Goal: Transaction & Acquisition: Book appointment/travel/reservation

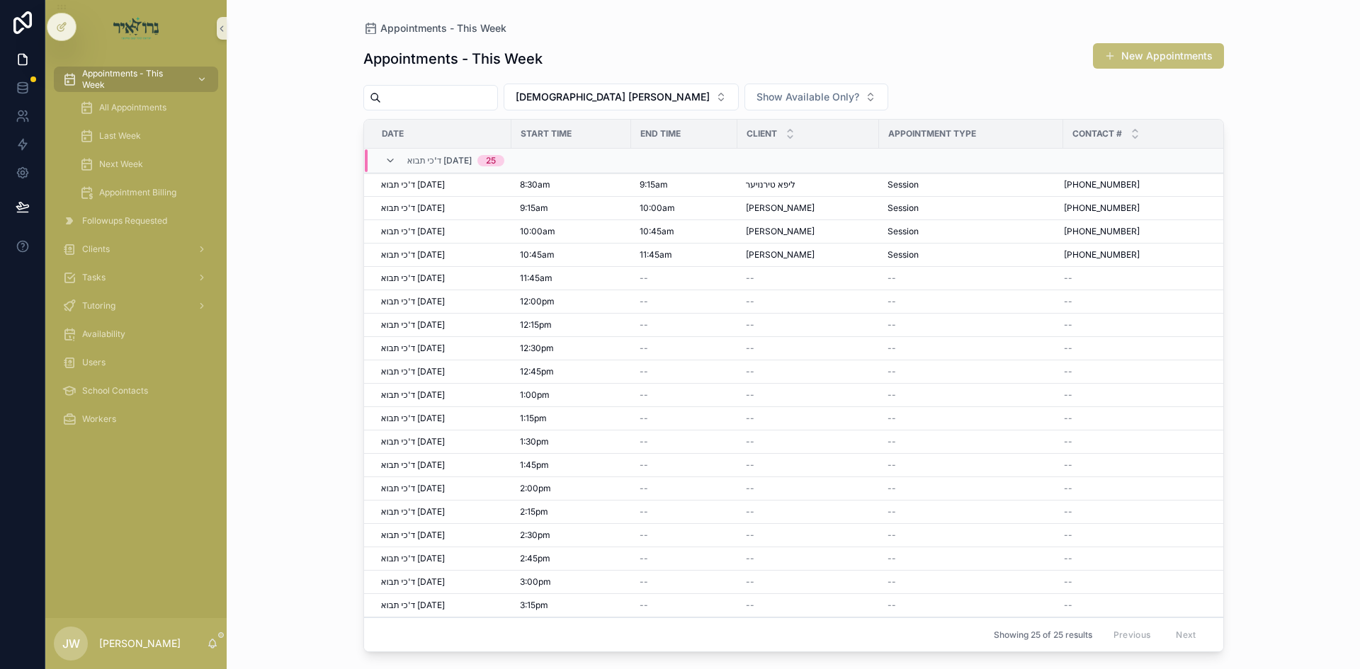
click at [1129, 51] on button "New Appointments" at bounding box center [1158, 55] width 131 height 25
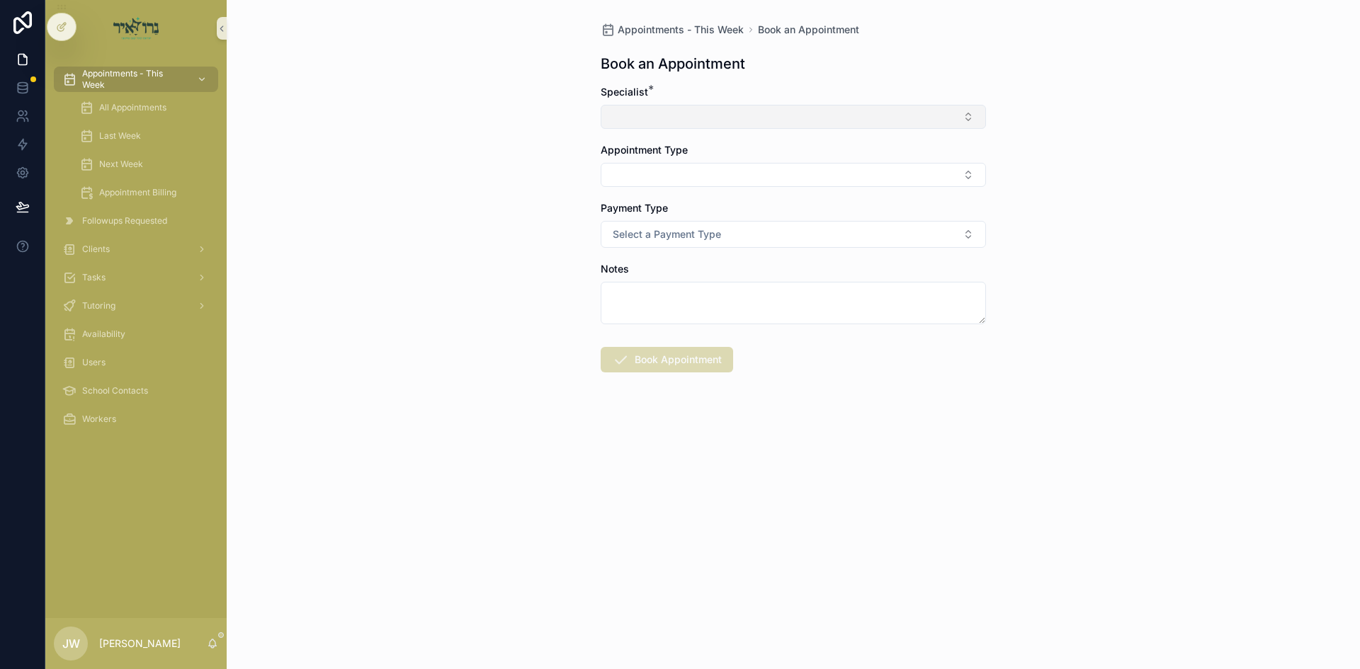
click at [682, 107] on button "Select Button" at bounding box center [793, 117] width 385 height 24
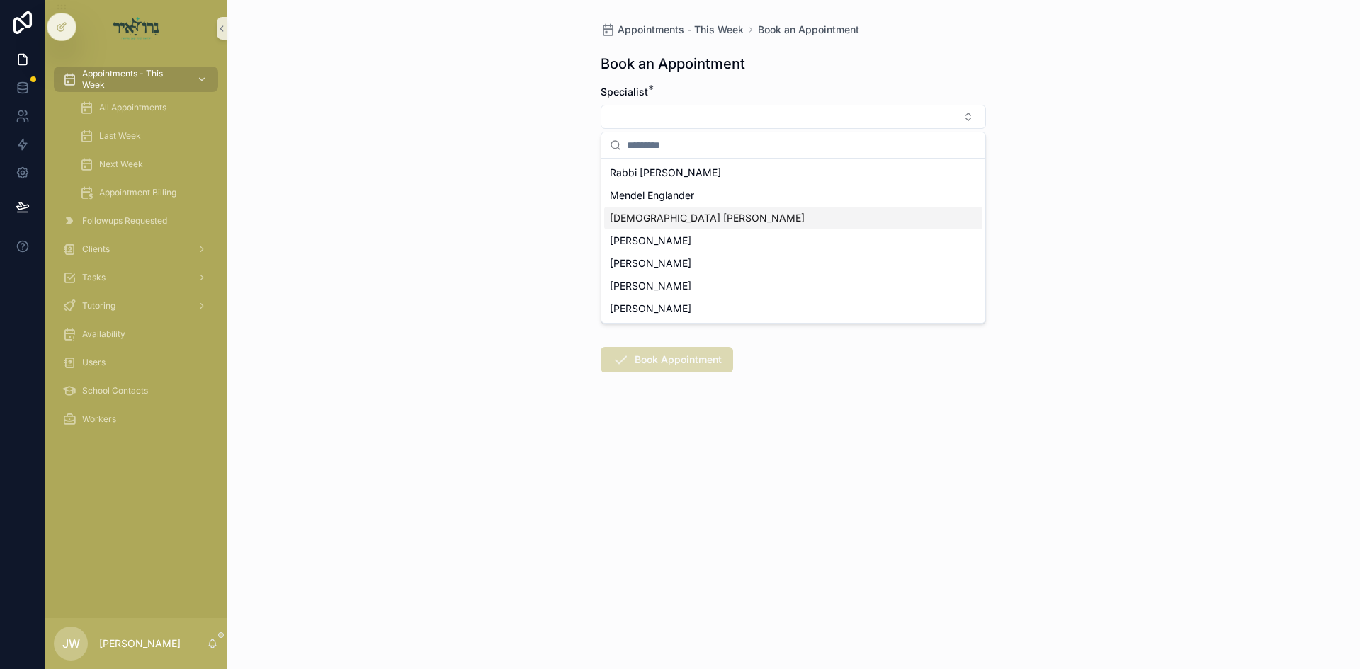
click at [648, 219] on span "[DEMOGRAPHIC_DATA] Avigder [PERSON_NAME]" at bounding box center [707, 218] width 195 height 14
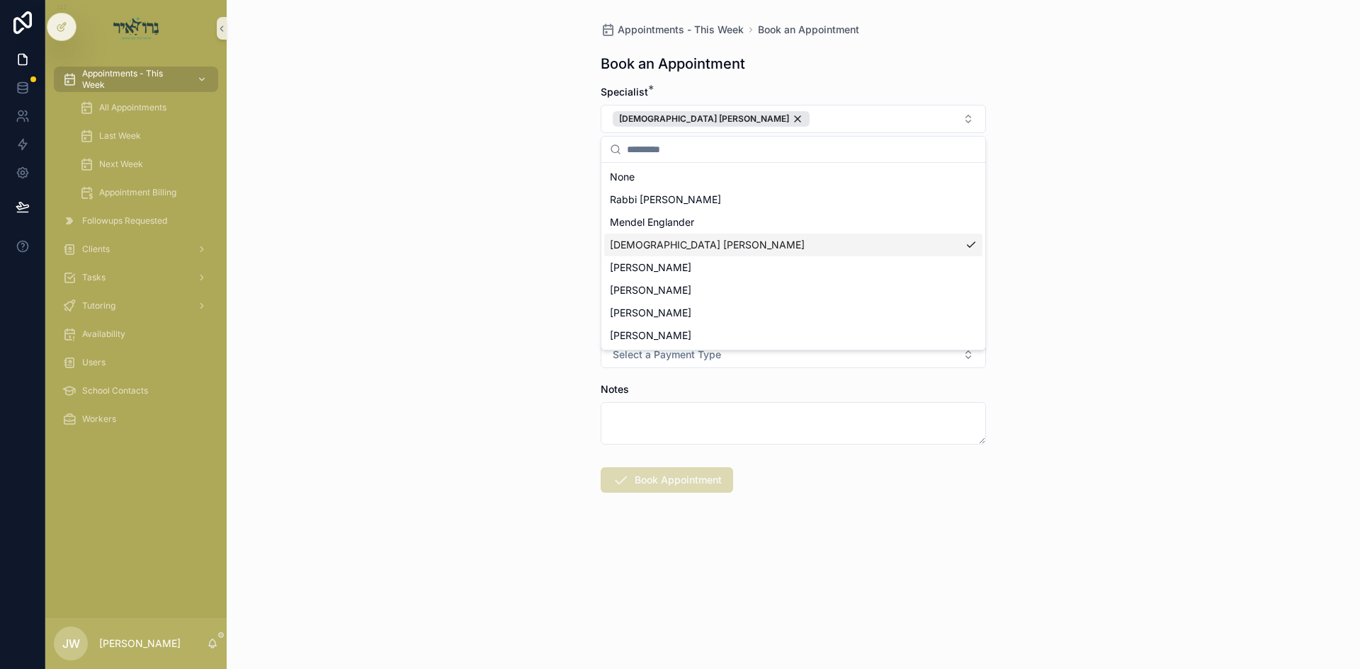
click at [526, 234] on div "Appointments - This Week Book an Appointment Book an Appointment Specialist * R…" at bounding box center [793, 334] width 1133 height 669
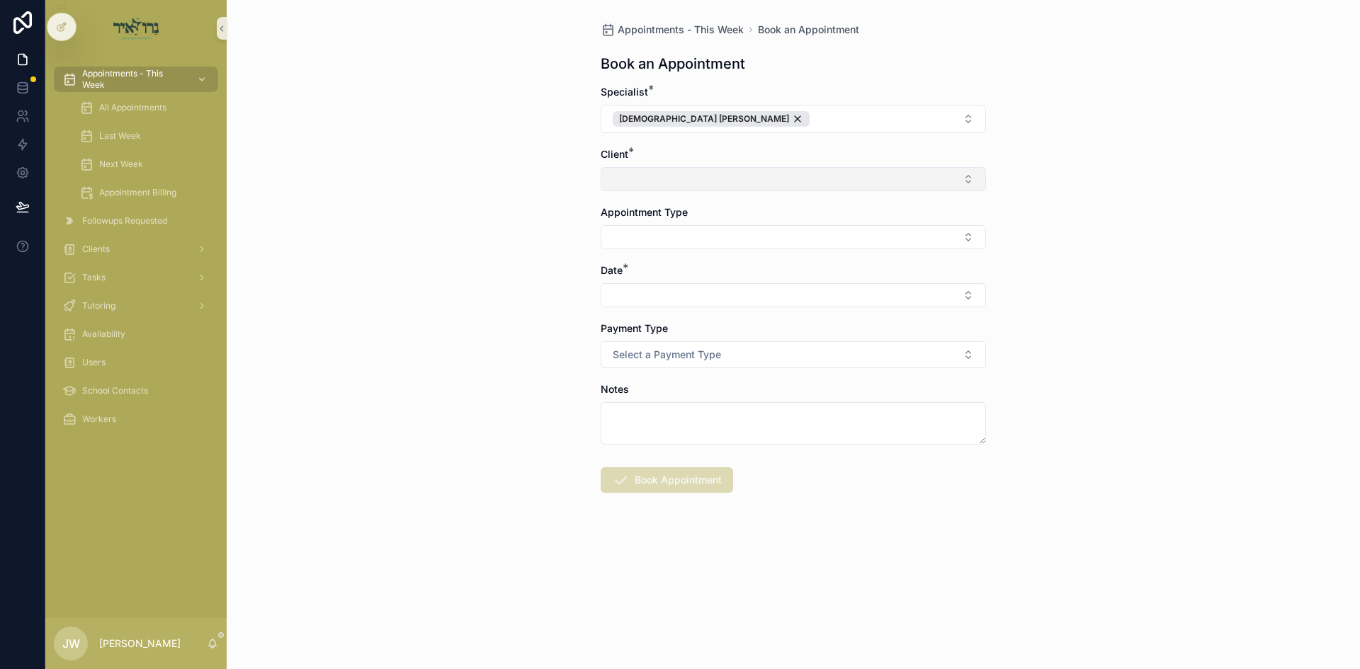
click at [670, 181] on button "Select Button" at bounding box center [793, 179] width 385 height 24
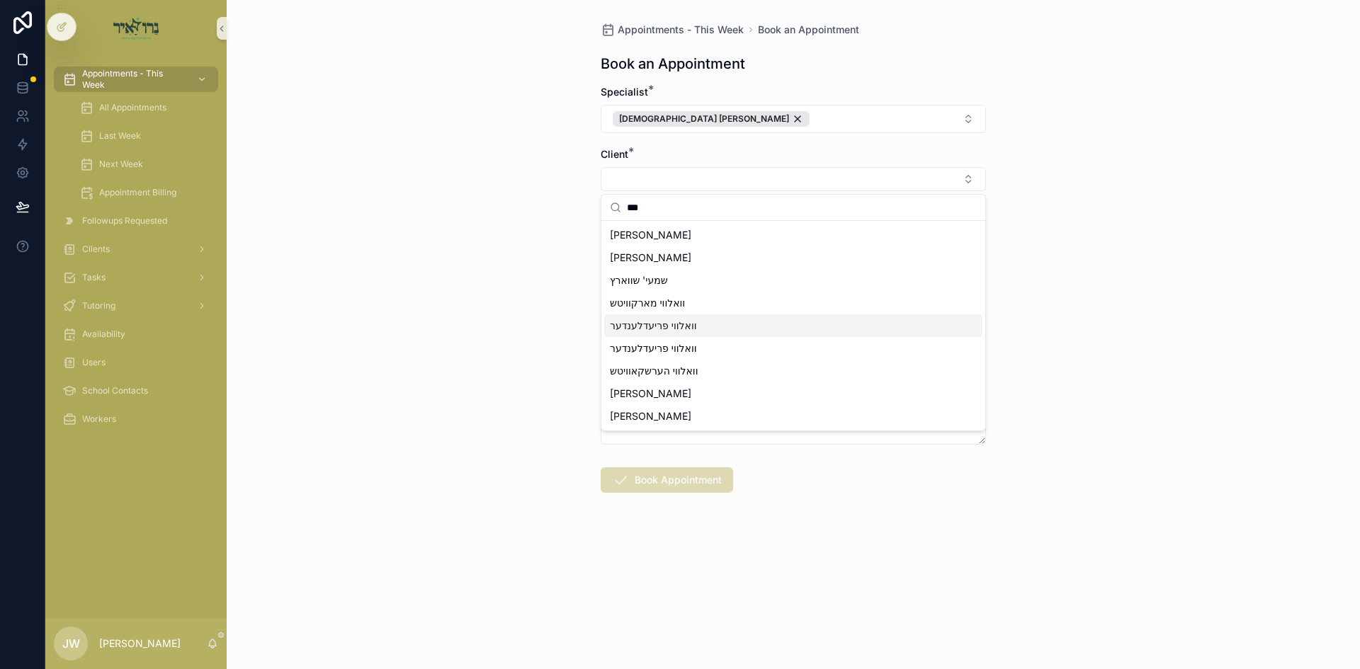
type input "***"
click at [696, 324] on div "וואלווי פריעדלענדער" at bounding box center [793, 325] width 378 height 23
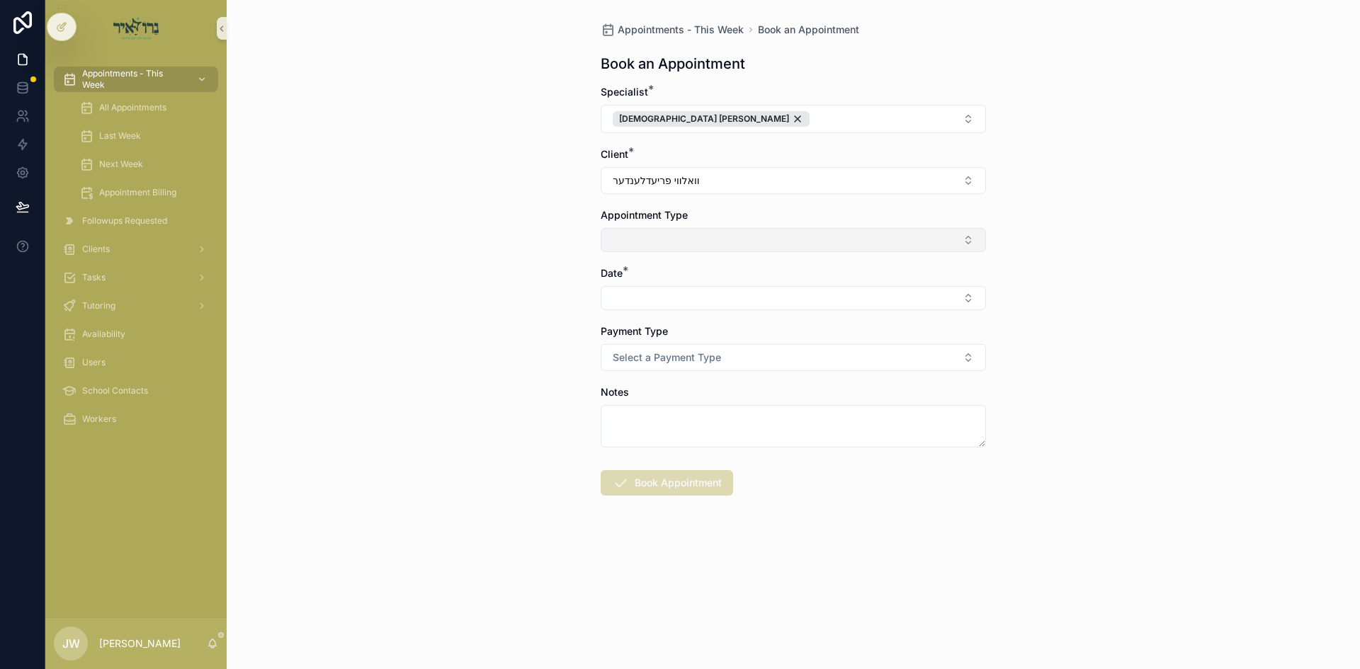
click at [681, 239] on button "Select Button" at bounding box center [793, 240] width 385 height 24
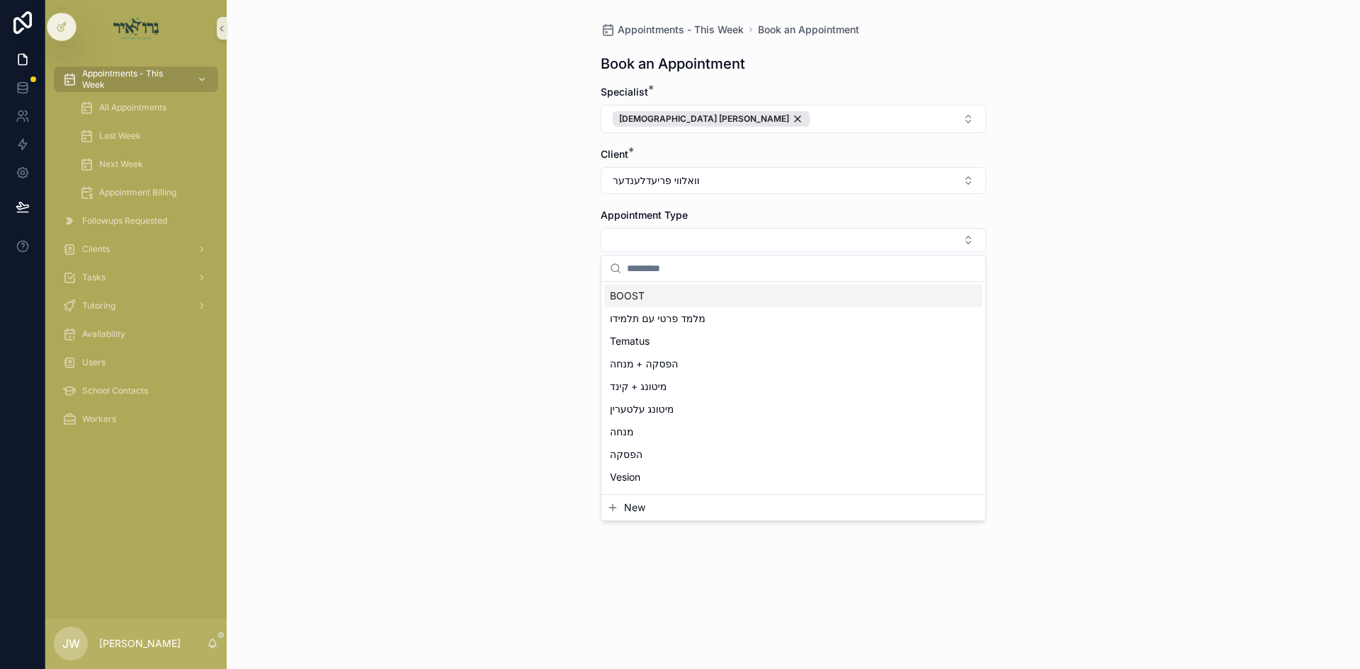
click at [681, 291] on div "BOOST" at bounding box center [793, 296] width 378 height 23
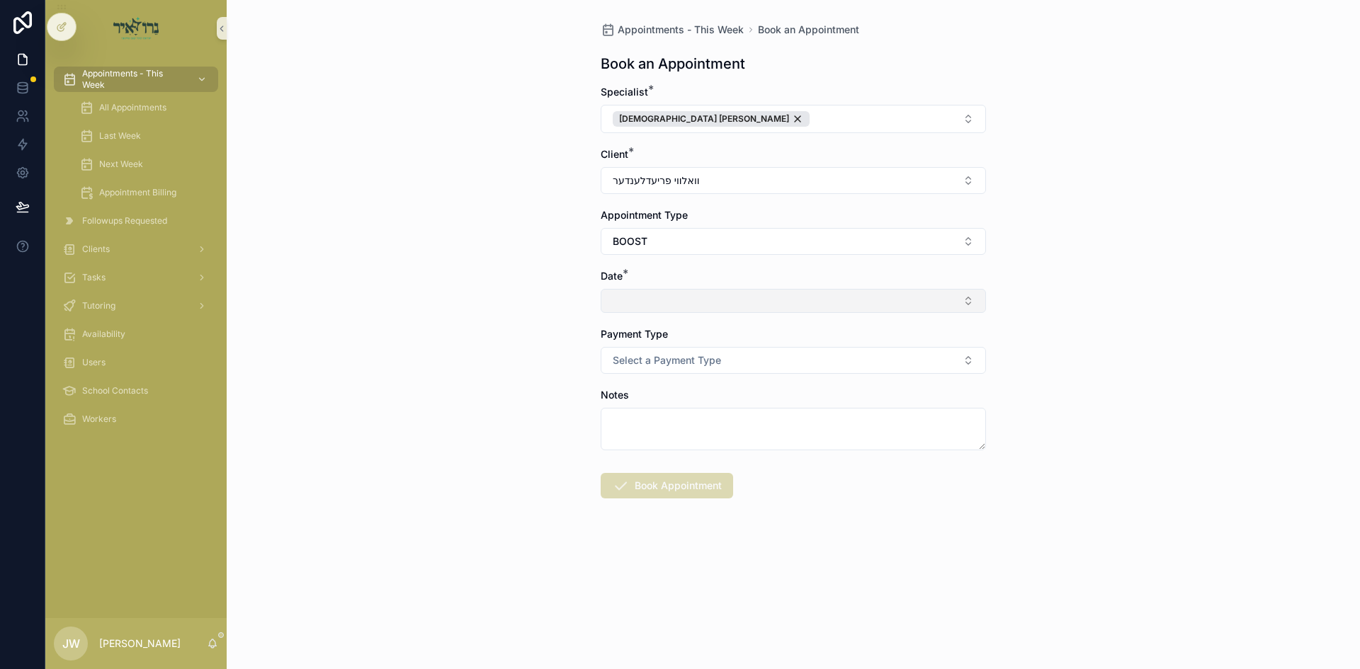
click at [705, 310] on button "Select Button" at bounding box center [793, 301] width 385 height 24
click at [686, 364] on div "ד'כי תבוא 09/10/25" at bounding box center [793, 357] width 378 height 23
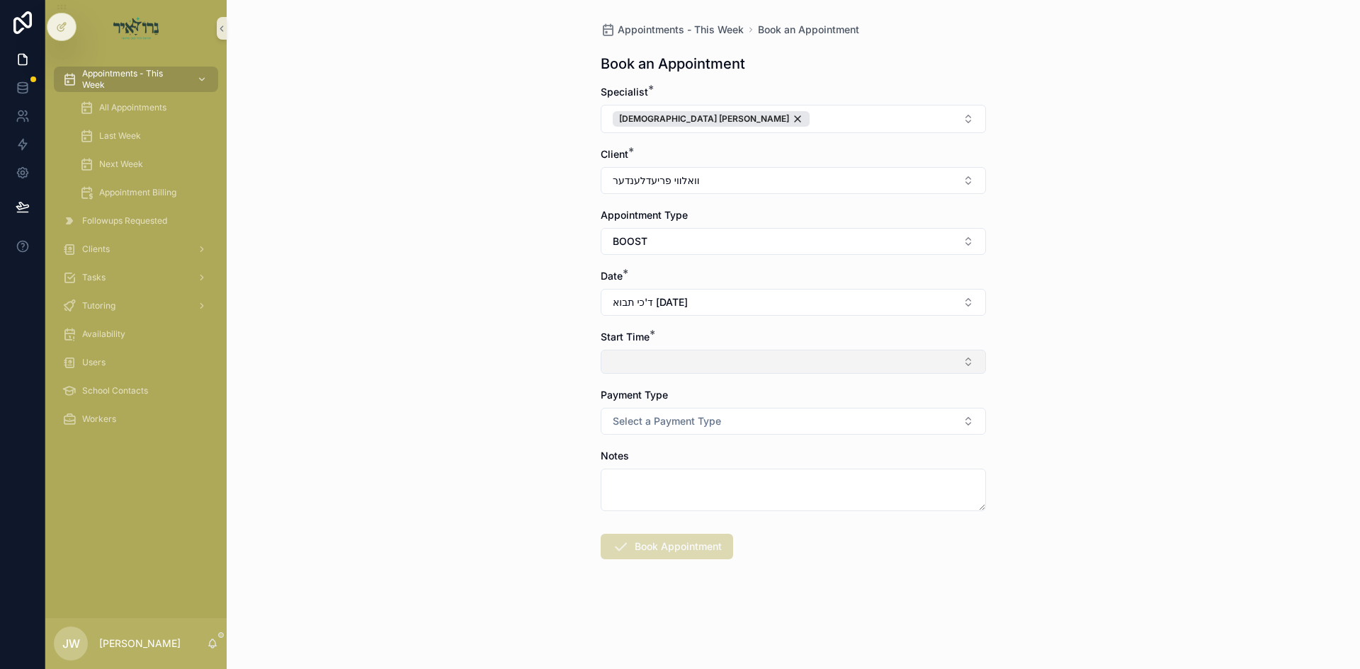
click at [686, 363] on button "Select Button" at bounding box center [793, 362] width 385 height 24
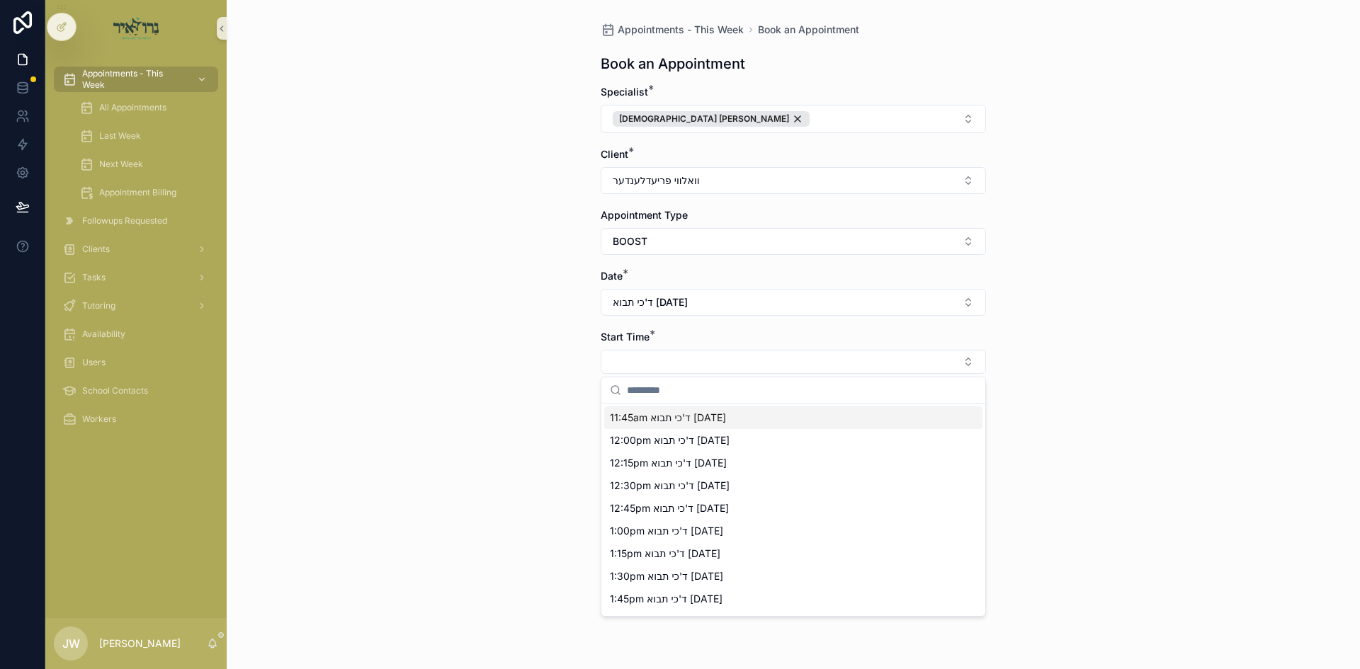
click at [674, 422] on span "11:45am ד'כי תבוא 09/10/25" at bounding box center [668, 418] width 116 height 14
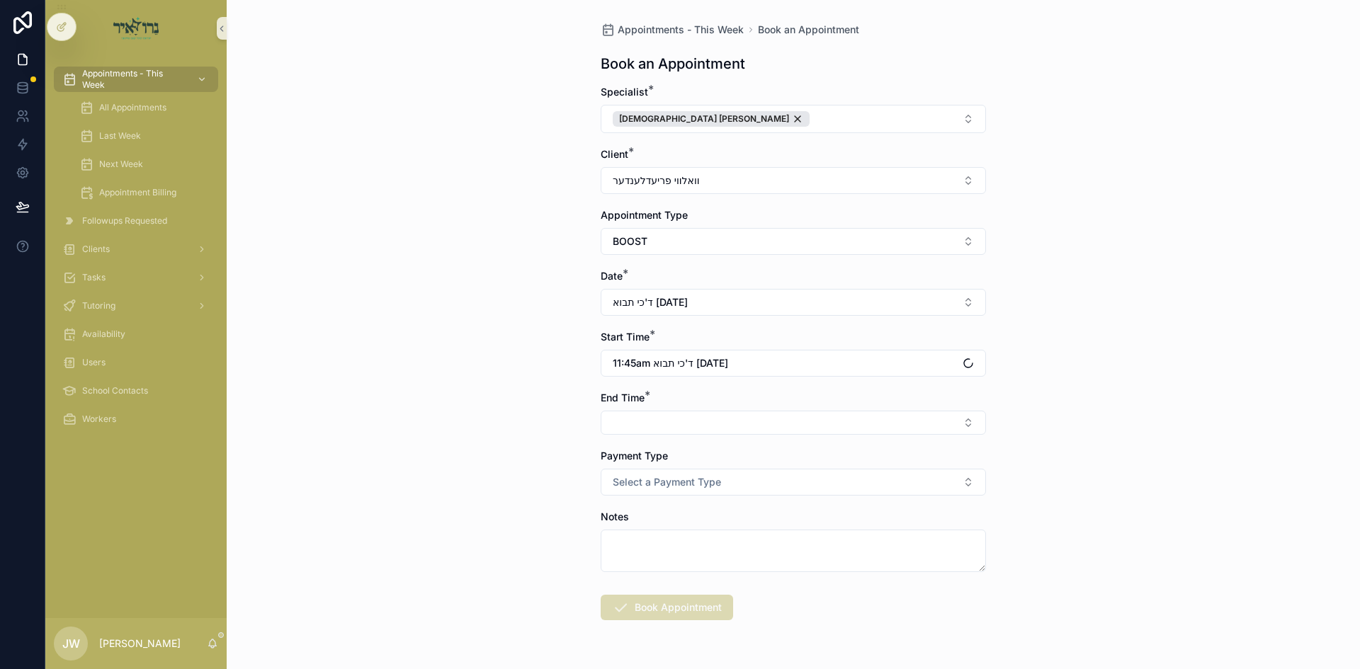
click at [674, 422] on button "Select Button" at bounding box center [793, 423] width 385 height 24
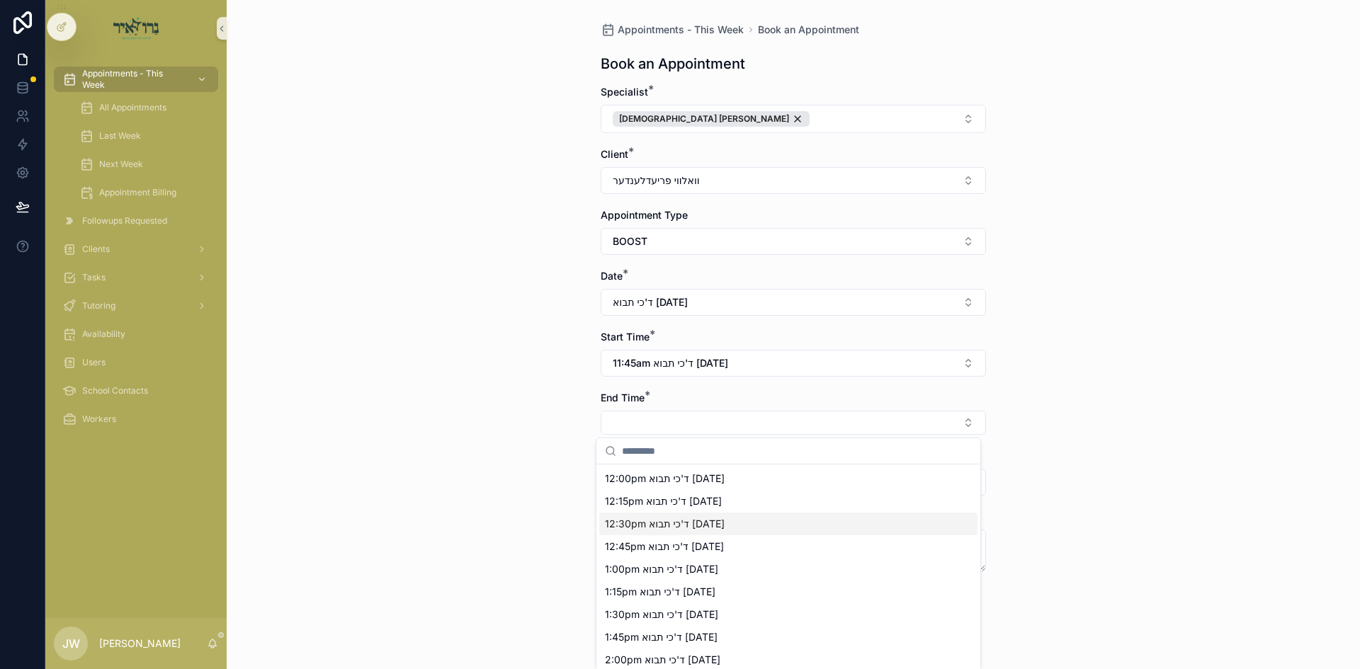
click at [647, 523] on span "12:30pm ד'כי תבוא 09/10/25" at bounding box center [665, 524] width 120 height 14
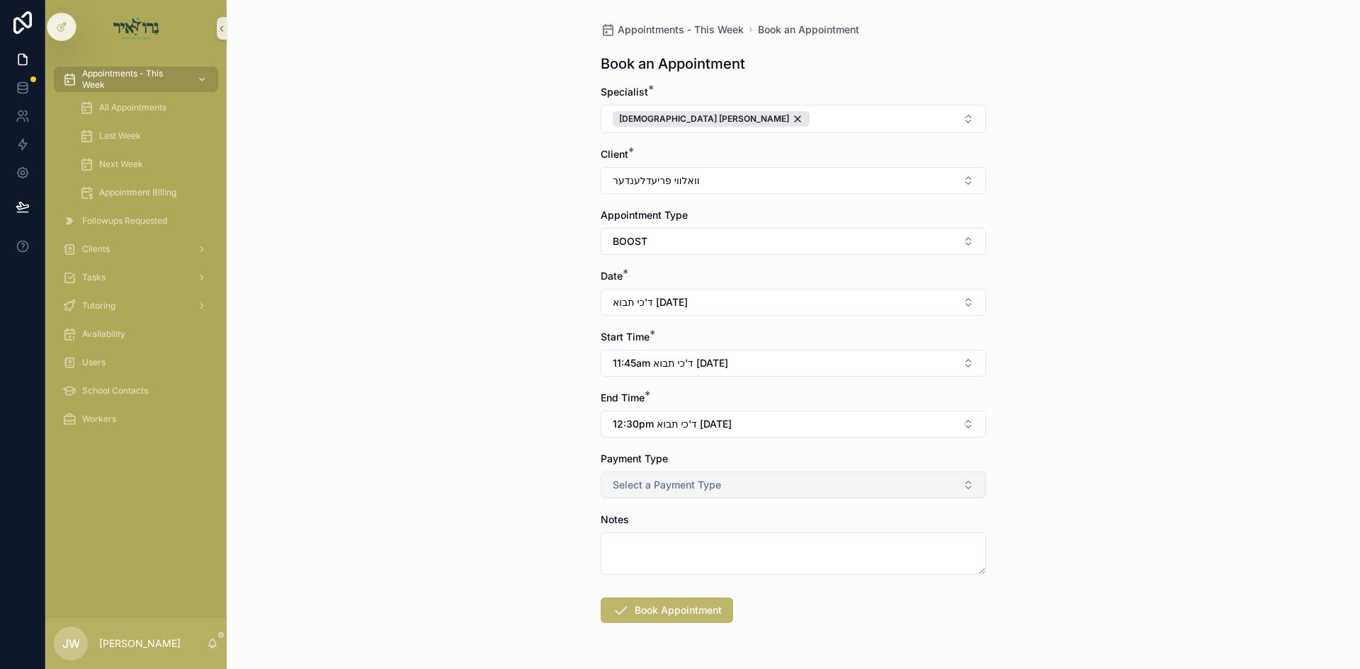
click at [647, 492] on button "Select a Payment Type" at bounding box center [793, 485] width 385 height 27
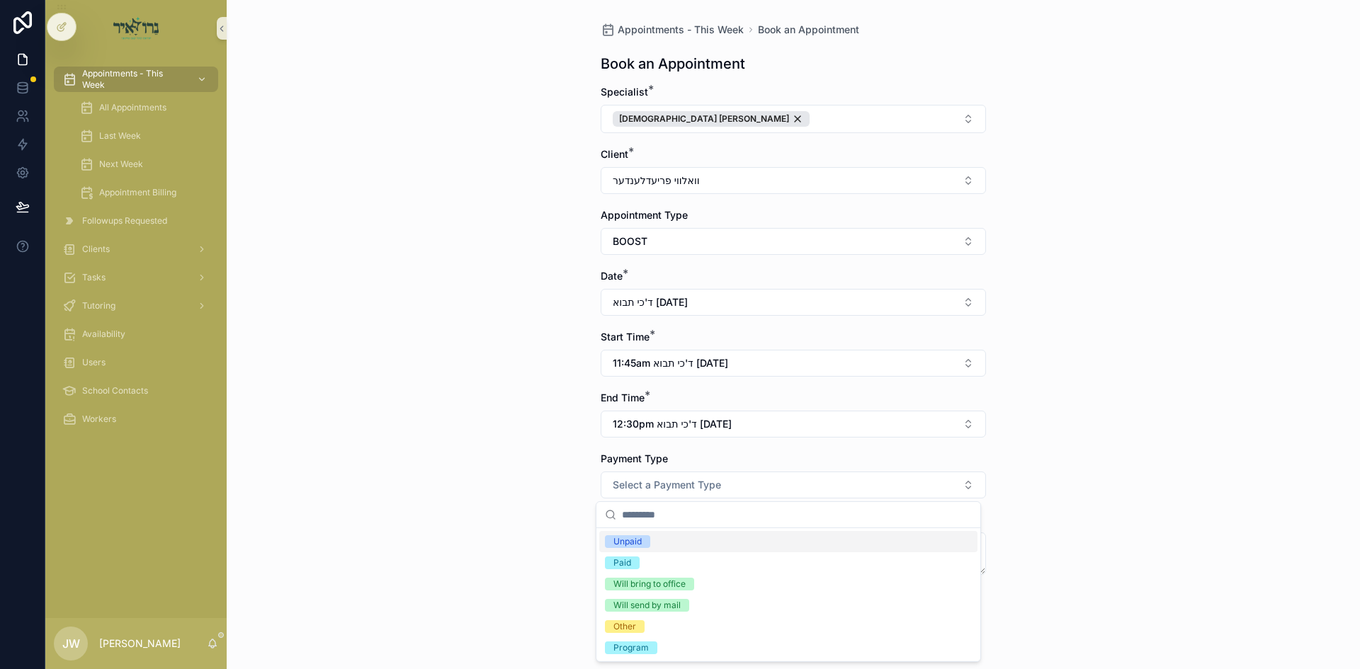
click at [663, 542] on div "Unpaid" at bounding box center [788, 541] width 378 height 21
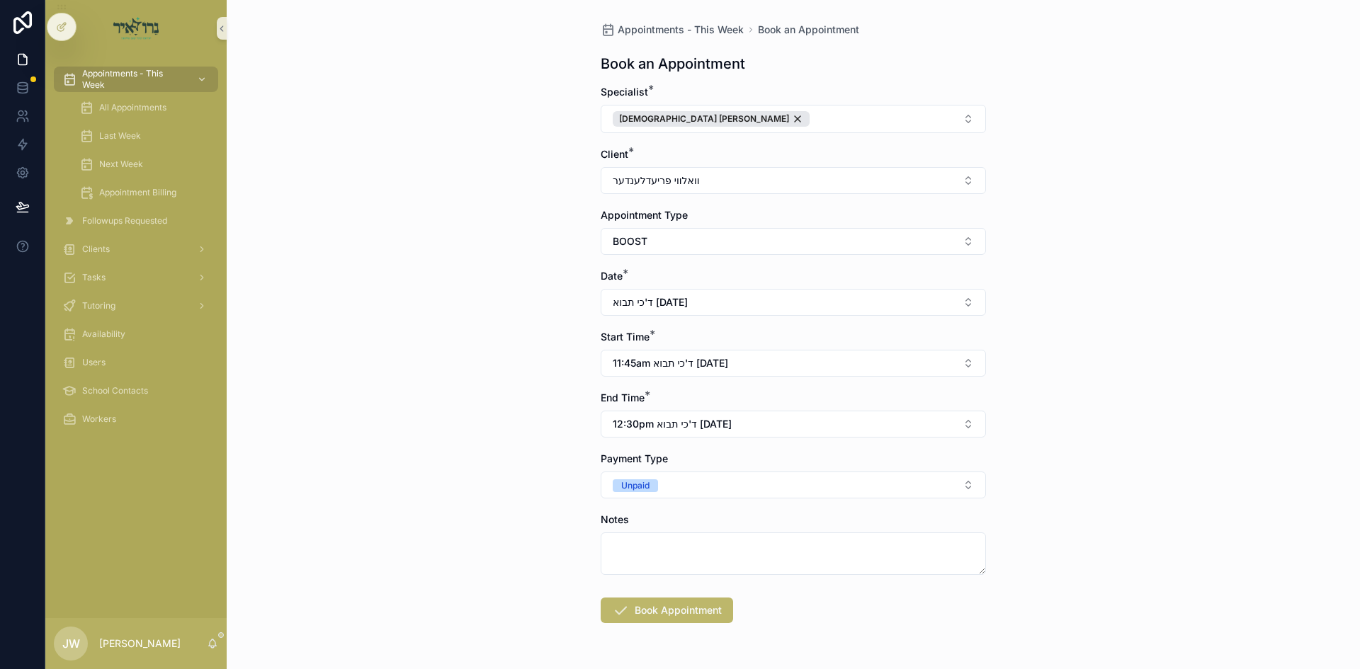
click at [647, 623] on form "Specialist * Rabbi Avigder Spitzer Client * וואלווי פריעדלענדער Appointment Typ…" at bounding box center [793, 399] width 385 height 629
click at [647, 615] on button "Book Appointment" at bounding box center [667, 610] width 132 height 25
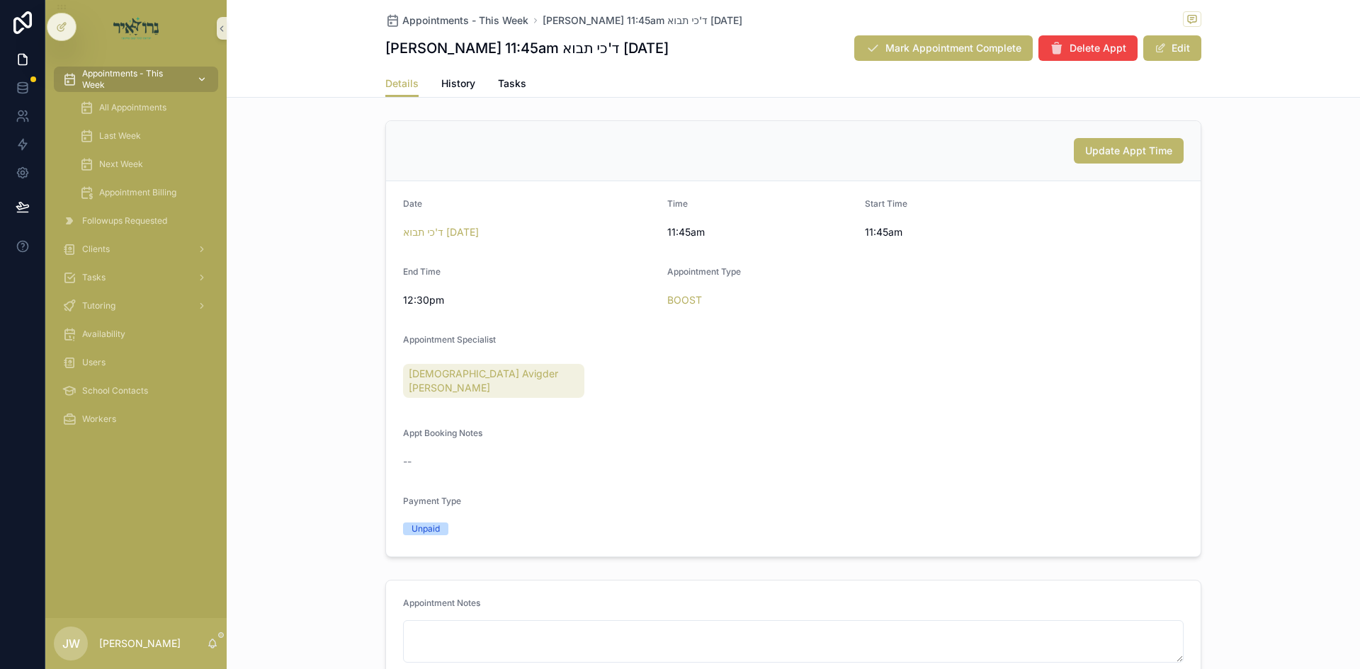
click at [135, 80] on span "Appointments - This Week" at bounding box center [133, 79] width 103 height 23
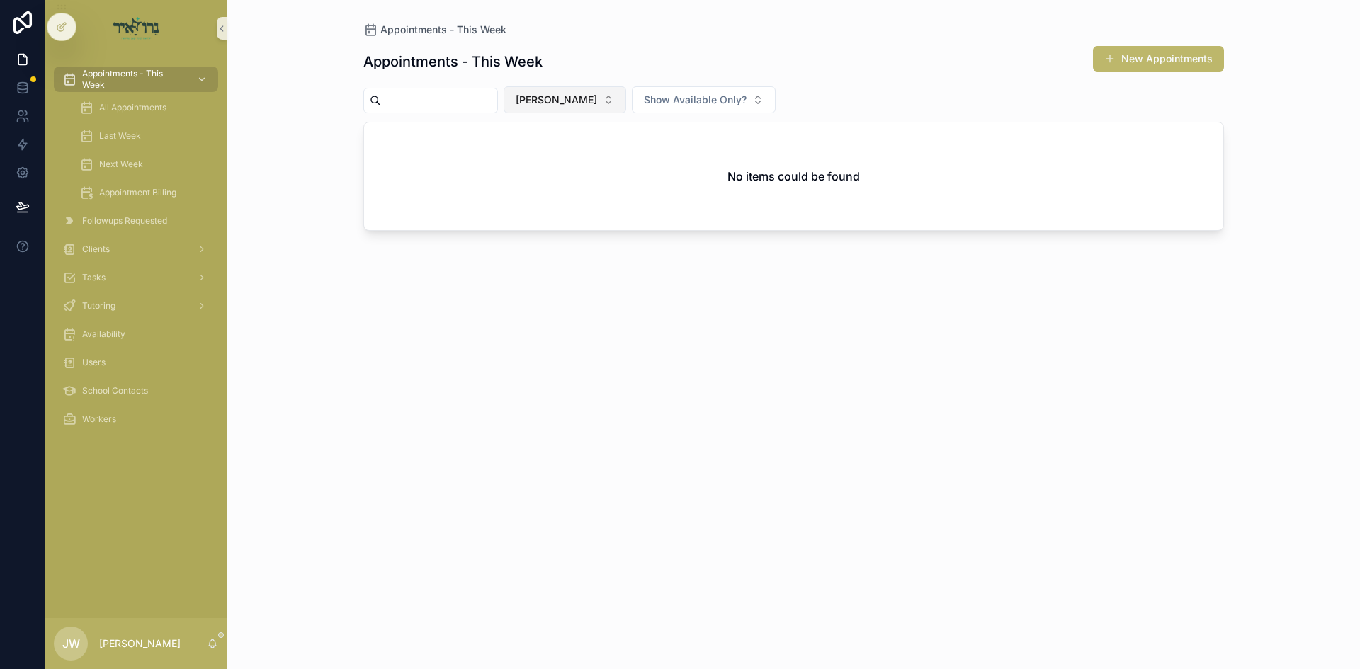
click at [565, 101] on span "[PERSON_NAME]" at bounding box center [556, 100] width 81 height 14
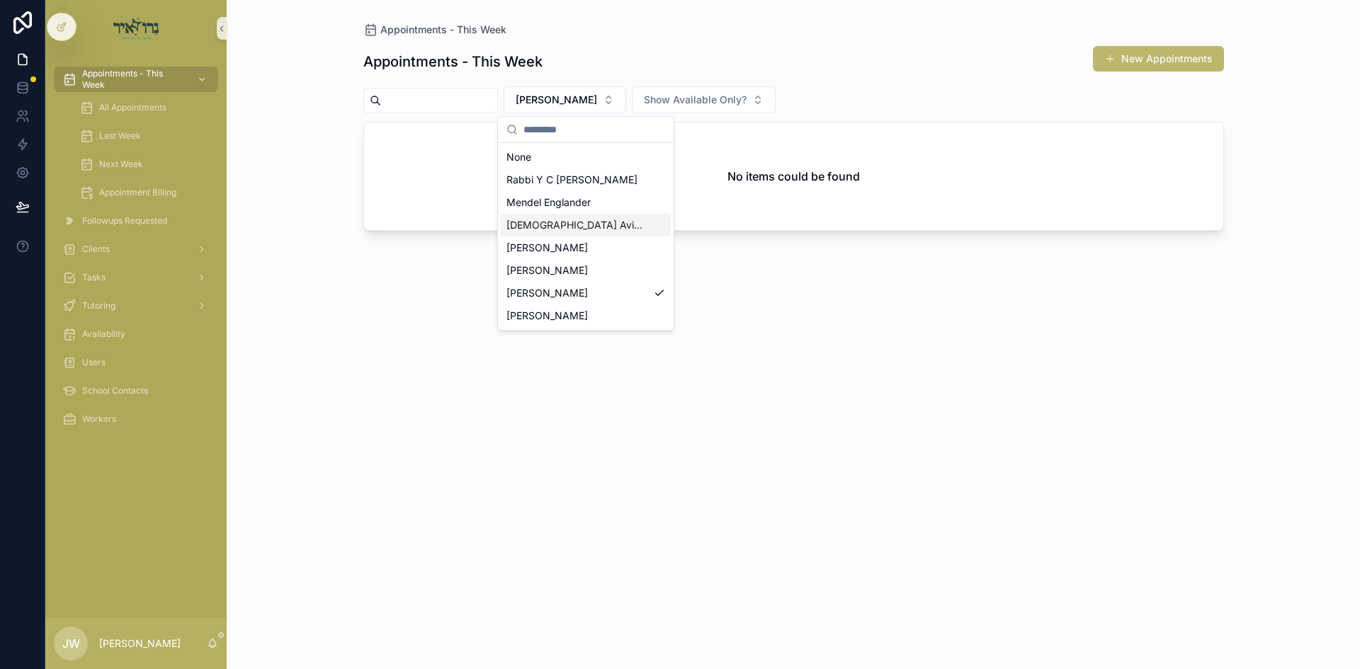
click at [557, 228] on span "[DEMOGRAPHIC_DATA] Avigder [PERSON_NAME]" at bounding box center [577, 225] width 142 height 14
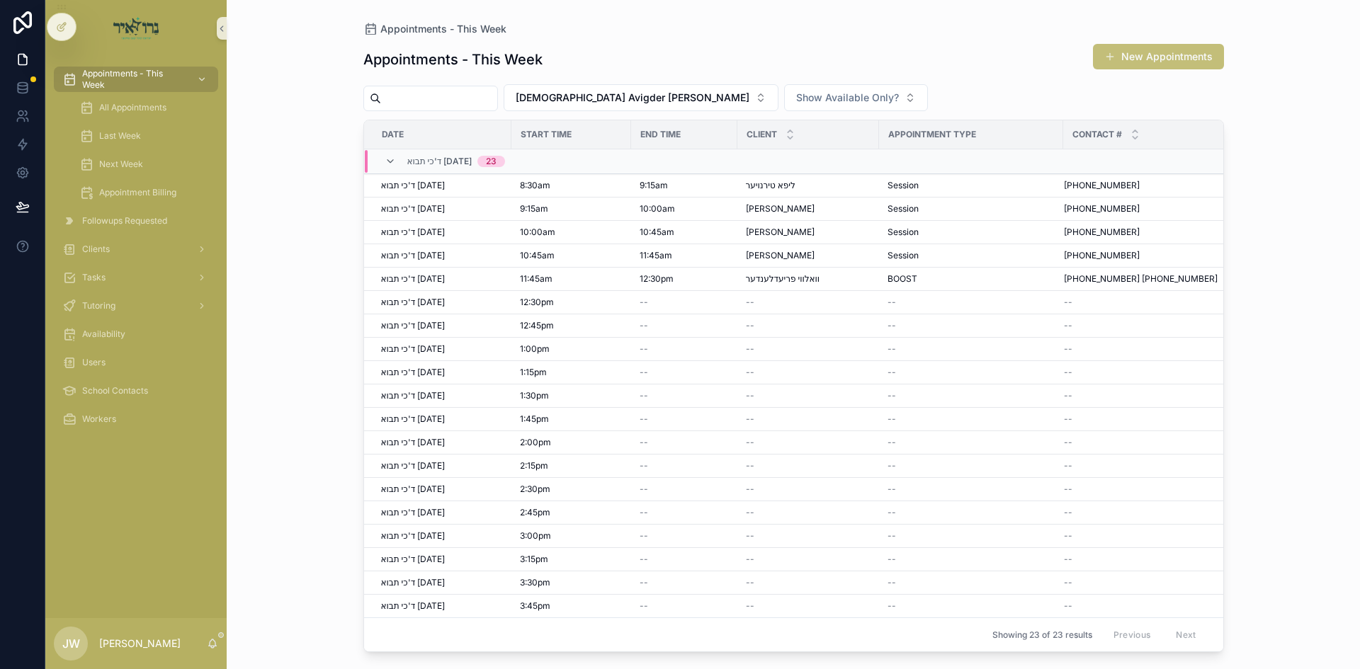
click at [1141, 52] on button "New Appointments" at bounding box center [1158, 56] width 131 height 25
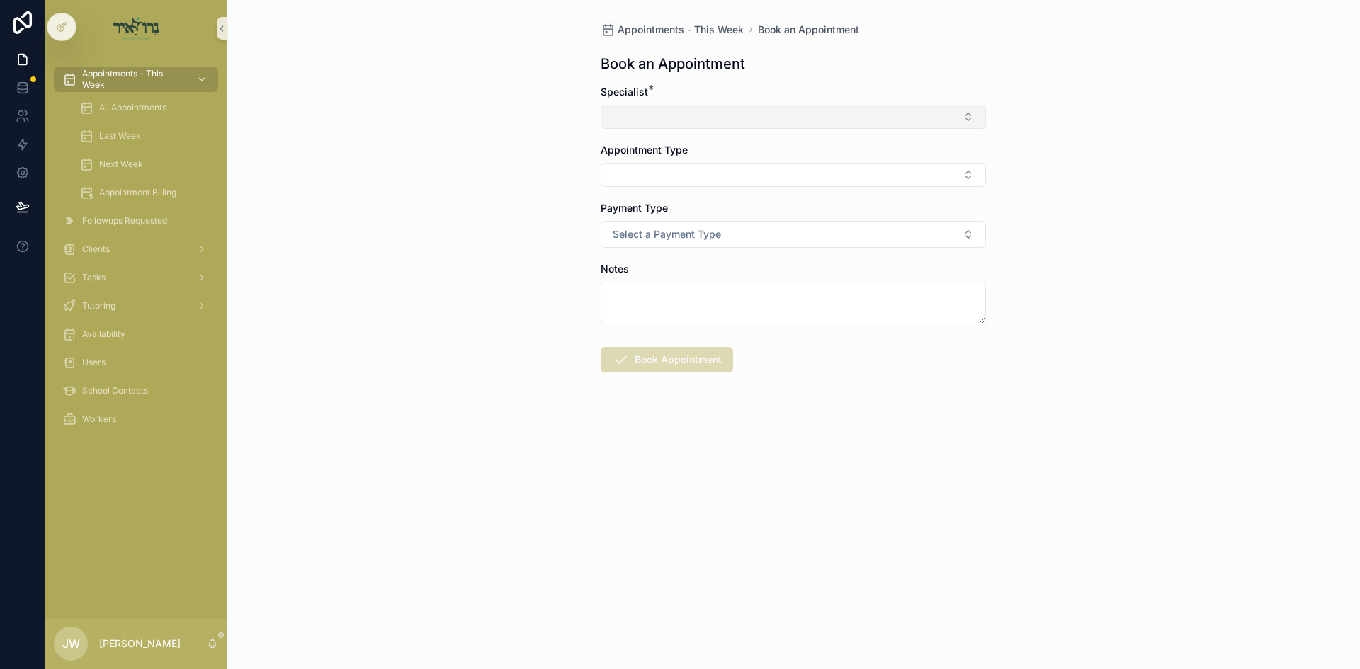
click at [679, 127] on button "Select Button" at bounding box center [793, 117] width 385 height 24
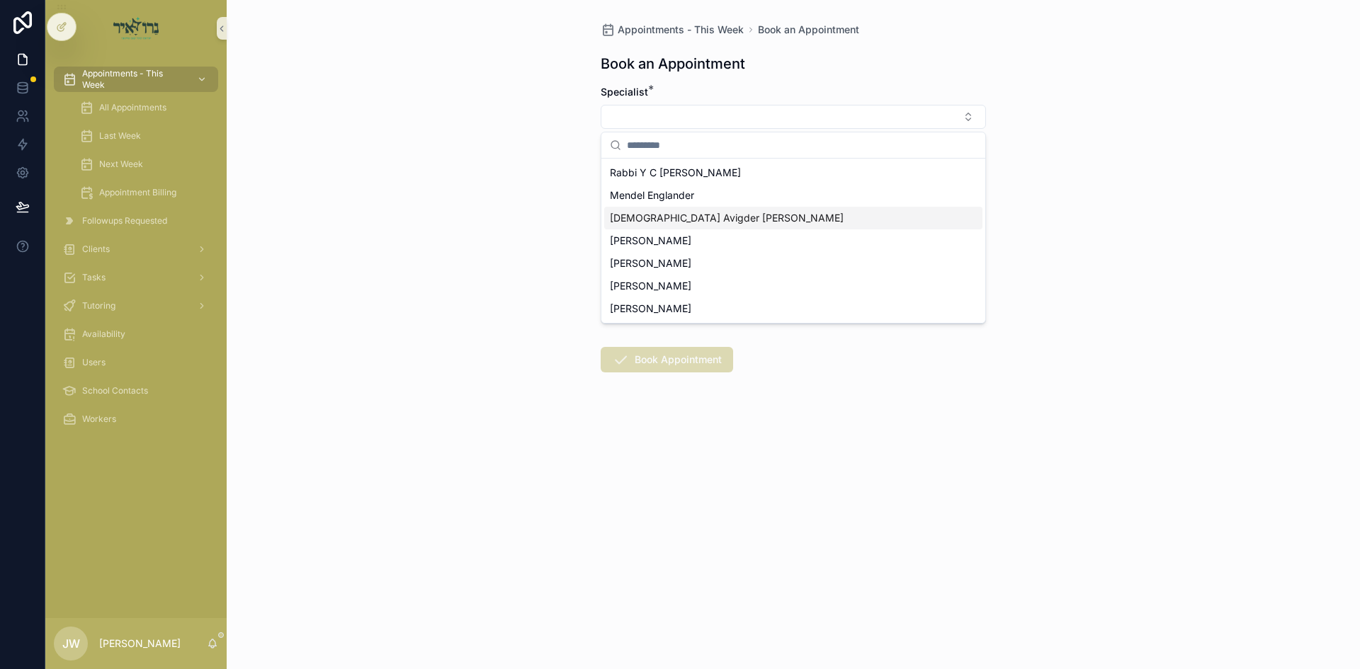
click at [673, 220] on span "[DEMOGRAPHIC_DATA] [PERSON_NAME]" at bounding box center [727, 218] width 234 height 14
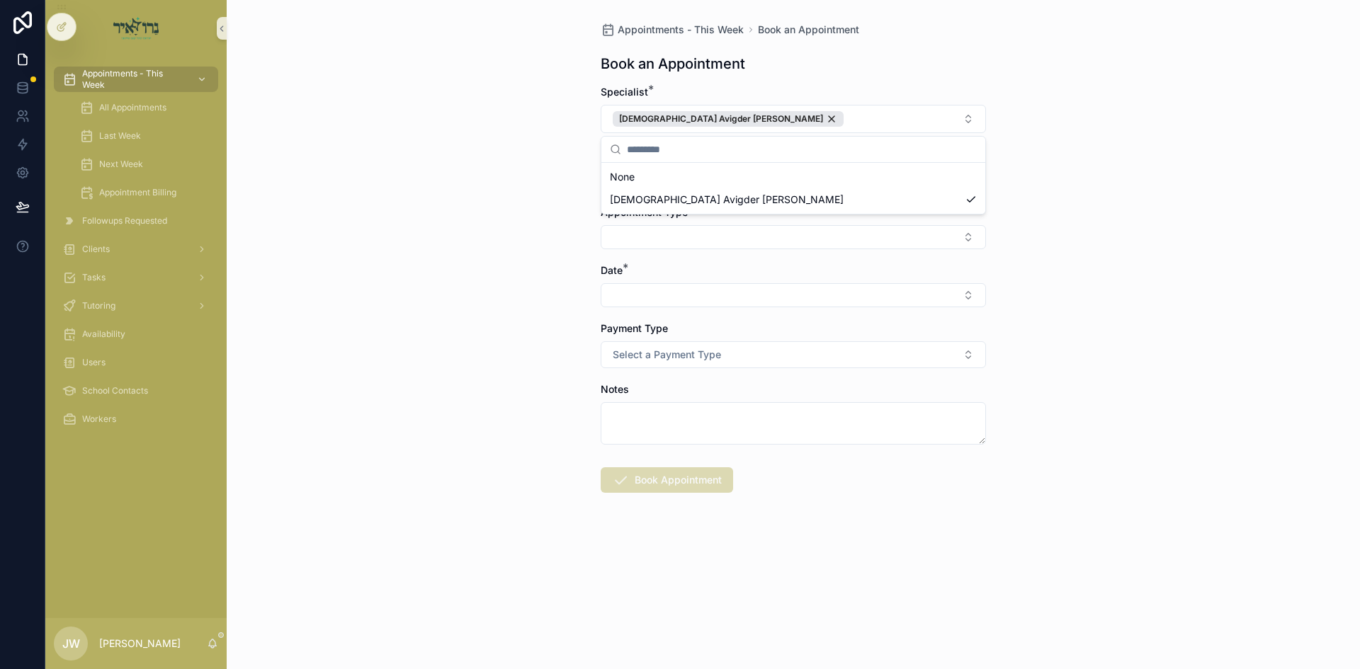
click at [487, 208] on div "Appointments - This Week Book an Appointment Book an Appointment Specialist * R…" at bounding box center [793, 334] width 1133 height 669
click at [618, 175] on button "Select Button" at bounding box center [793, 179] width 385 height 24
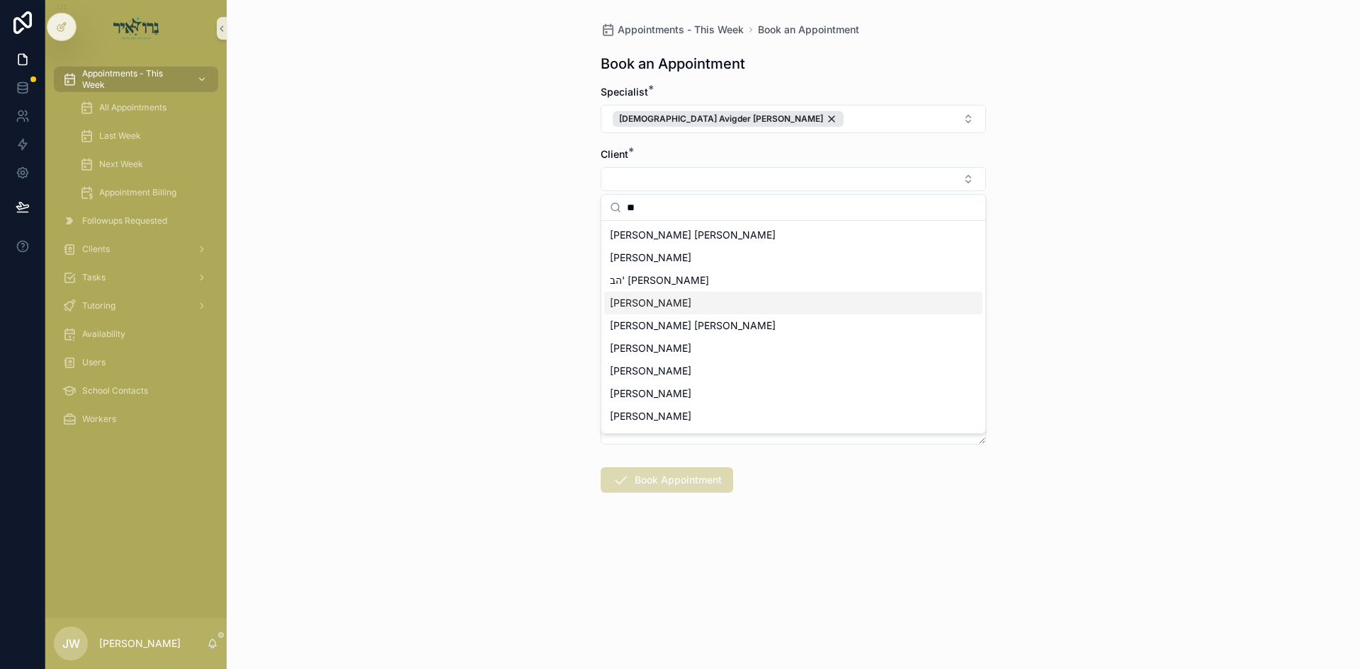
type input "**"
click at [674, 314] on div "[PERSON_NAME]" at bounding box center [793, 303] width 378 height 23
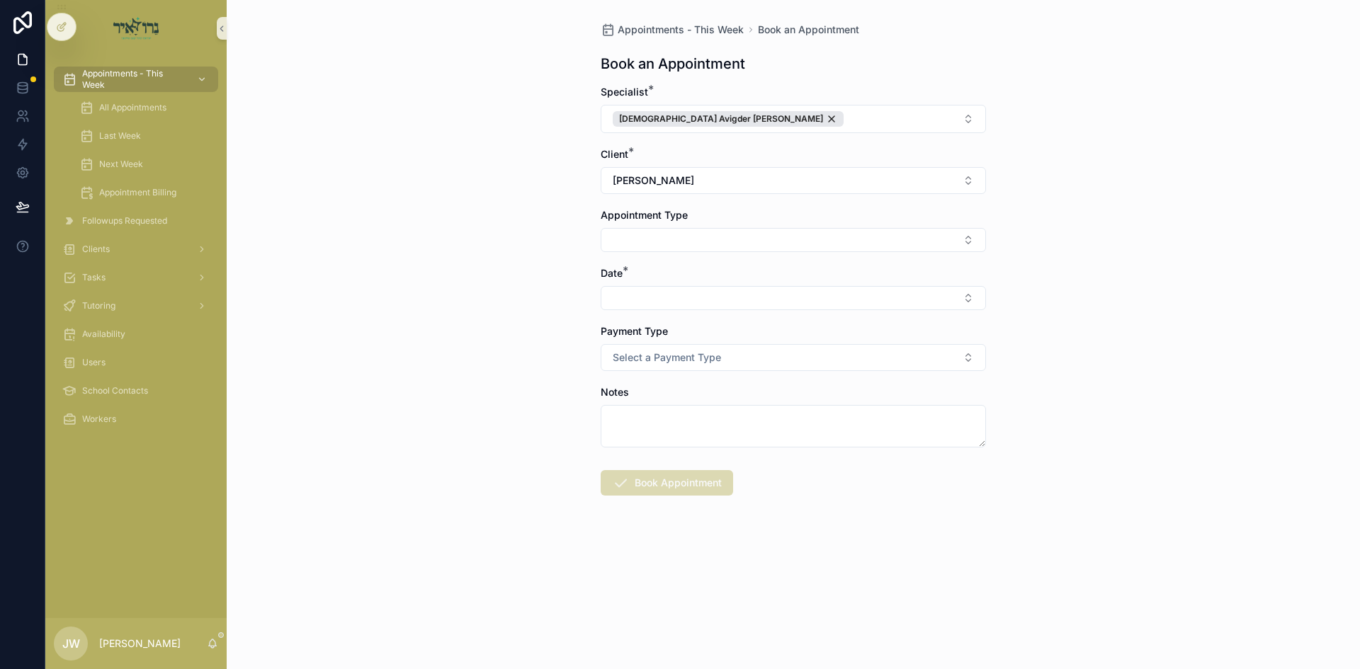
click at [678, 225] on div "Appointment Type" at bounding box center [793, 230] width 385 height 44
click at [676, 232] on button "Select Button" at bounding box center [793, 240] width 385 height 24
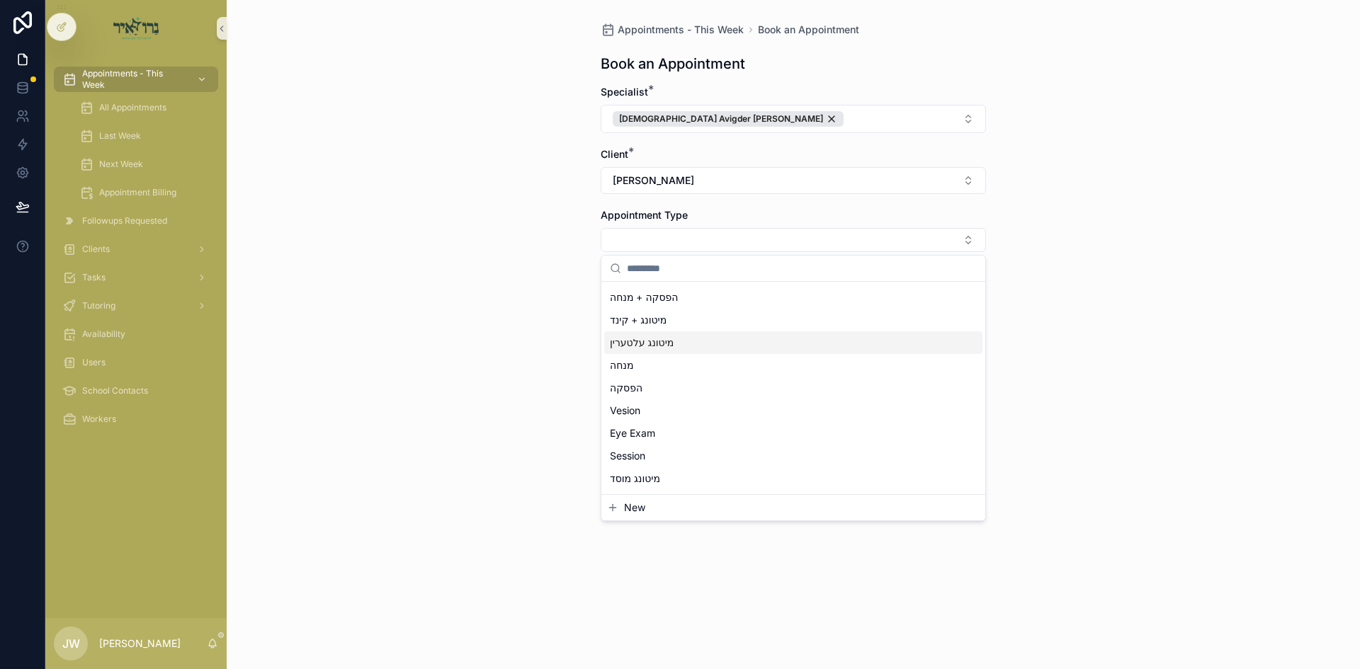
scroll to position [142, 0]
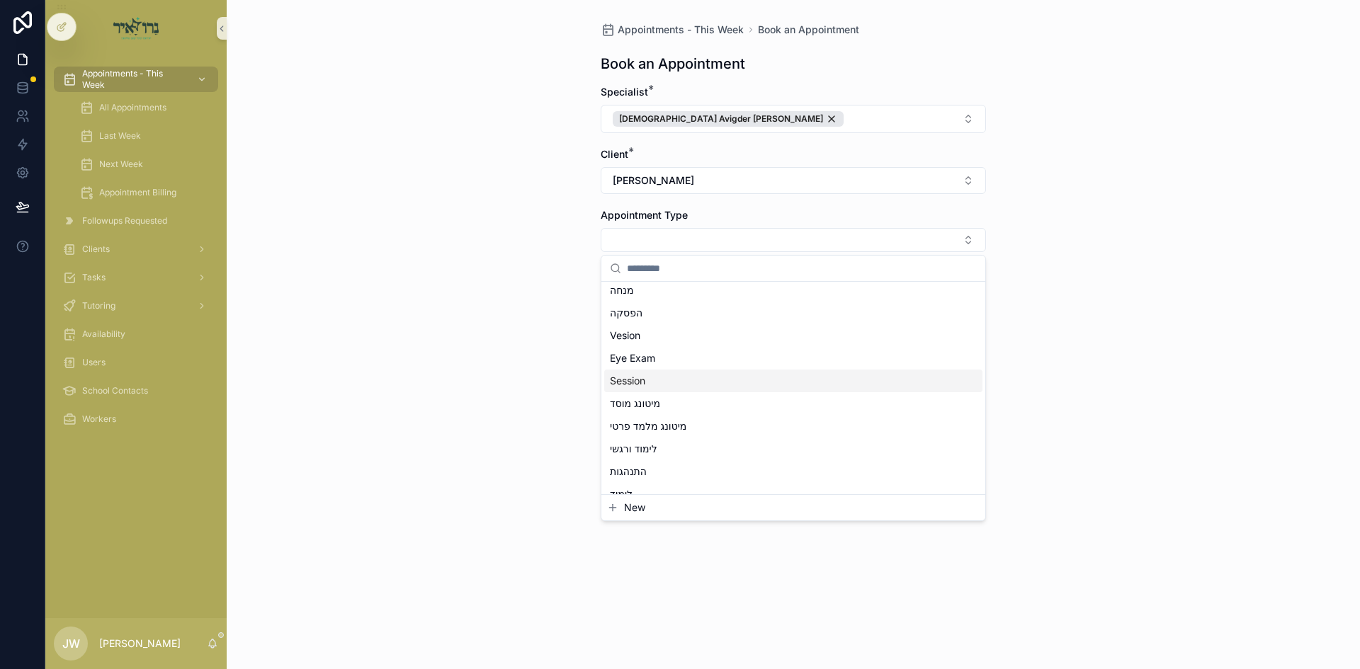
click at [666, 386] on div "Session" at bounding box center [793, 381] width 378 height 23
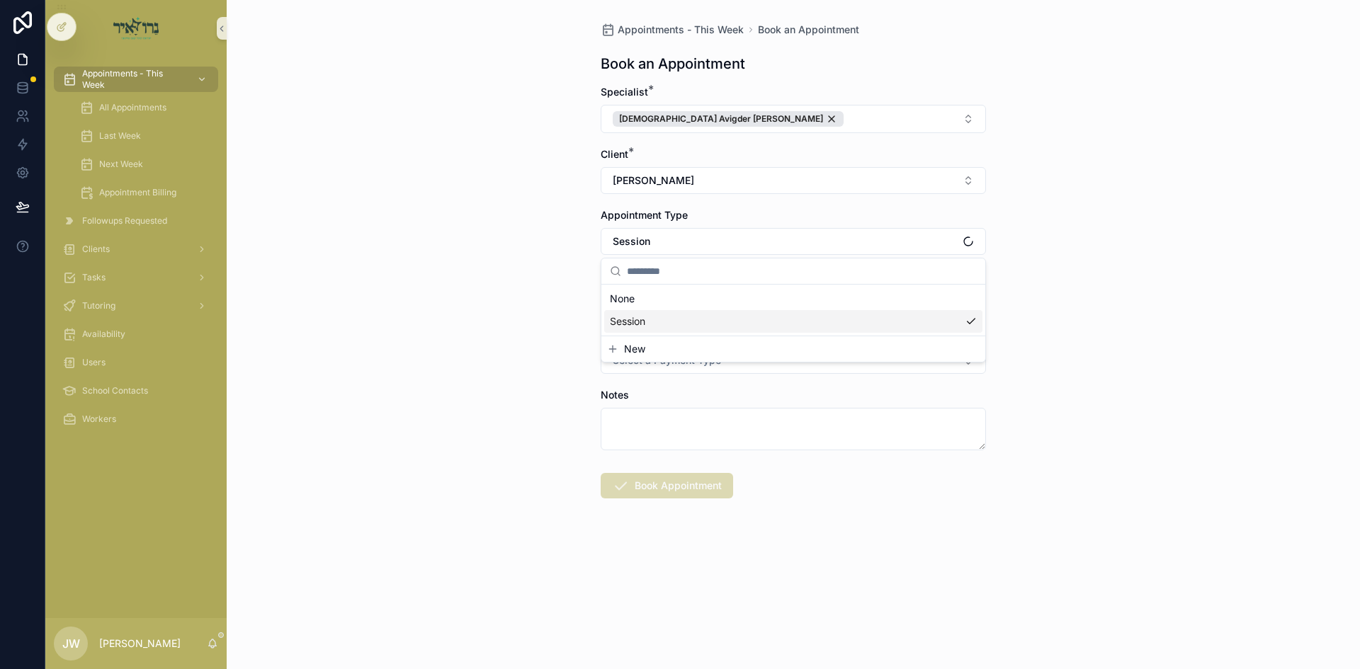
click at [538, 387] on div "Appointments - This Week Book an Appointment Book an Appointment Specialist * R…" at bounding box center [793, 334] width 1133 height 669
click at [667, 307] on button "Select Button" at bounding box center [793, 301] width 385 height 24
click at [676, 359] on span "ד'כי תבוא 09/10/25" at bounding box center [648, 357] width 76 height 14
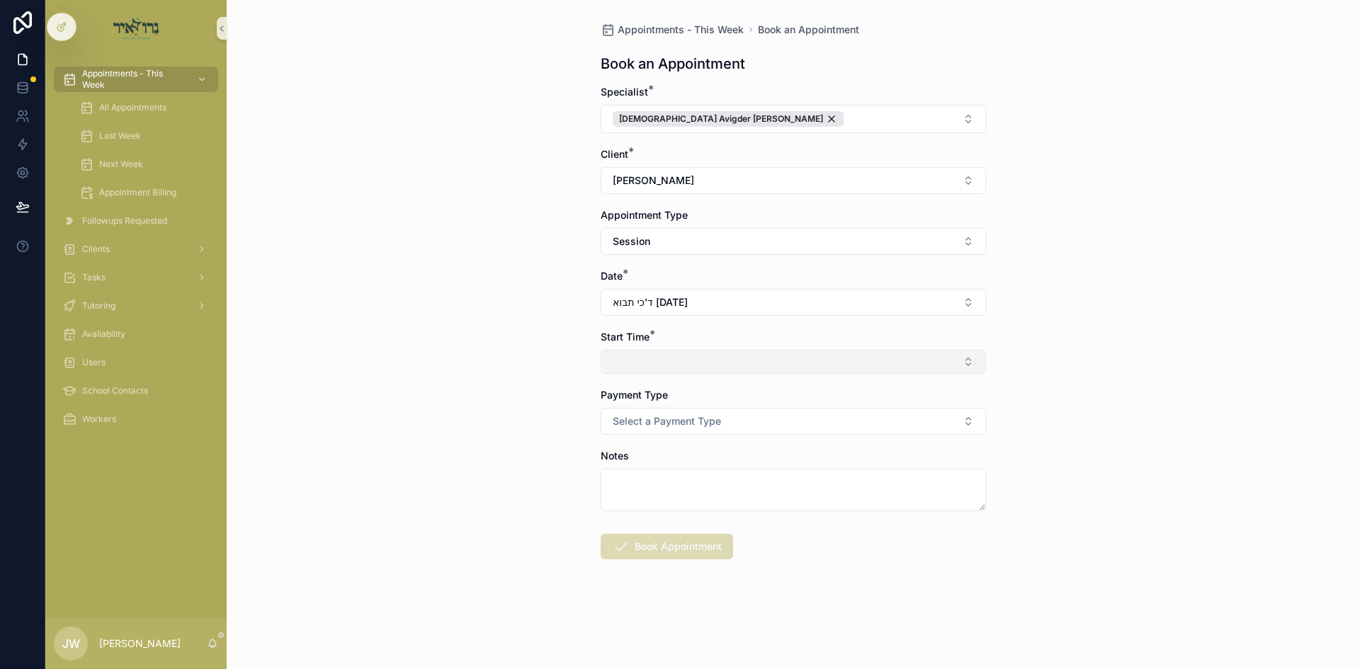
click at [676, 354] on button "Select Button" at bounding box center [793, 362] width 385 height 24
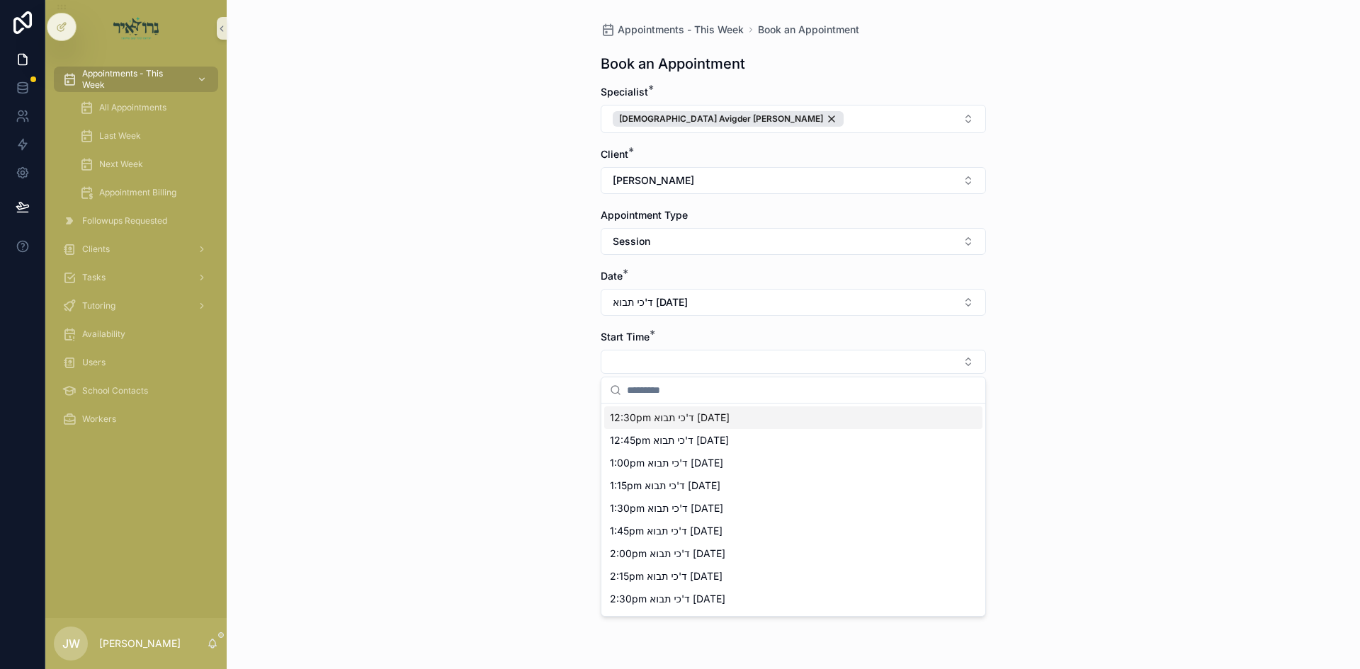
click at [659, 422] on span "12:30pm ד'כי תבוא 09/10/25" at bounding box center [670, 418] width 120 height 14
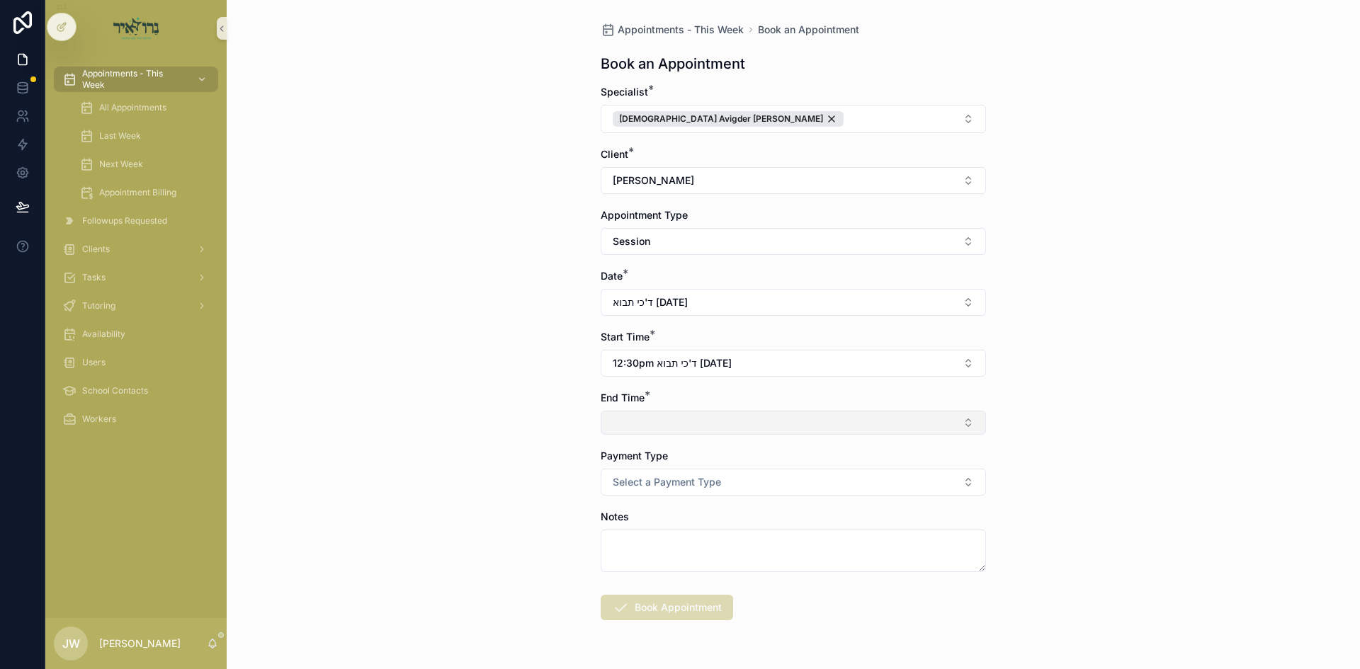
click at [657, 422] on button "Select Button" at bounding box center [793, 423] width 385 height 24
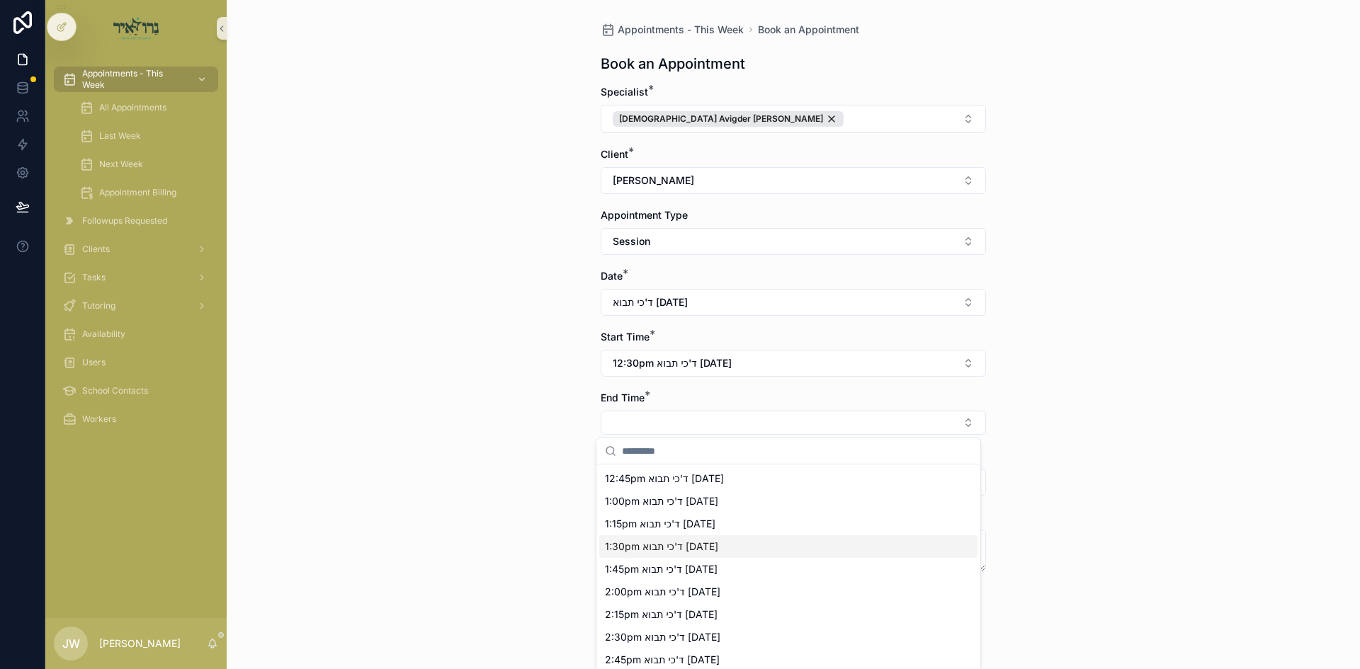
click at [647, 538] on div "1:30pm ד'כי תבוא 09/10/25" at bounding box center [788, 546] width 378 height 23
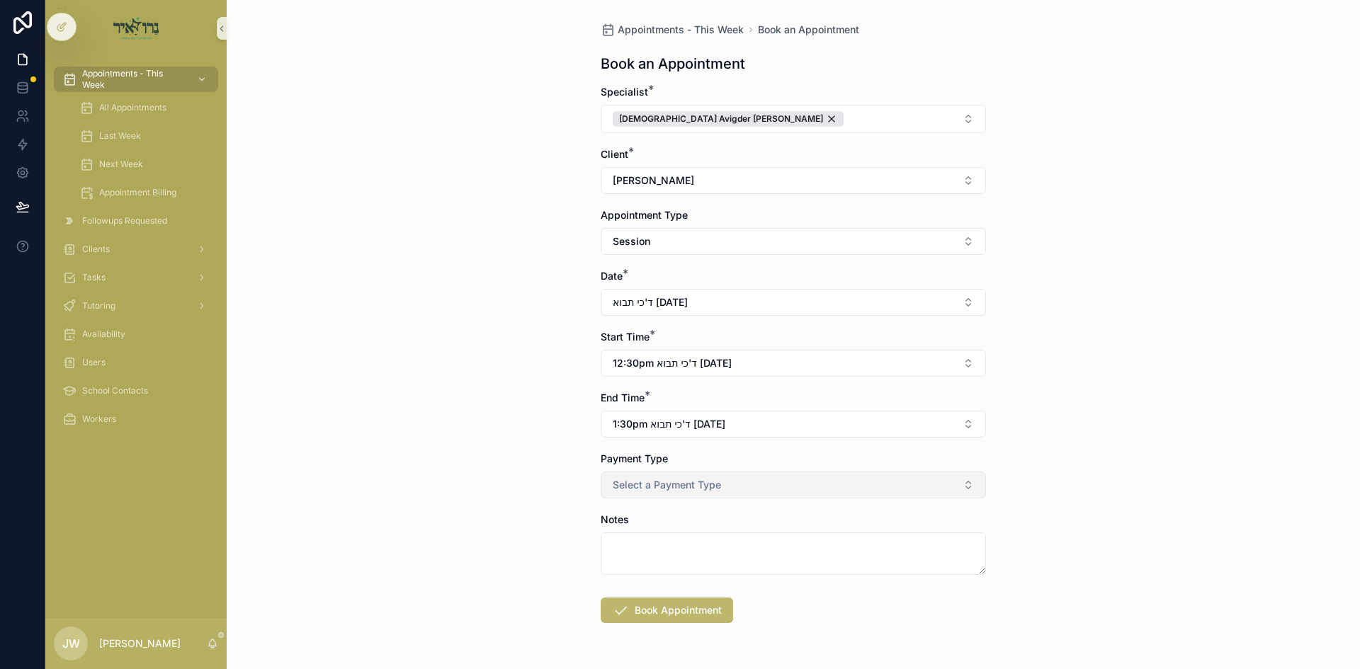
click at [771, 484] on button "Select a Payment Type" at bounding box center [793, 485] width 385 height 27
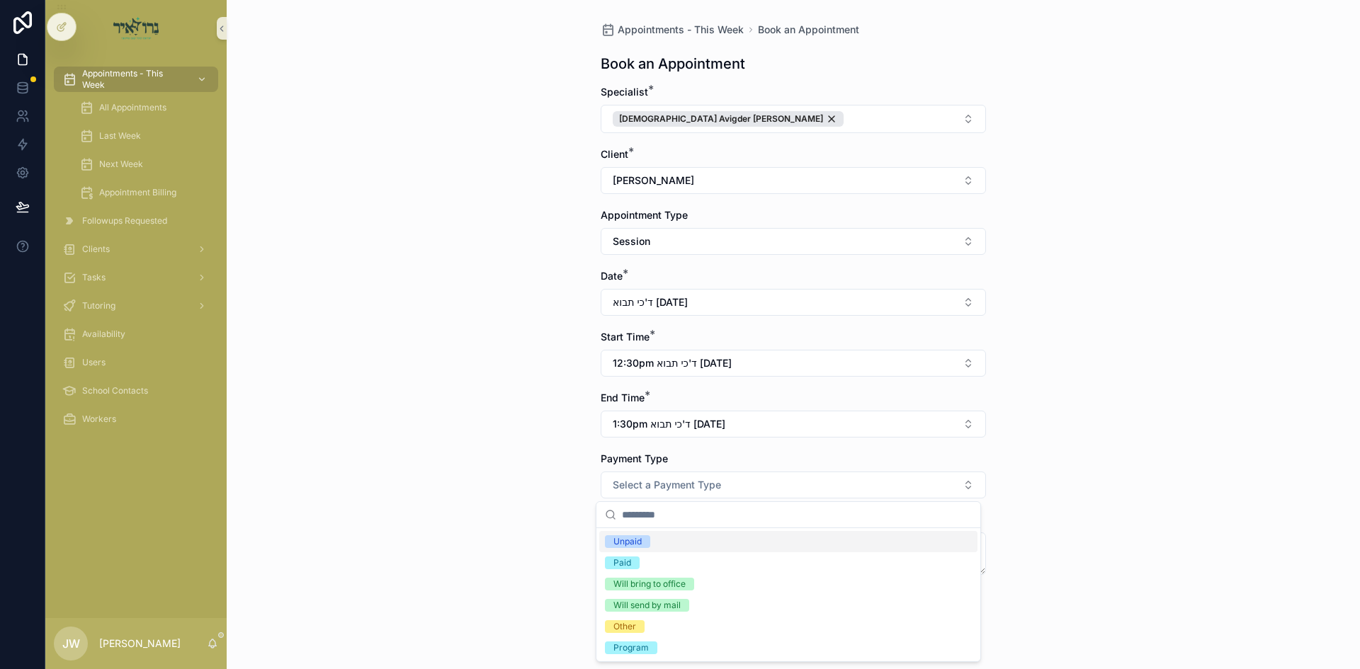
click at [712, 543] on div "Unpaid" at bounding box center [788, 541] width 378 height 21
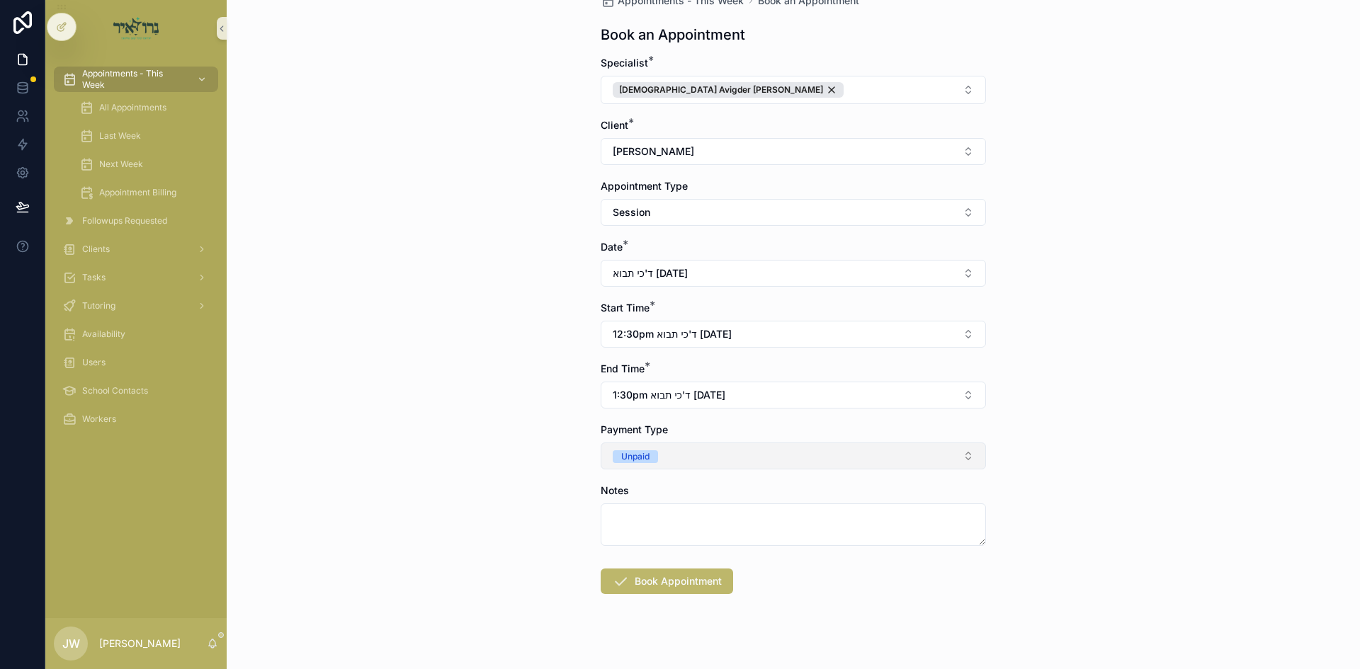
scroll to position [45, 0]
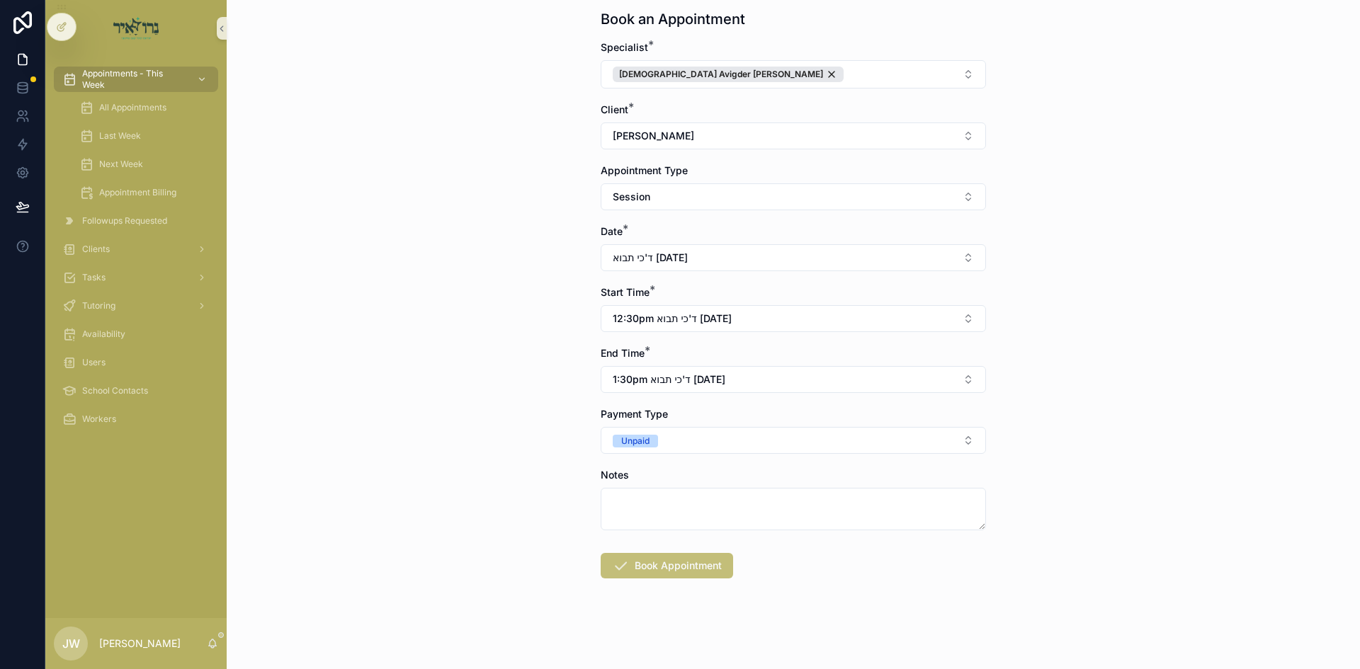
click at [657, 564] on button "Book Appointment" at bounding box center [667, 565] width 132 height 25
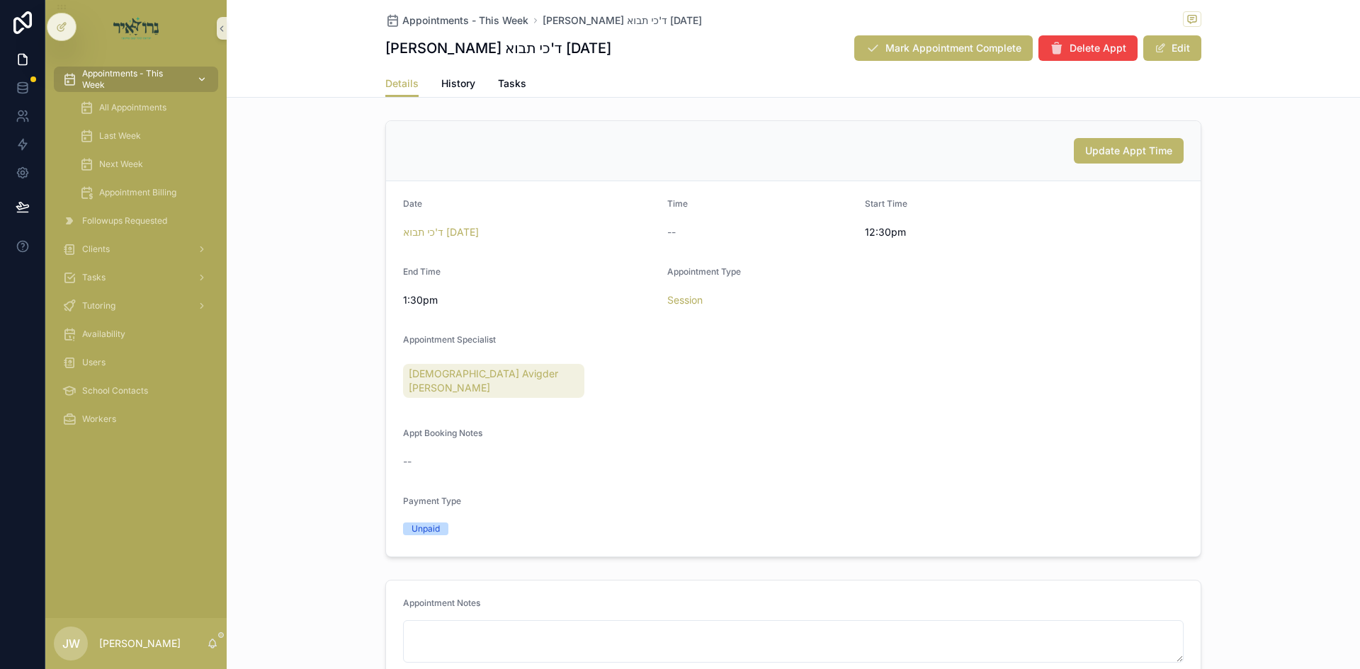
click at [137, 84] on span "Appointments - This Week" at bounding box center [133, 79] width 103 height 23
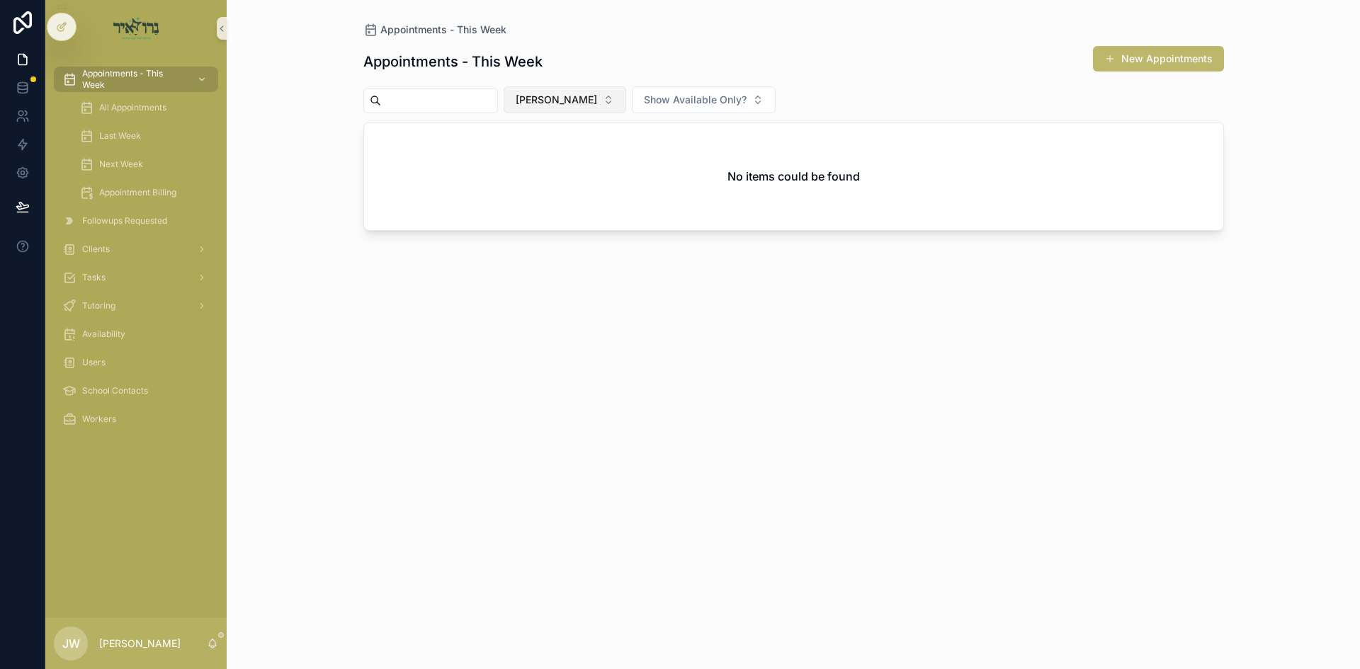
click at [555, 108] on button "[PERSON_NAME]" at bounding box center [565, 99] width 123 height 27
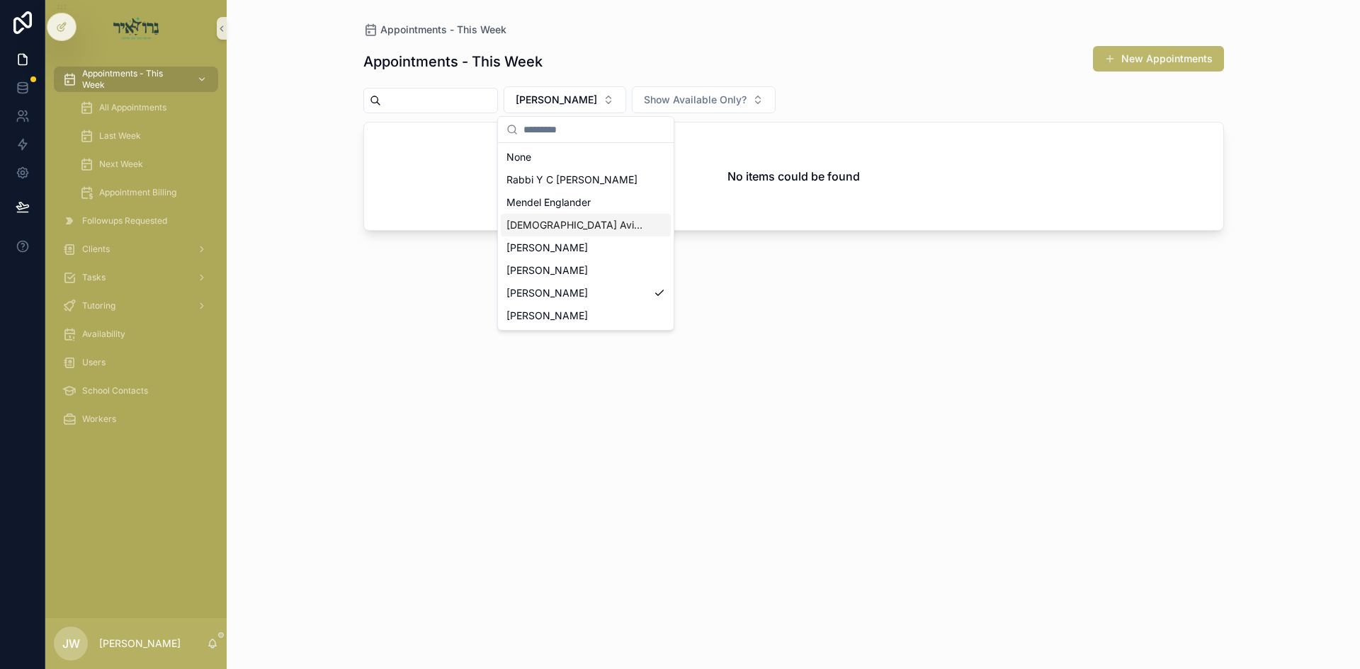
click at [595, 220] on span "[DEMOGRAPHIC_DATA] [PERSON_NAME]" at bounding box center [577, 225] width 142 height 14
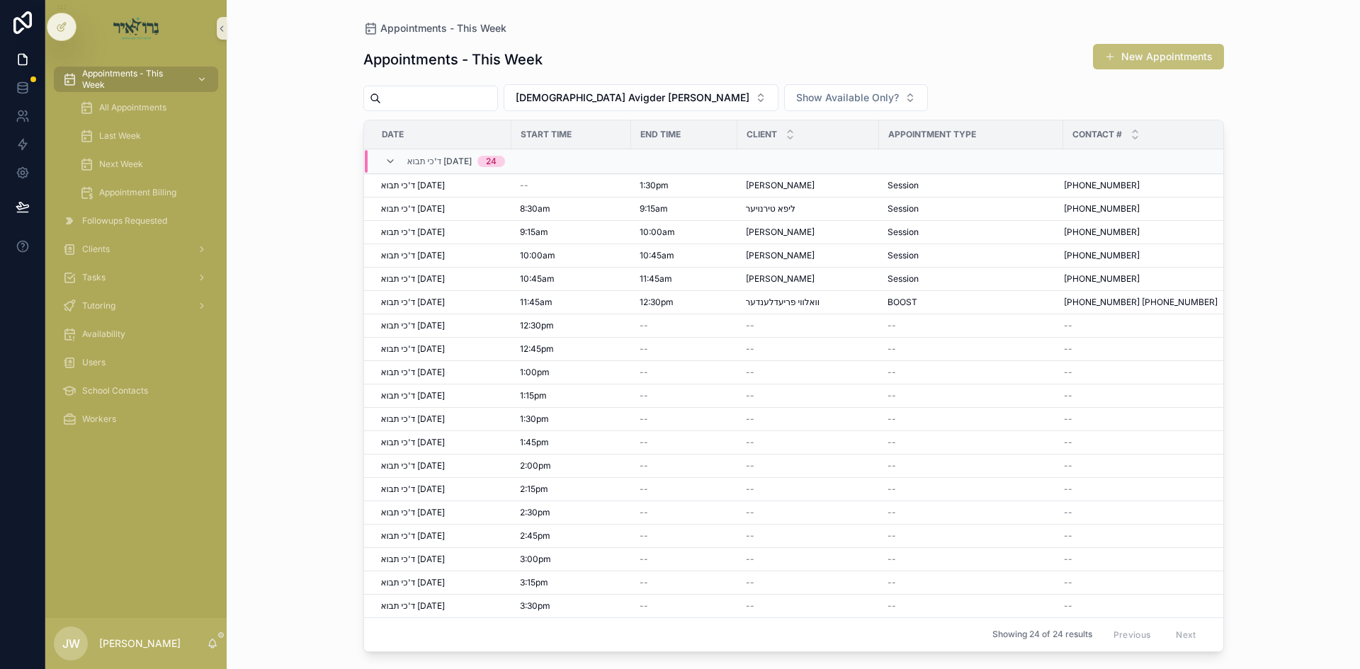
click at [1120, 53] on button "New Appointments" at bounding box center [1158, 56] width 131 height 25
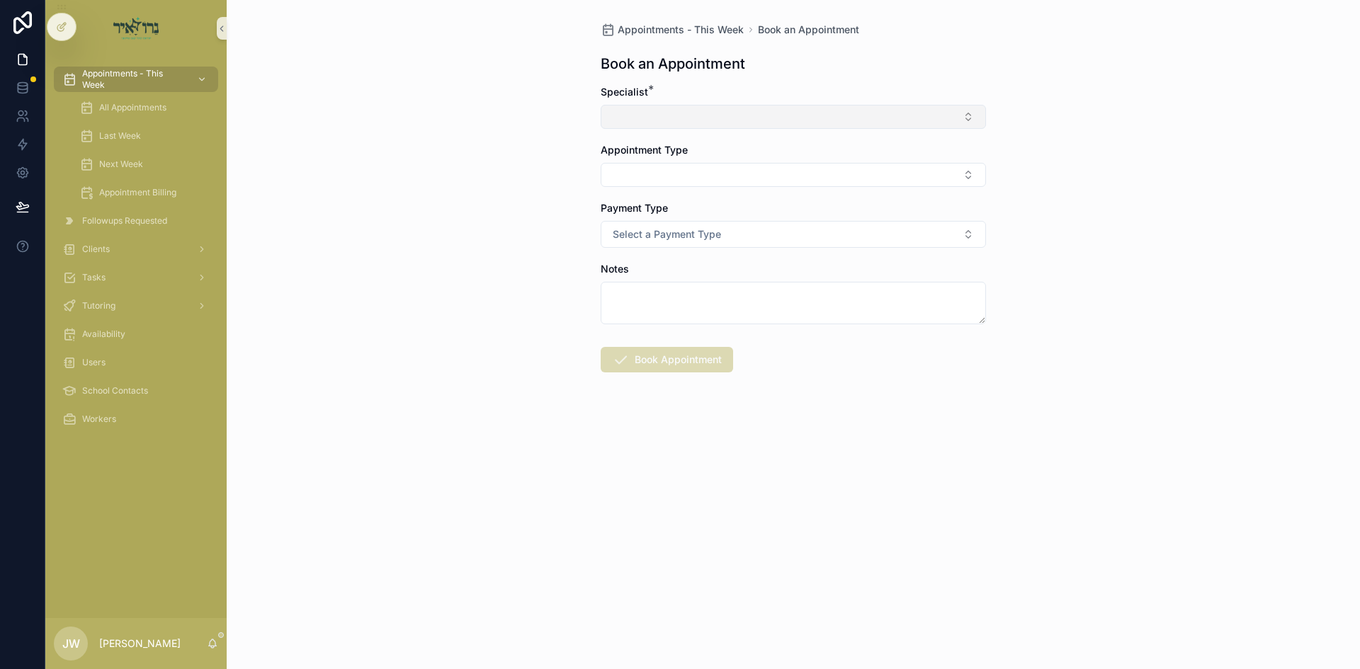
click at [652, 120] on button "Select Button" at bounding box center [793, 117] width 385 height 24
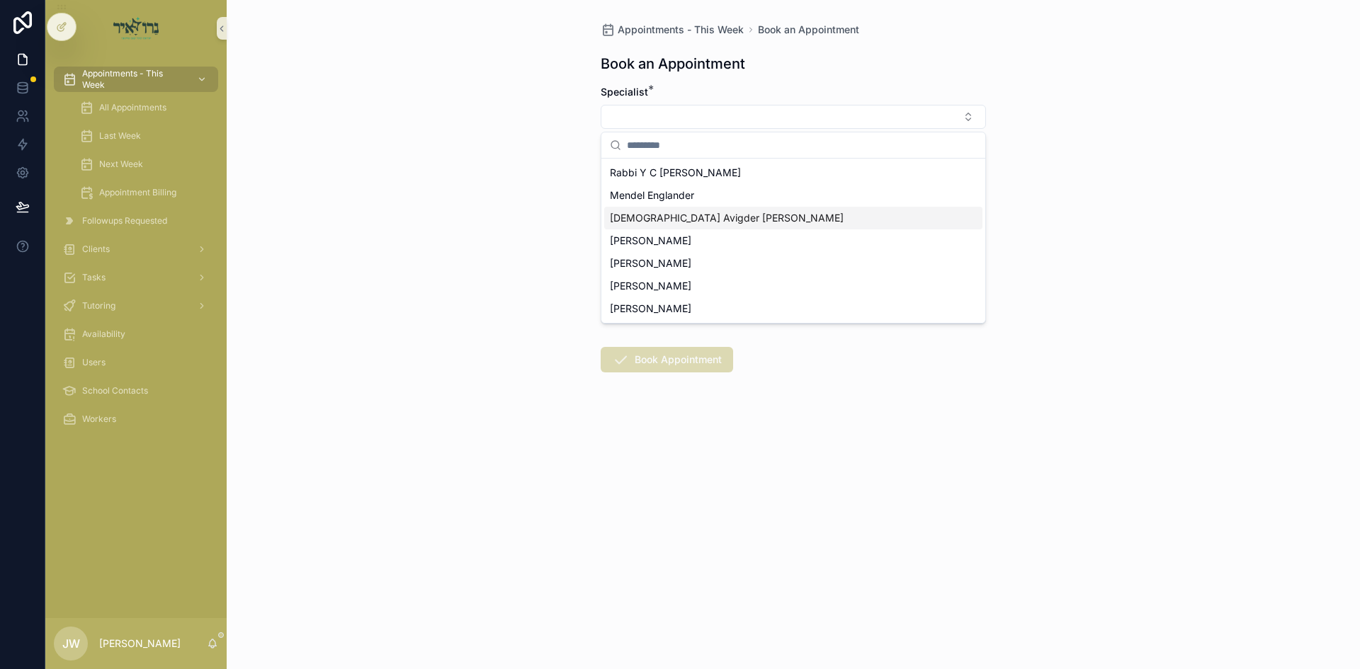
click at [668, 224] on span "[DEMOGRAPHIC_DATA] [PERSON_NAME]" at bounding box center [727, 218] width 234 height 14
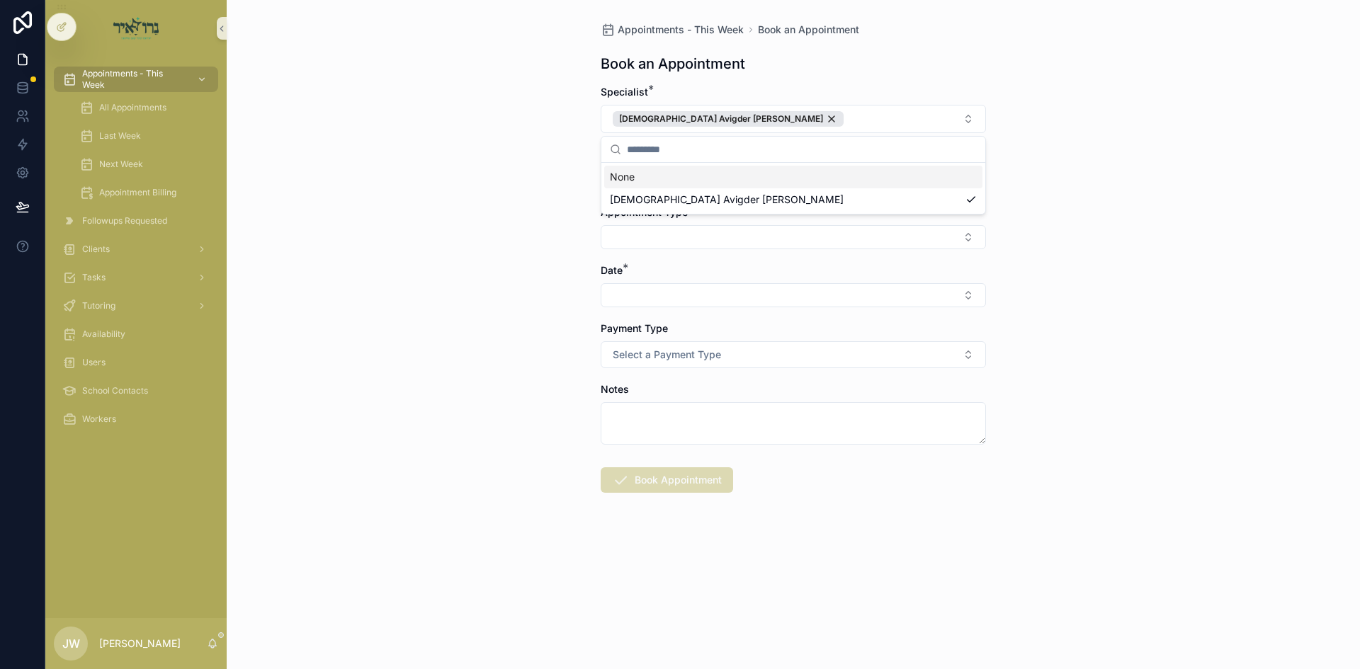
click at [465, 268] on div "Appointments - This Week Book an Appointment Book an Appointment Specialist * R…" at bounding box center [793, 334] width 1133 height 669
click at [622, 182] on button "Select Button" at bounding box center [793, 179] width 385 height 24
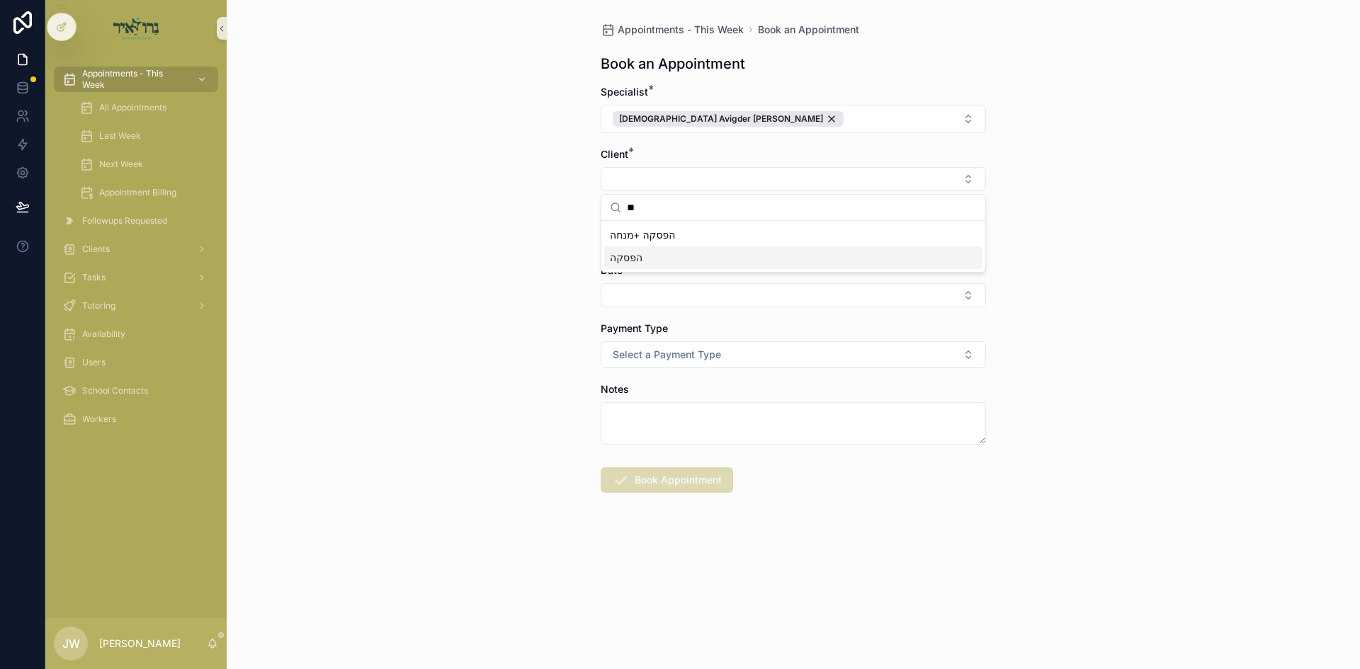
type input "**"
click at [668, 265] on div "הפסקה" at bounding box center [793, 257] width 378 height 23
click at [672, 247] on button "Select Button" at bounding box center [793, 240] width 385 height 24
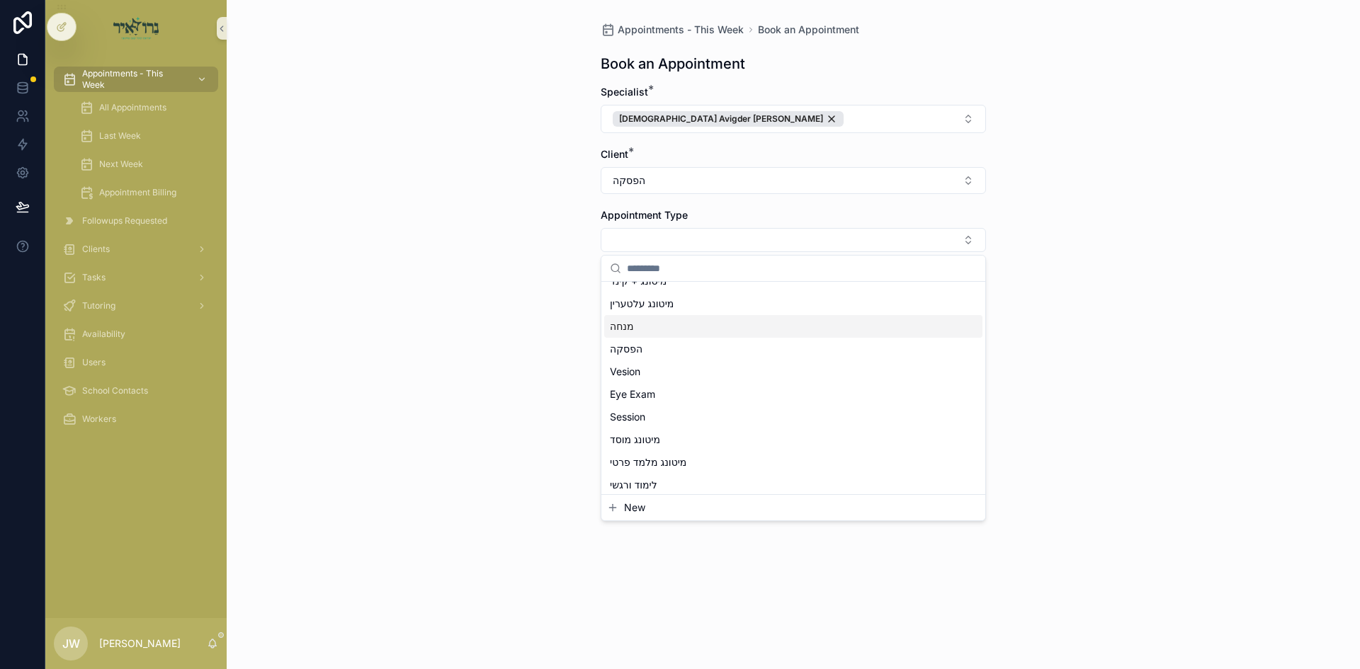
scroll to position [105, 0]
click at [655, 351] on div "הפסקה" at bounding box center [793, 350] width 378 height 23
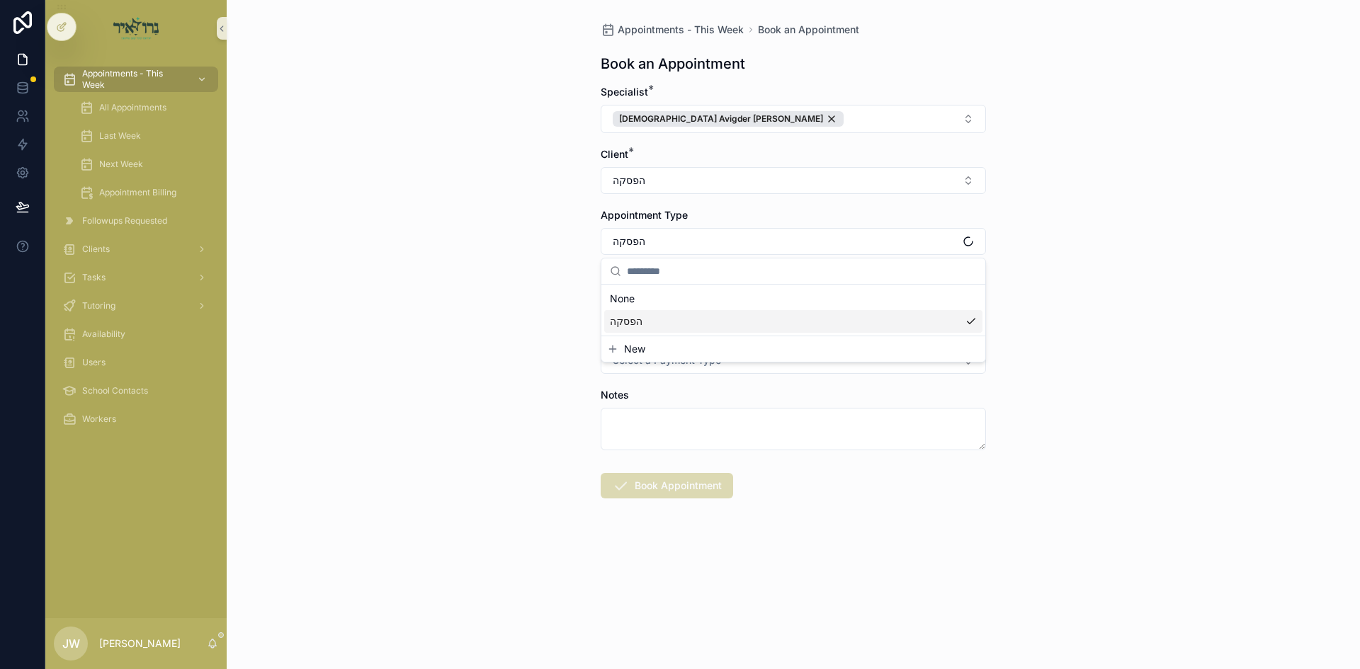
scroll to position [0, 0]
drag, startPoint x: 491, startPoint y: 322, endPoint x: 524, endPoint y: 320, distance: 33.4
click at [497, 322] on div "Appointments - This Week Book an Appointment Book an Appointment Specialist * R…" at bounding box center [793, 334] width 1133 height 669
click at [611, 300] on button "Select Button" at bounding box center [793, 301] width 385 height 24
click at [674, 358] on span "ד'כי תבוא 09/10/25" at bounding box center [648, 357] width 76 height 14
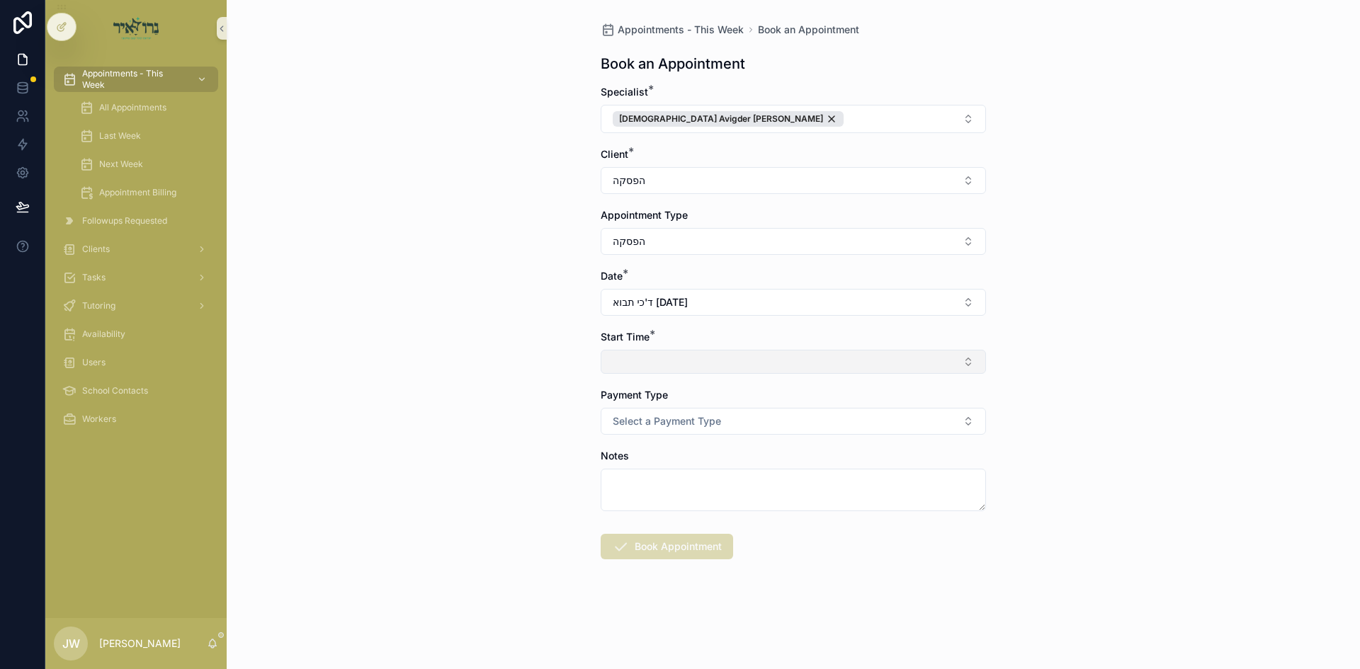
click at [659, 363] on button "Select Button" at bounding box center [793, 362] width 385 height 24
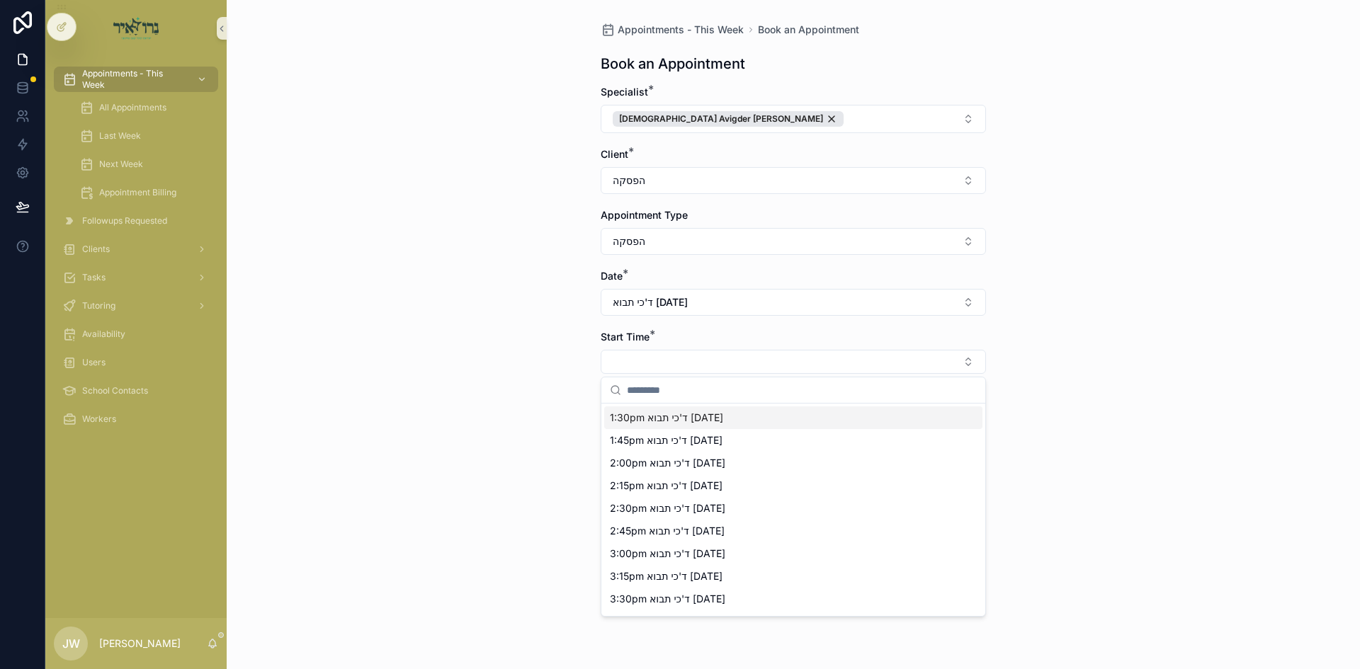
click at [649, 419] on span "1:30pm ד'כי תבוא 09/10/25" at bounding box center [666, 418] width 113 height 14
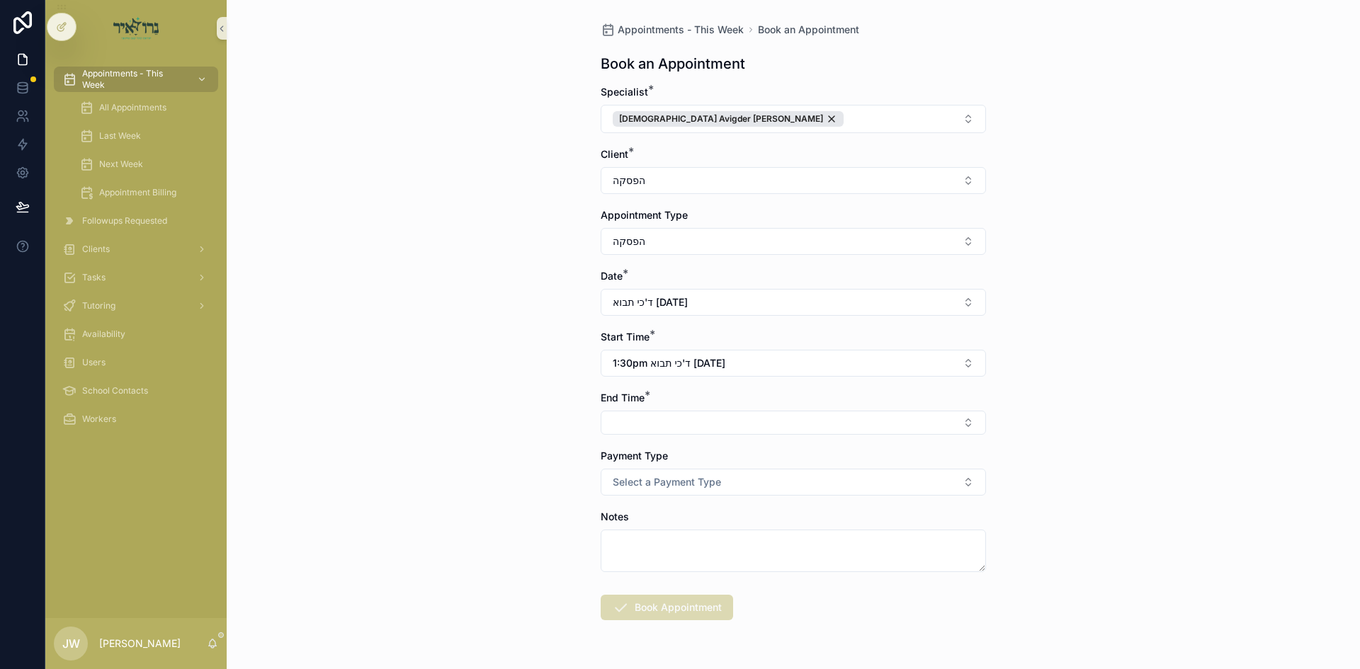
click at [649, 419] on button "Select Button" at bounding box center [793, 423] width 385 height 24
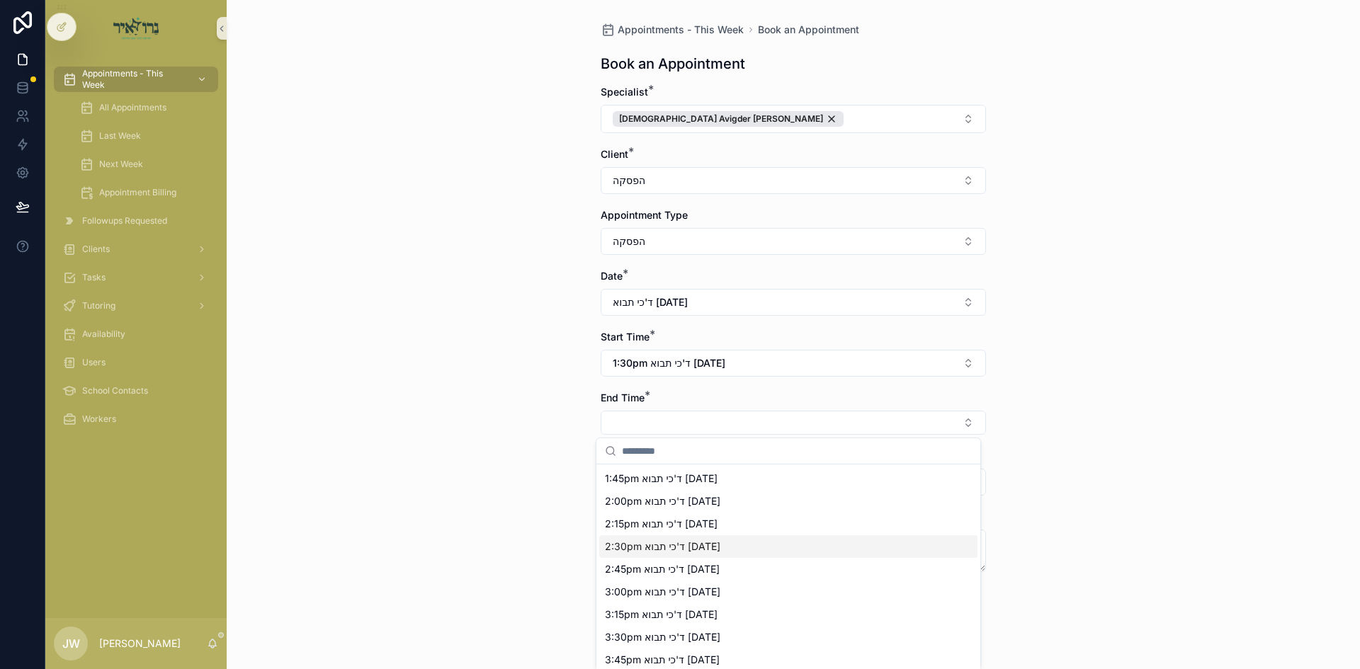
click at [647, 547] on span "2:30pm ד'כי תבוא 09/10/25" at bounding box center [662, 547] width 115 height 14
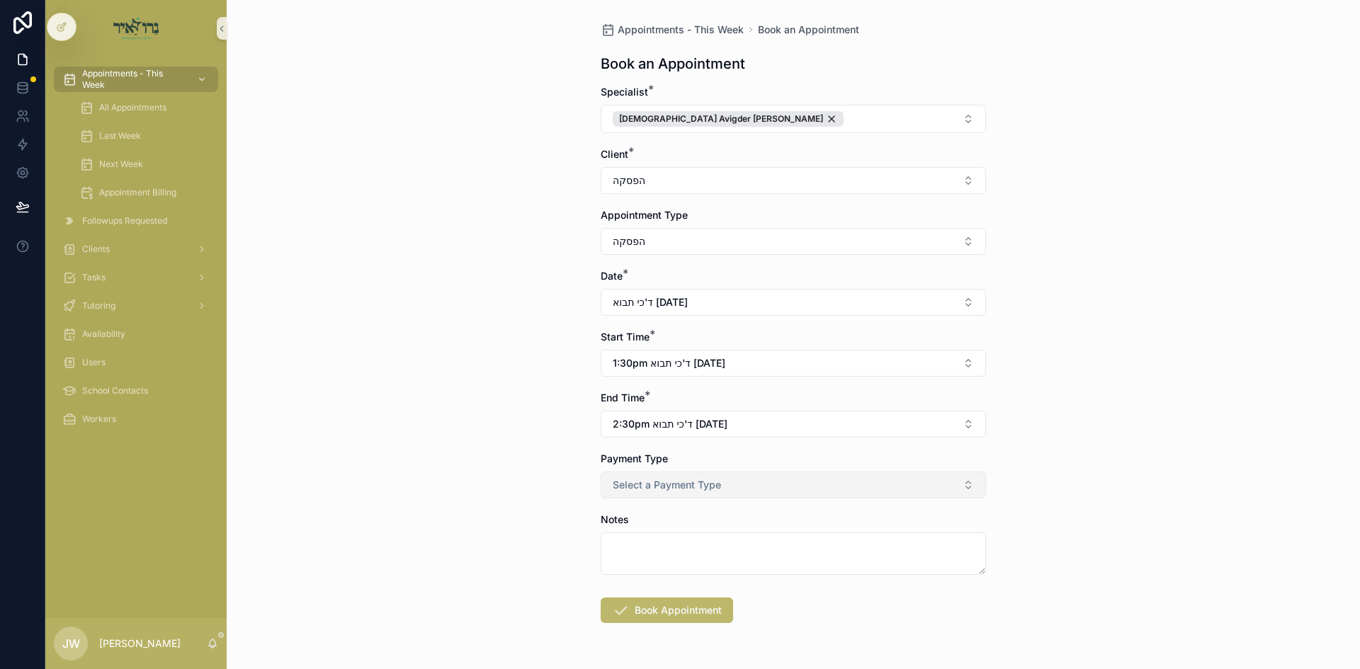
click at [674, 479] on span "Select a Payment Type" at bounding box center [667, 485] width 108 height 14
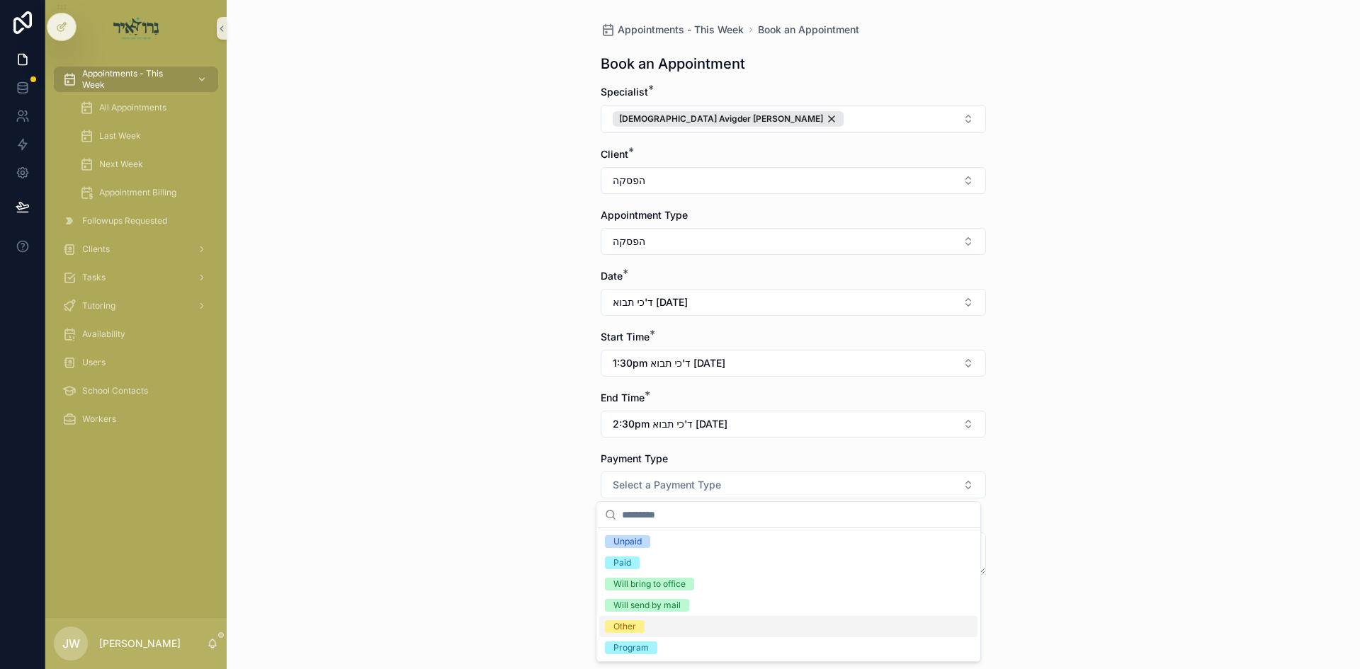
click at [642, 628] on span "Other" at bounding box center [625, 626] width 40 height 13
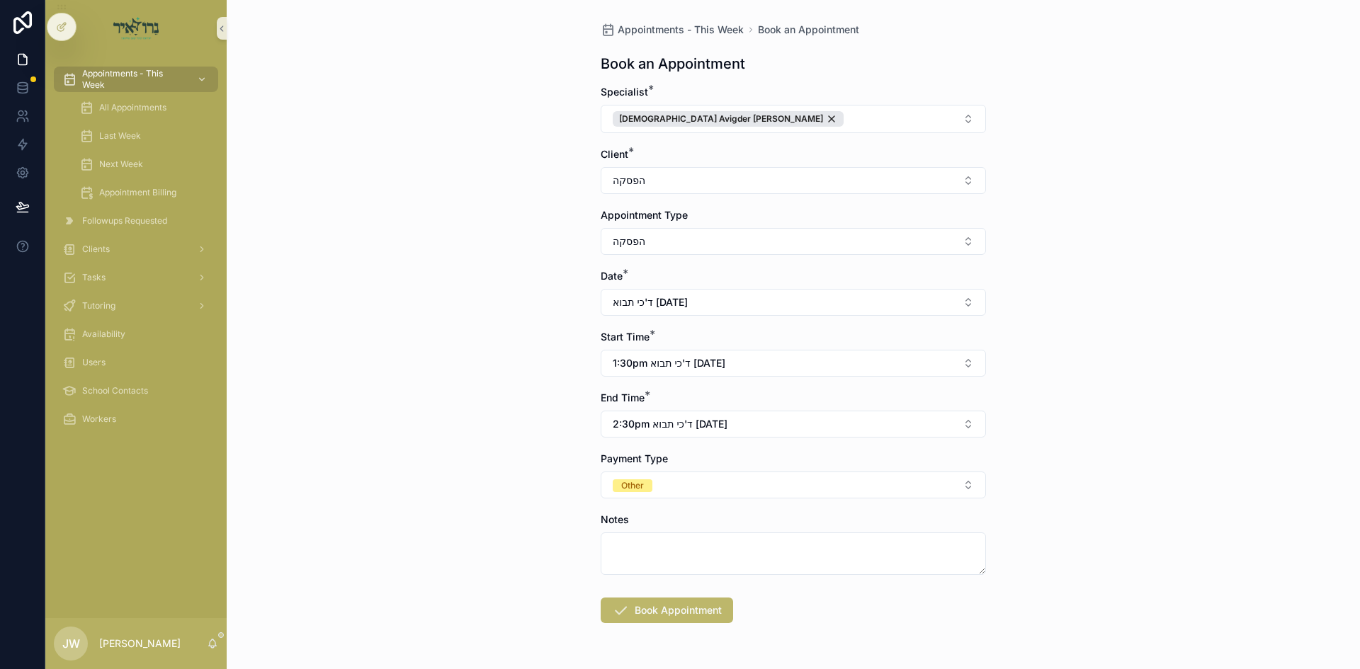
click at [648, 587] on form "Specialist * Rabbi Avigder Spitzer Client * הפסקה Appointment Type הפסקה Date *…" at bounding box center [793, 399] width 385 height 629
click at [648, 596] on form "Specialist * Rabbi Avigder Spitzer Client * הפסקה Appointment Type הפסקה Date *…" at bounding box center [793, 399] width 385 height 629
click at [648, 606] on button "Book Appointment" at bounding box center [667, 610] width 132 height 25
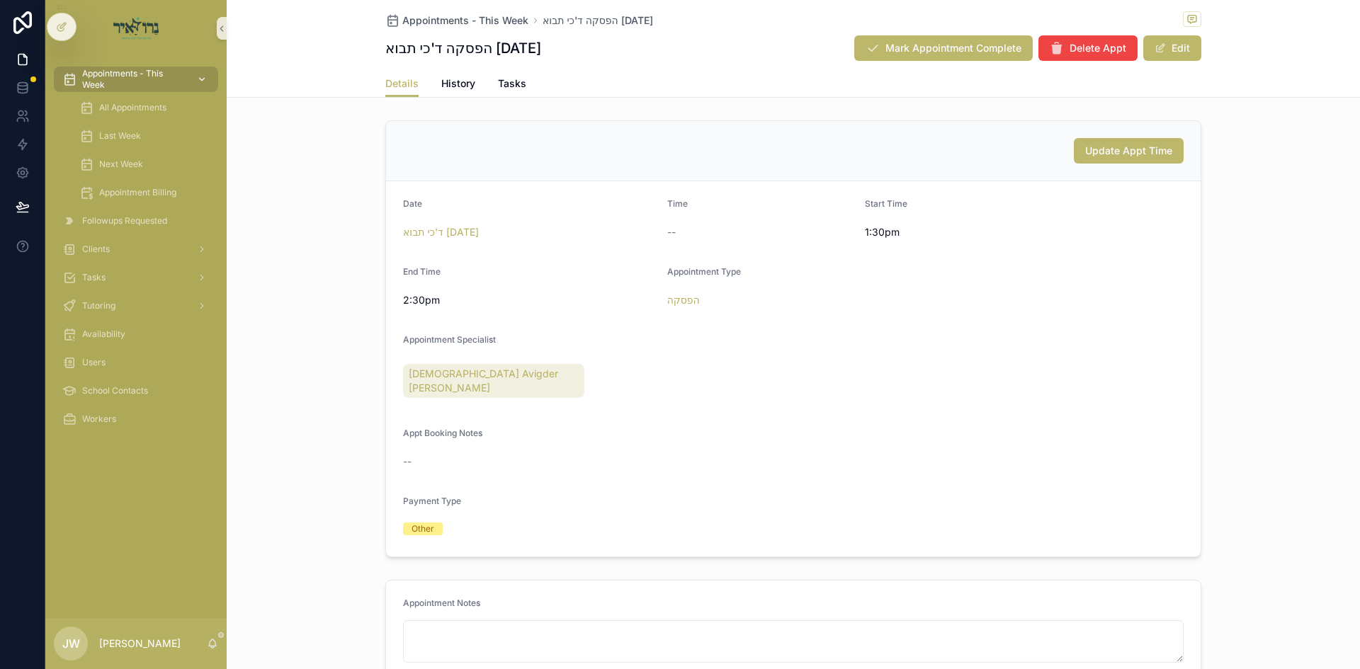
click at [169, 84] on span "Appointments - This Week" at bounding box center [133, 79] width 103 height 23
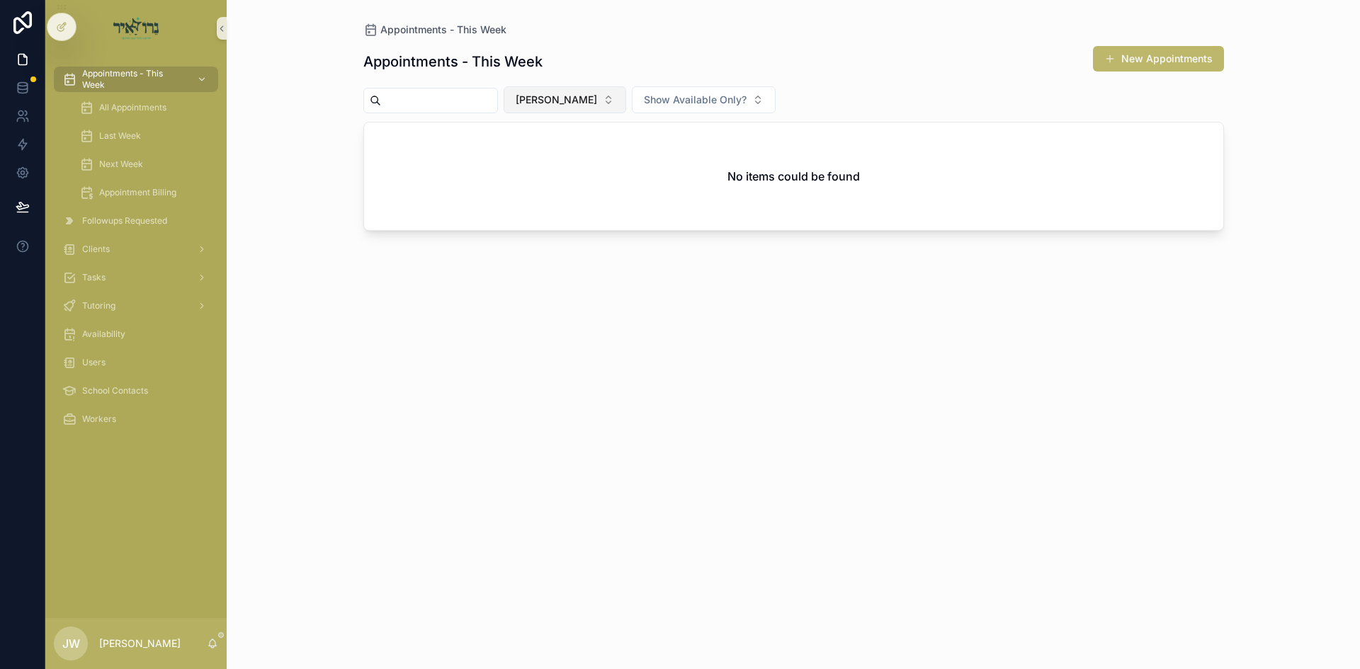
click at [556, 99] on span "[PERSON_NAME]" at bounding box center [556, 100] width 81 height 14
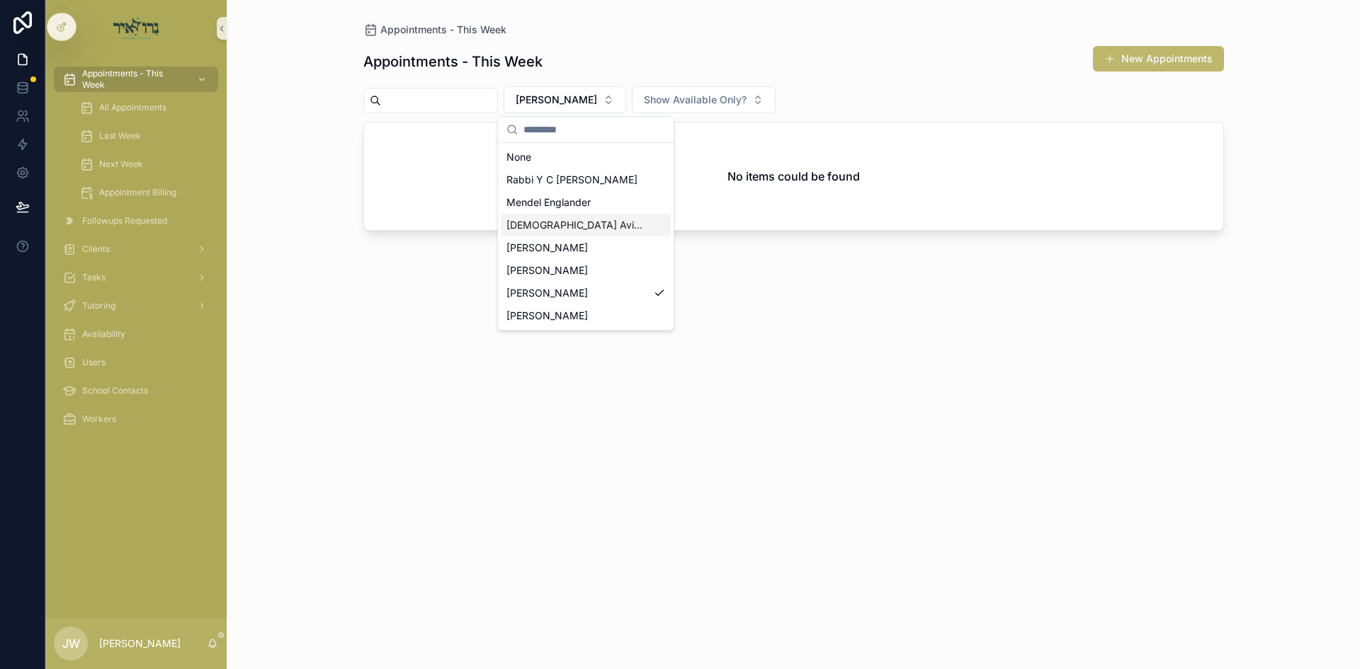
click at [564, 219] on span "[DEMOGRAPHIC_DATA] [PERSON_NAME]" at bounding box center [577, 225] width 142 height 14
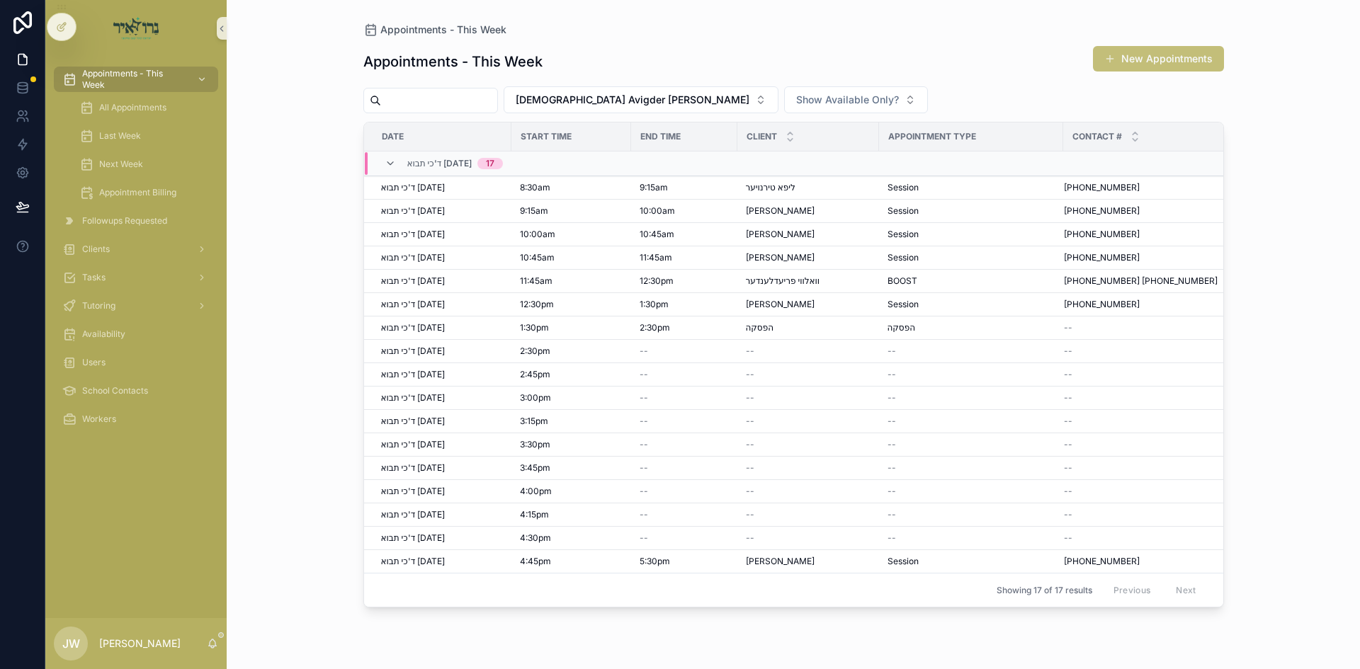
click at [1135, 53] on button "New Appointments" at bounding box center [1158, 58] width 131 height 25
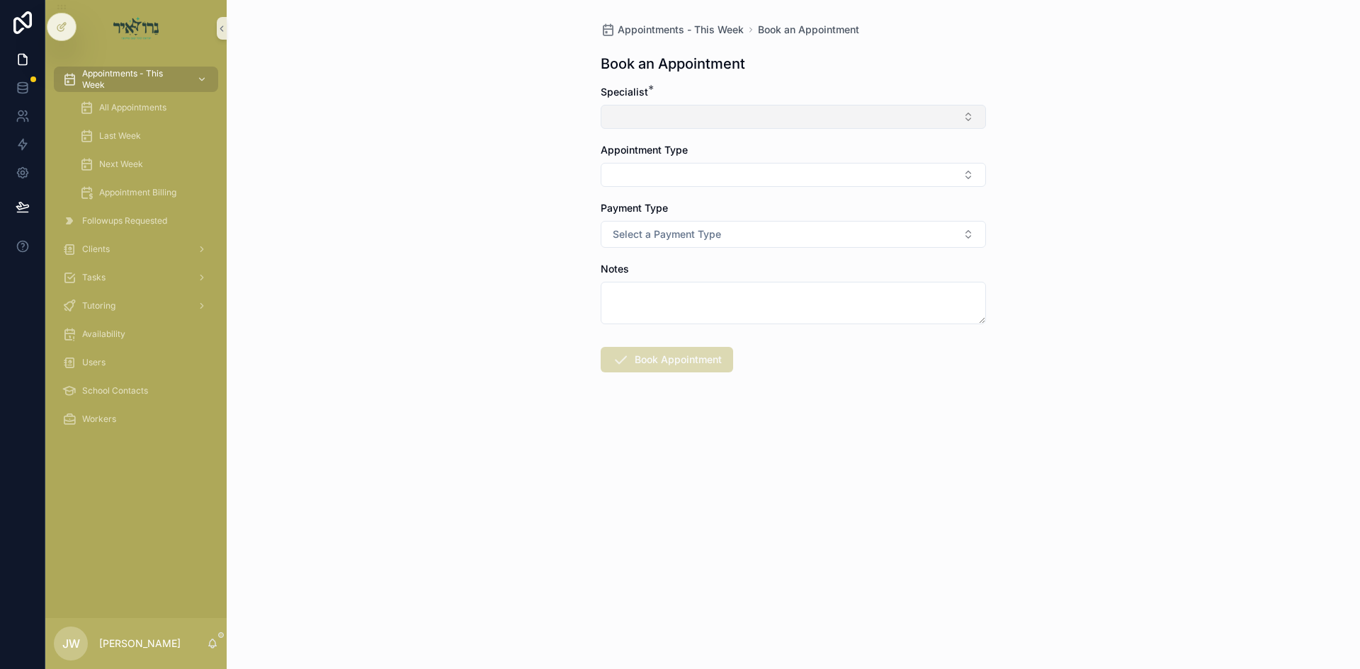
click at [693, 116] on button "Select Button" at bounding box center [793, 117] width 385 height 24
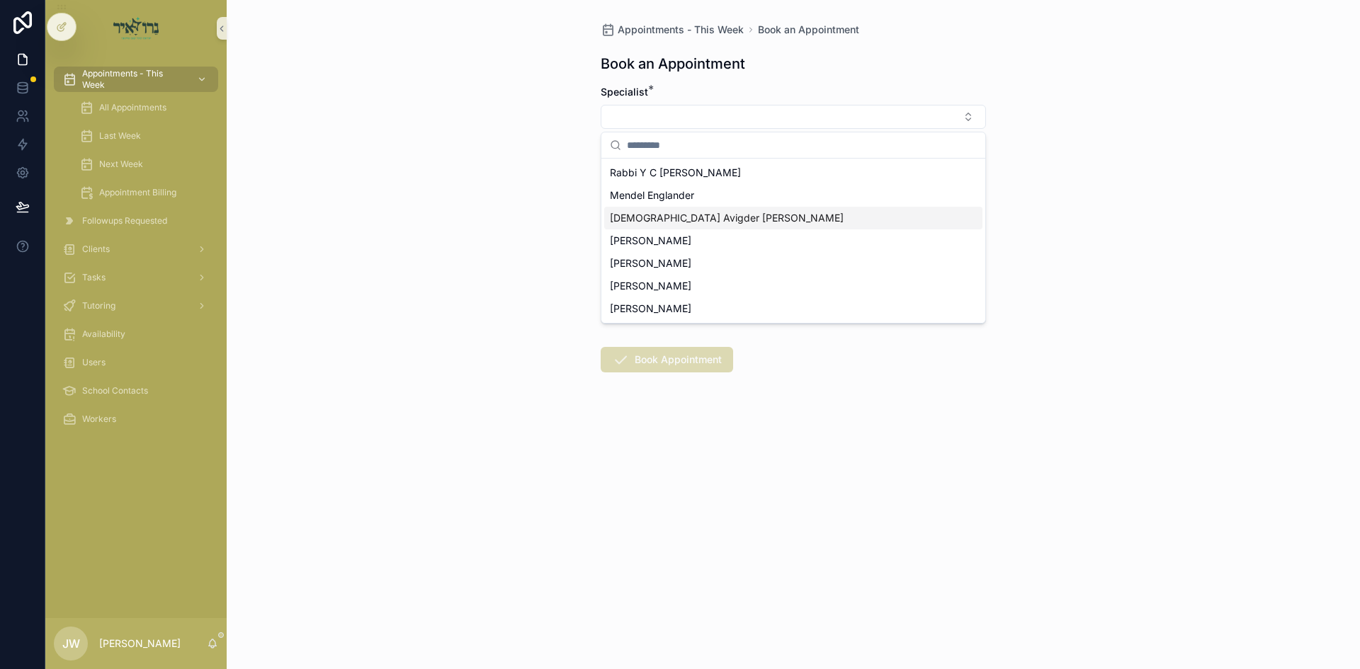
click at [671, 213] on span "[DEMOGRAPHIC_DATA] [PERSON_NAME]" at bounding box center [727, 218] width 234 height 14
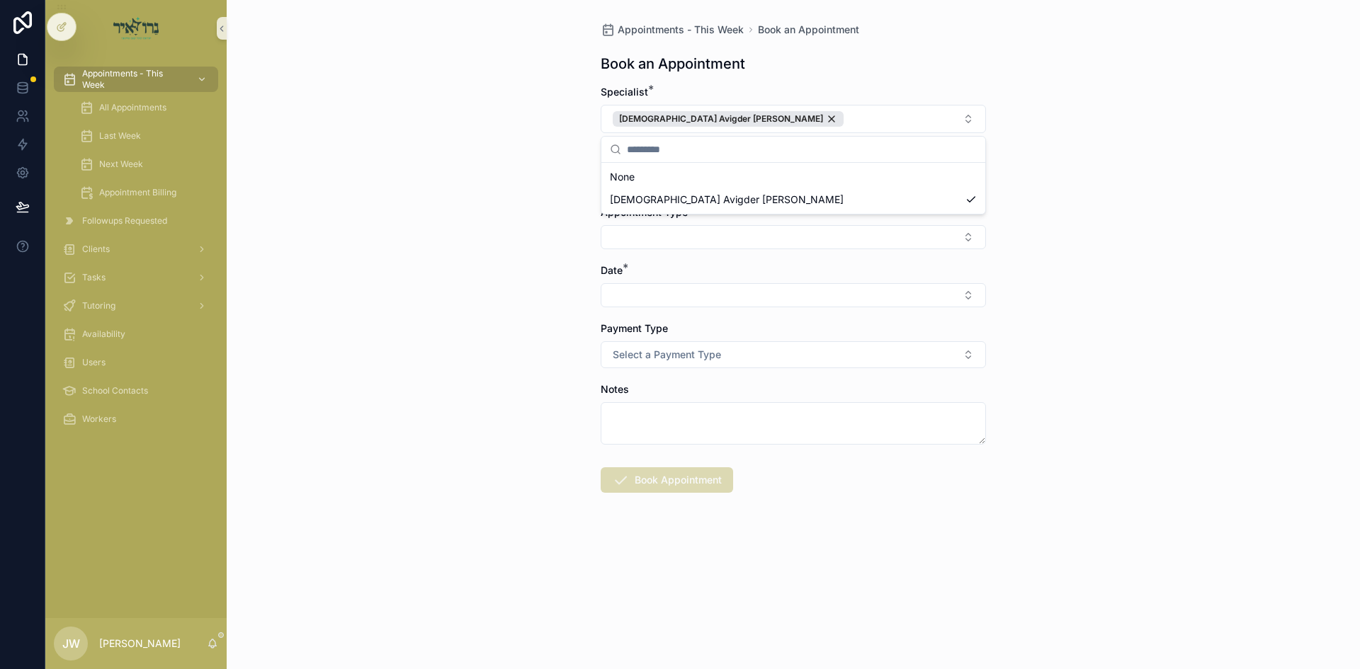
click at [484, 210] on div "Appointments - This Week Book an Appointment Book an Appointment Specialist * R…" at bounding box center [793, 334] width 1133 height 669
click at [601, 178] on button "Select Button" at bounding box center [793, 179] width 385 height 24
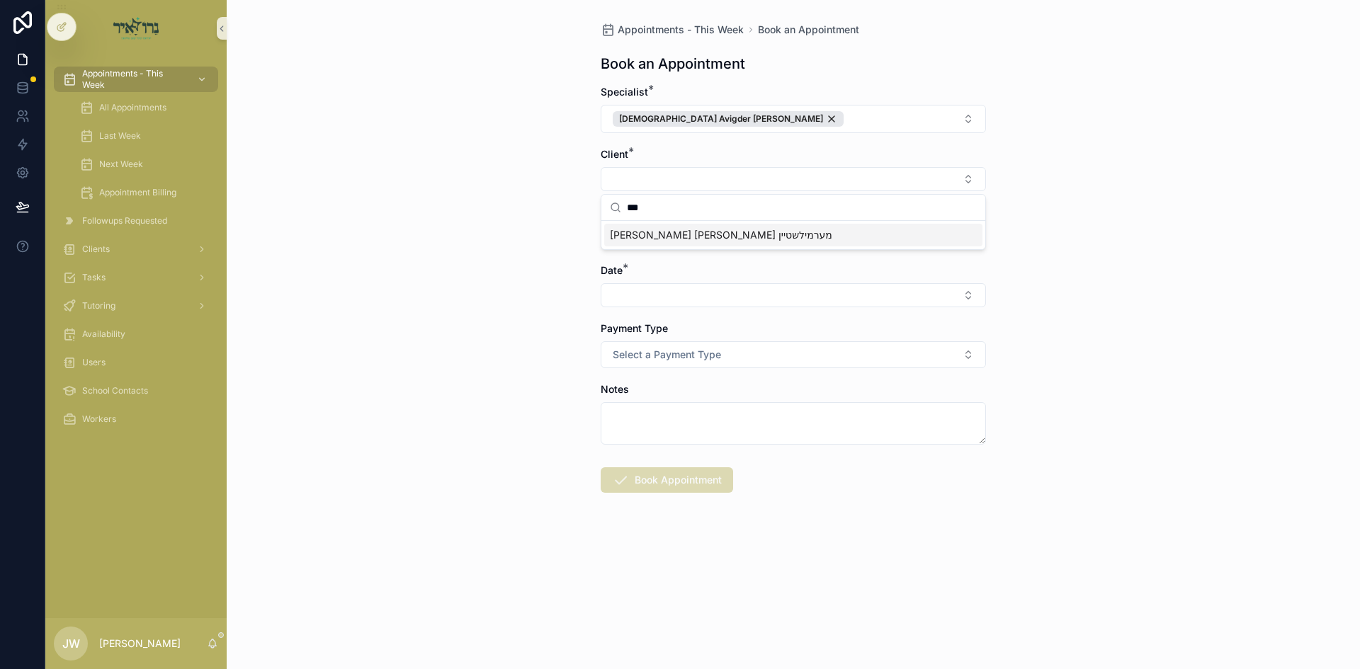
type input "***"
click at [685, 242] on div "[PERSON_NAME]" at bounding box center [793, 235] width 378 height 23
click at [675, 245] on button "Select Button" at bounding box center [793, 240] width 385 height 24
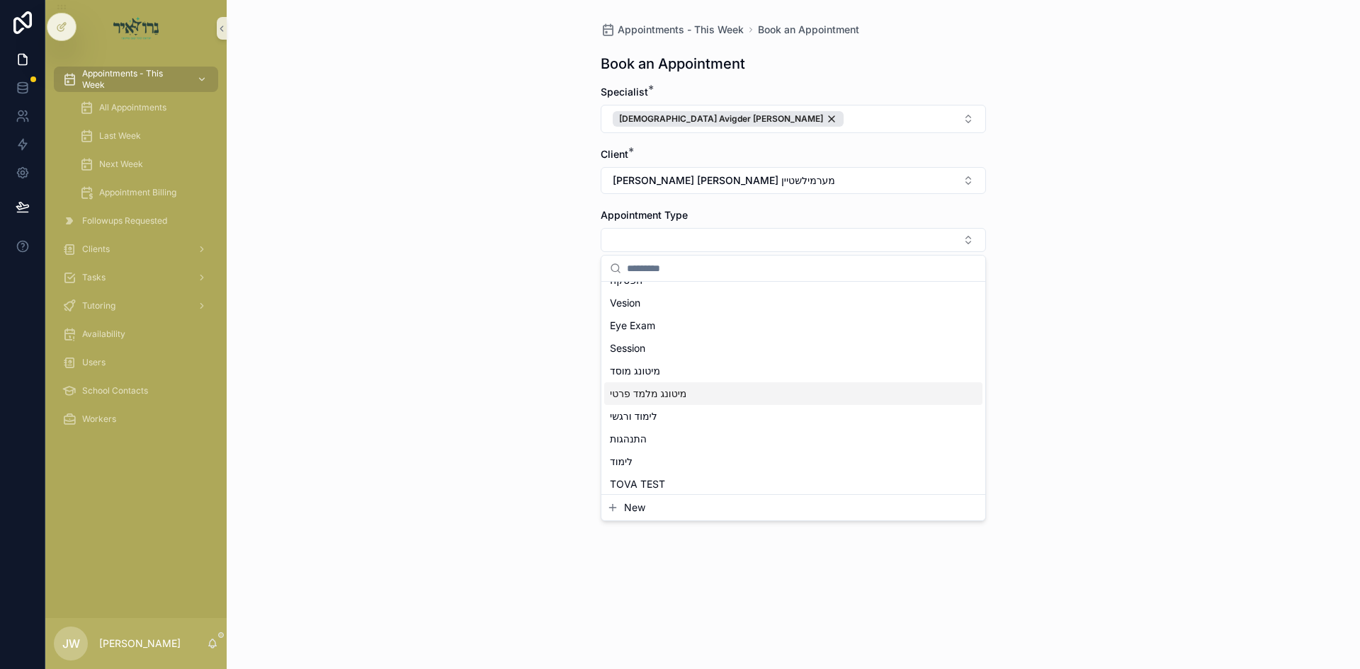
scroll to position [105, 0]
click at [641, 408] on div "Session" at bounding box center [793, 418] width 378 height 23
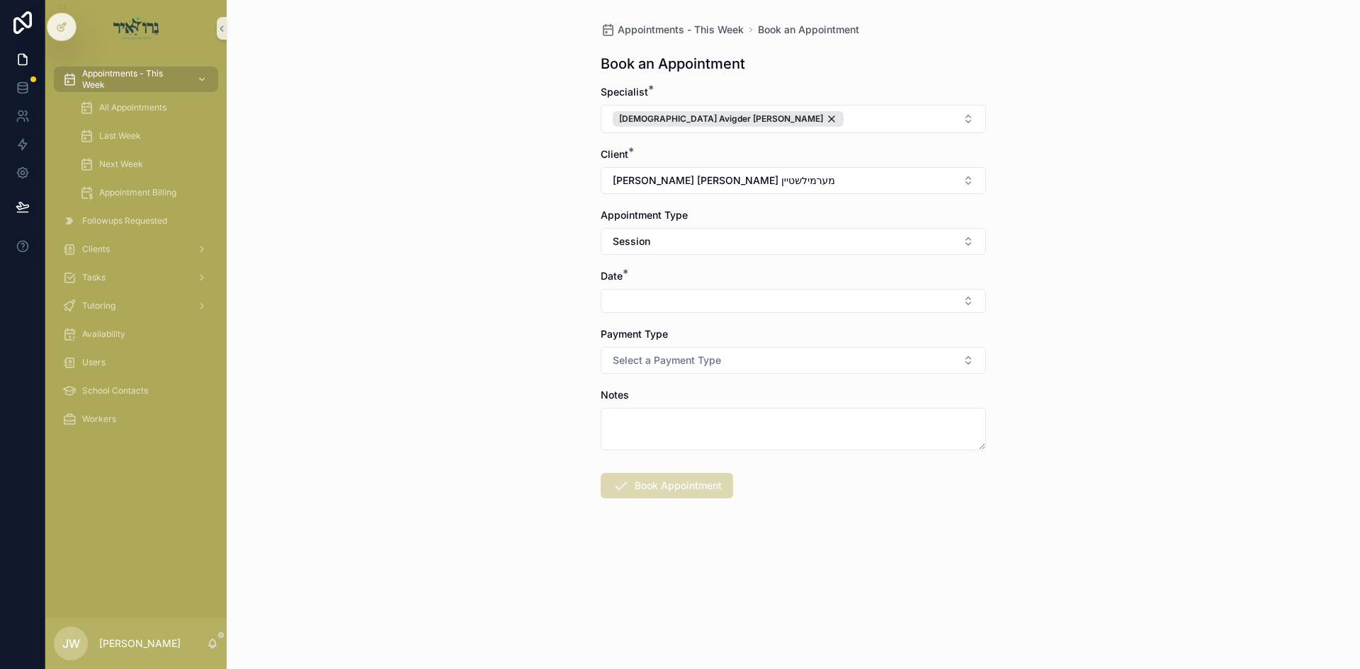
click at [585, 356] on div "Appointments - This Week Book an Appointment Book an Appointment Specialist * R…" at bounding box center [793, 334] width 1133 height 669
click at [625, 307] on button "Select Button" at bounding box center [793, 301] width 385 height 24
click at [657, 365] on div "ד'כי תבוא 09/10/25" at bounding box center [793, 357] width 378 height 23
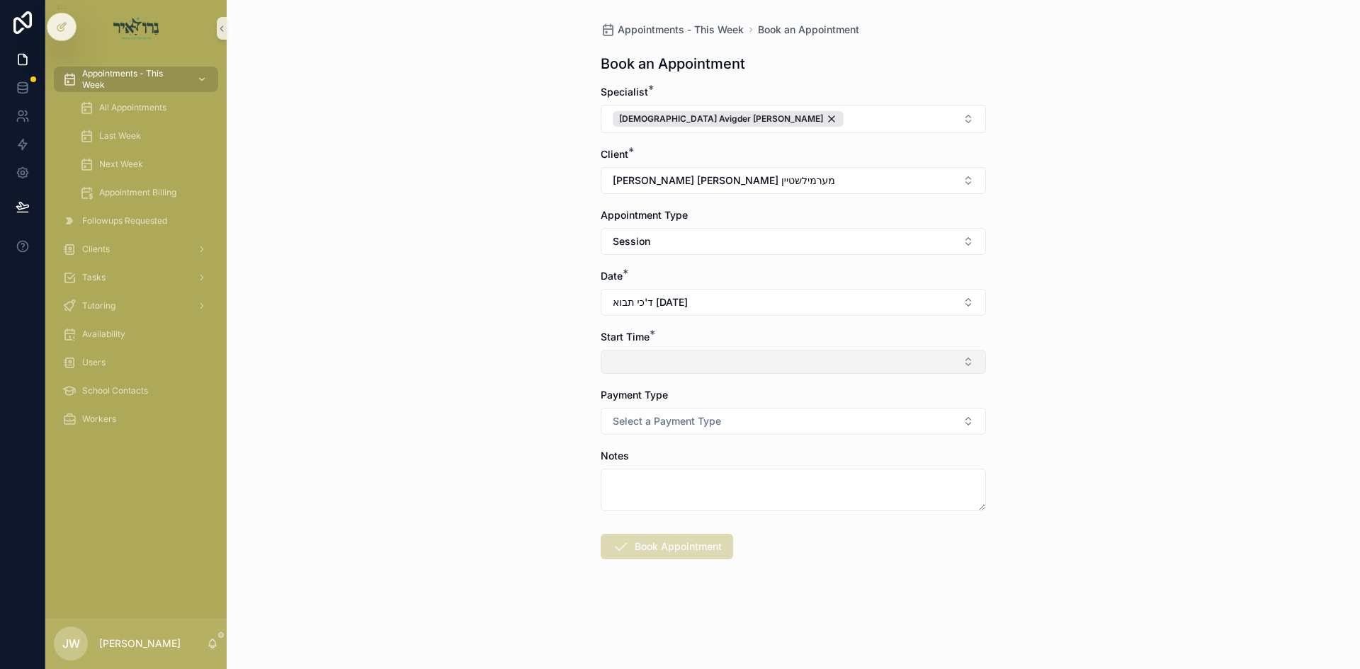
click at [664, 356] on button "Select Button" at bounding box center [793, 362] width 385 height 24
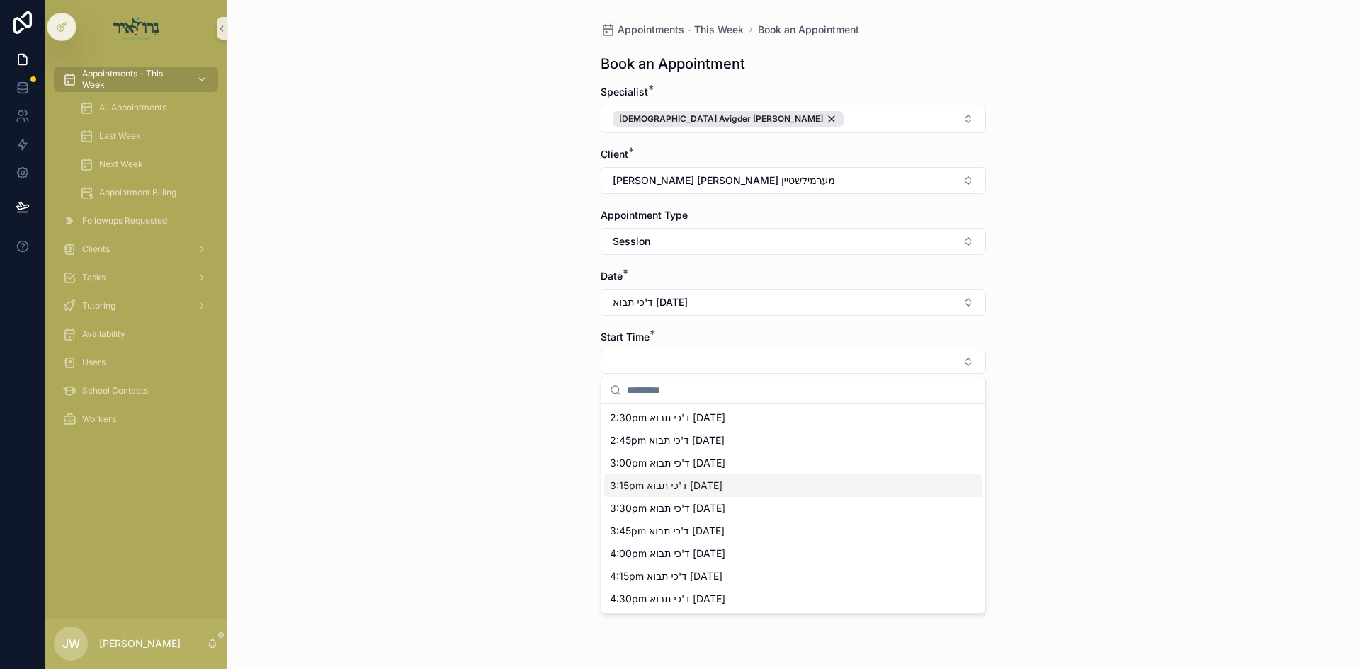
click at [645, 488] on span "3:15pm ד'כי תבוא 09/10/25" at bounding box center [666, 486] width 113 height 14
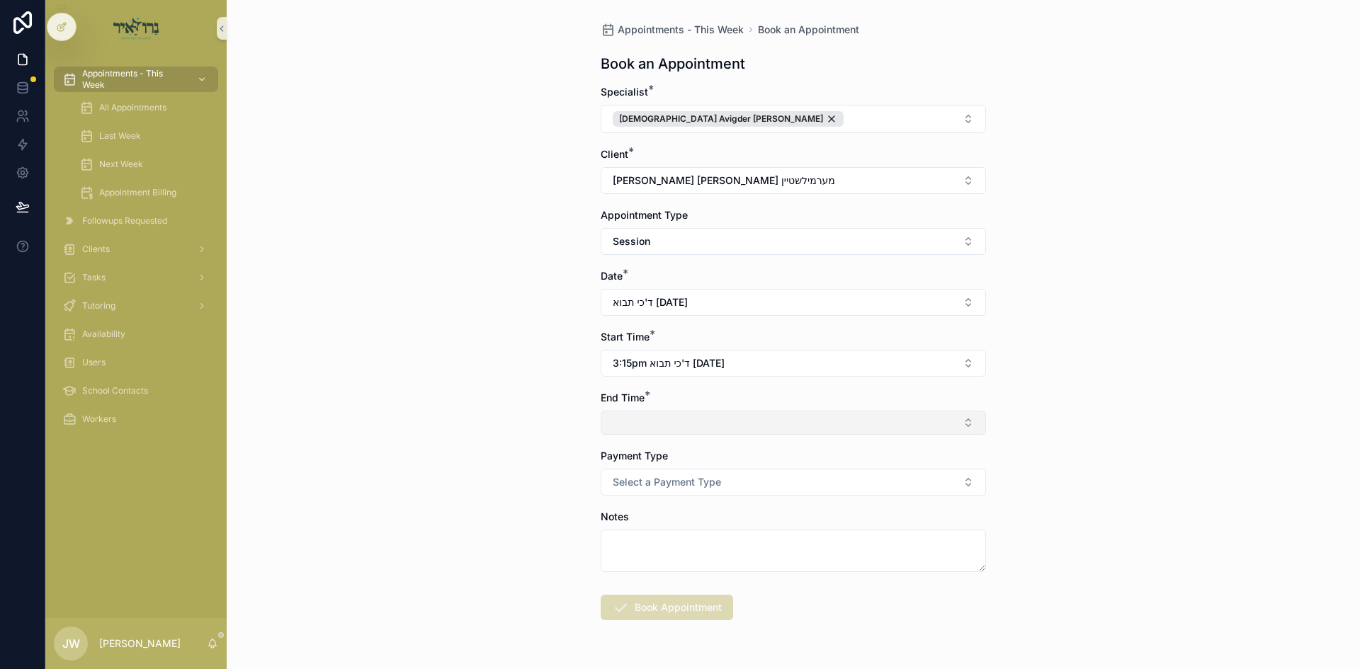
click at [649, 425] on button "Select Button" at bounding box center [793, 423] width 385 height 24
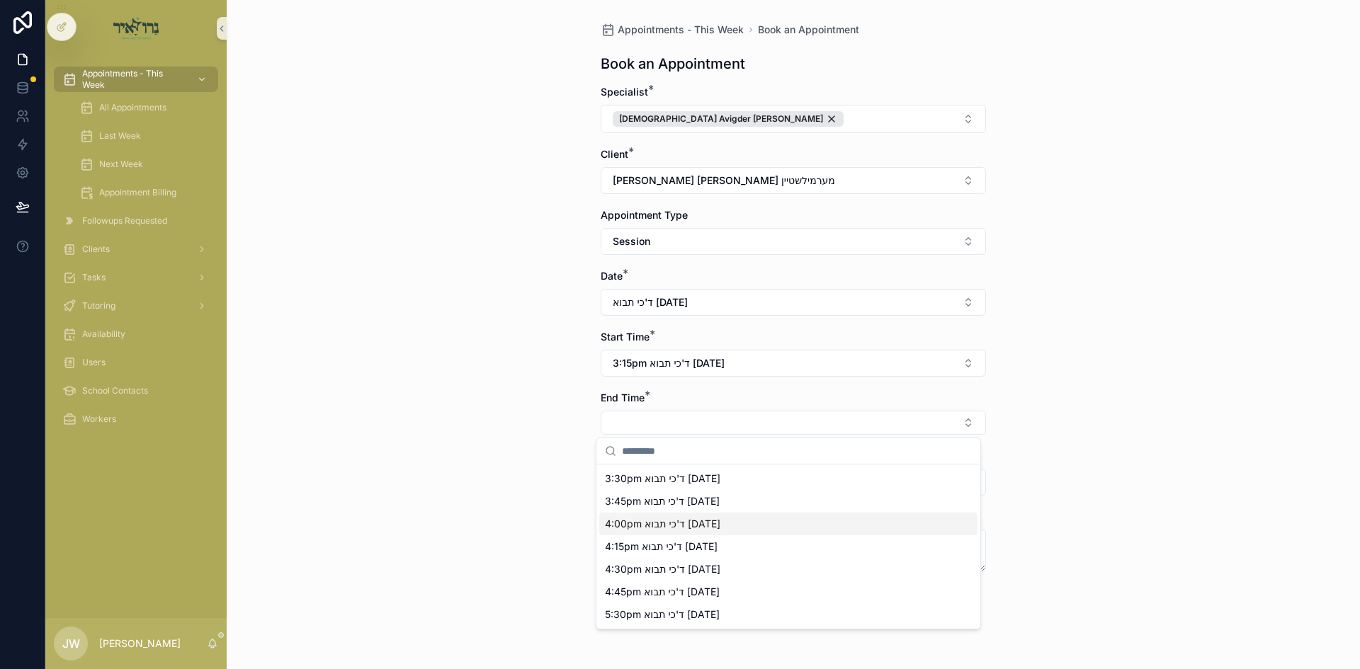
click at [636, 531] on div "4:00pm ד'כי תבוא 09/10/25" at bounding box center [788, 524] width 378 height 23
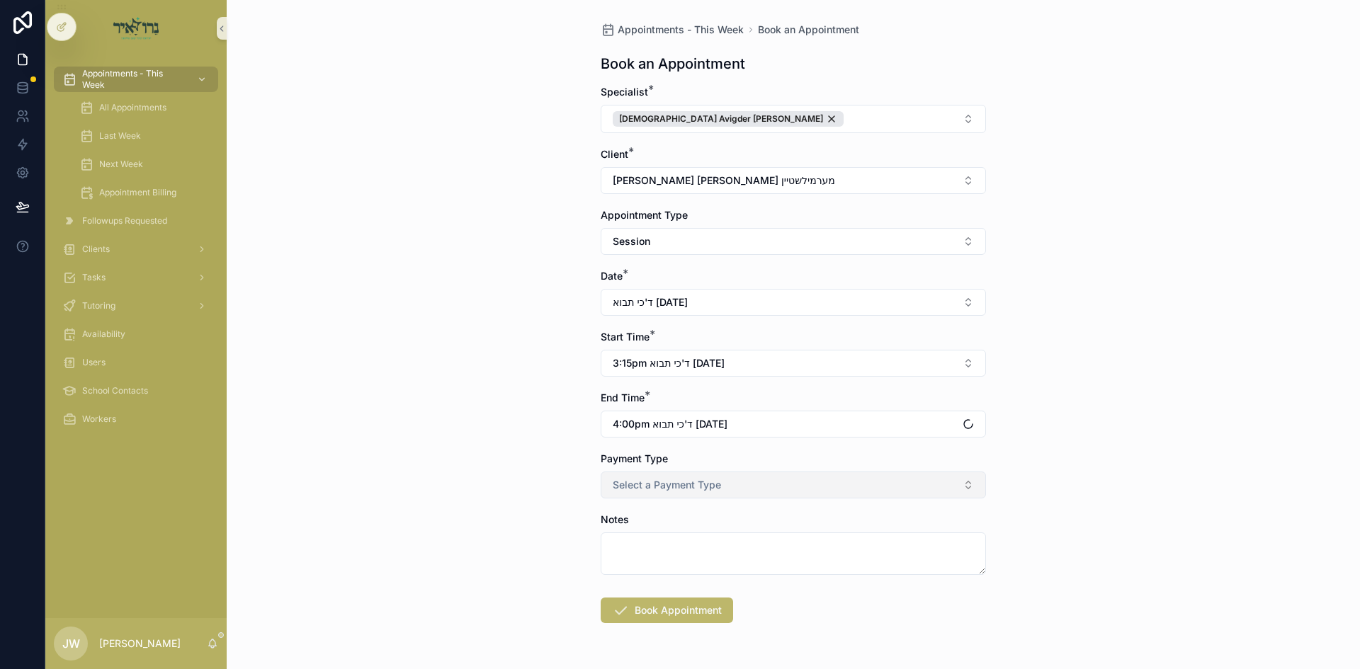
click at [638, 492] on span "Select a Payment Type" at bounding box center [667, 485] width 108 height 14
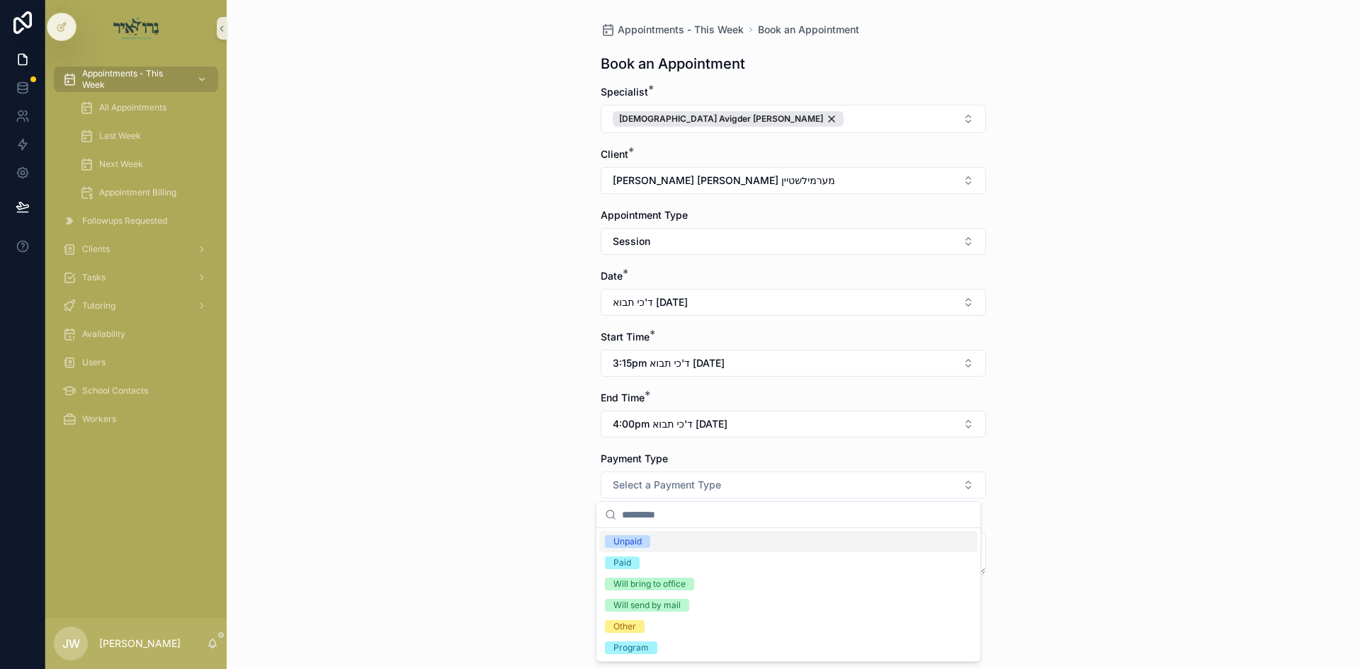
click at [635, 540] on div "Unpaid" at bounding box center [627, 541] width 28 height 13
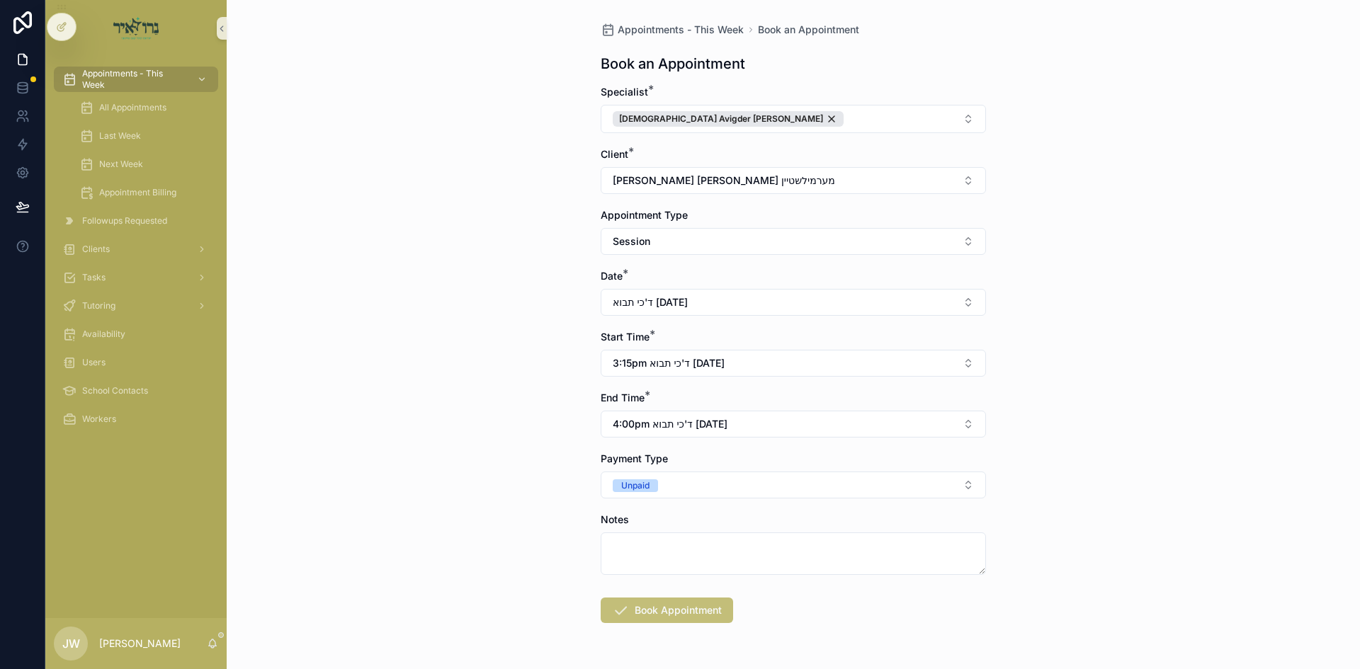
click at [661, 601] on button "Book Appointment" at bounding box center [667, 610] width 132 height 25
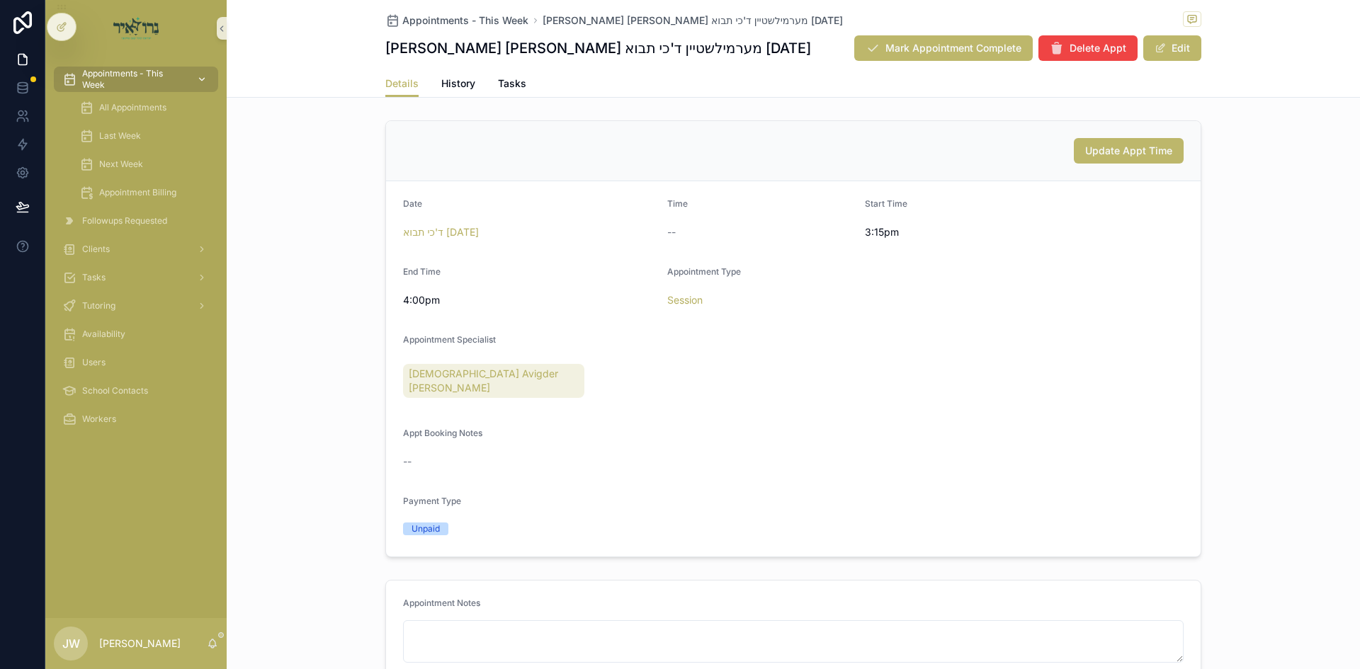
click at [183, 78] on span "Appointments - This Week" at bounding box center [133, 79] width 103 height 23
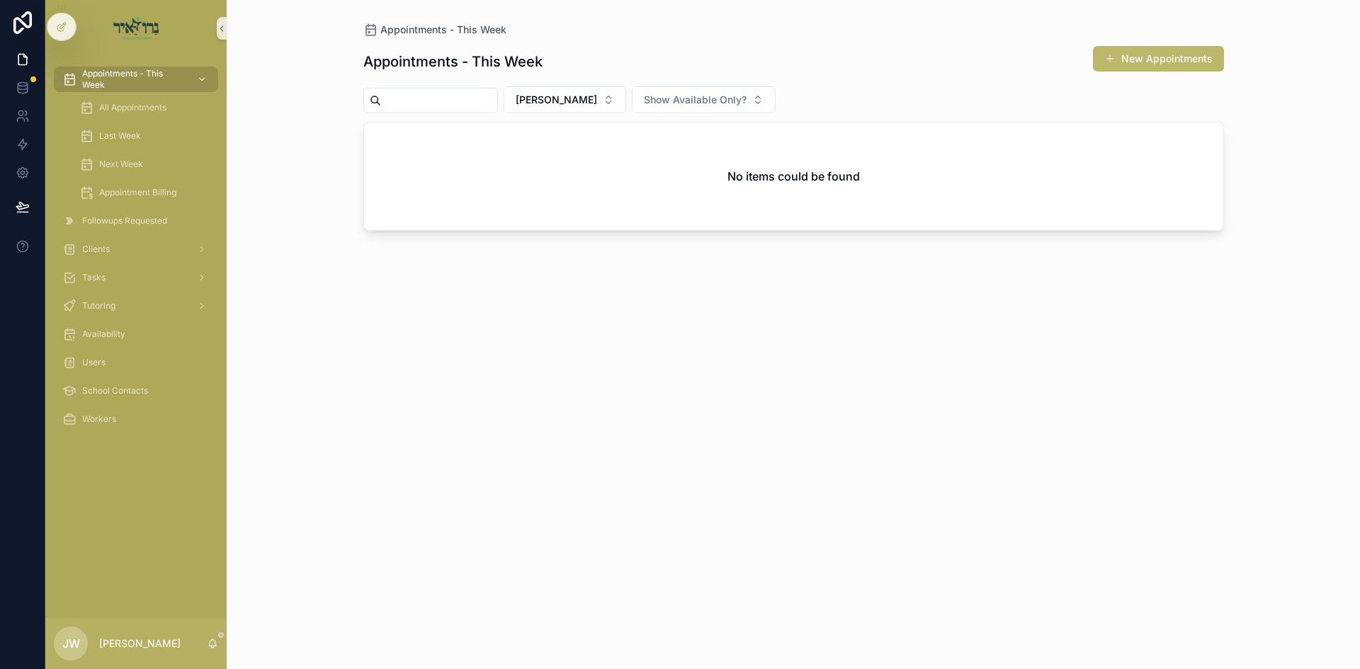
click at [567, 114] on div "Appointments - This Week New Appointments Joel Weiss Show Available Only? No it…" at bounding box center [793, 344] width 861 height 615
click at [569, 109] on button "[PERSON_NAME]" at bounding box center [565, 99] width 123 height 27
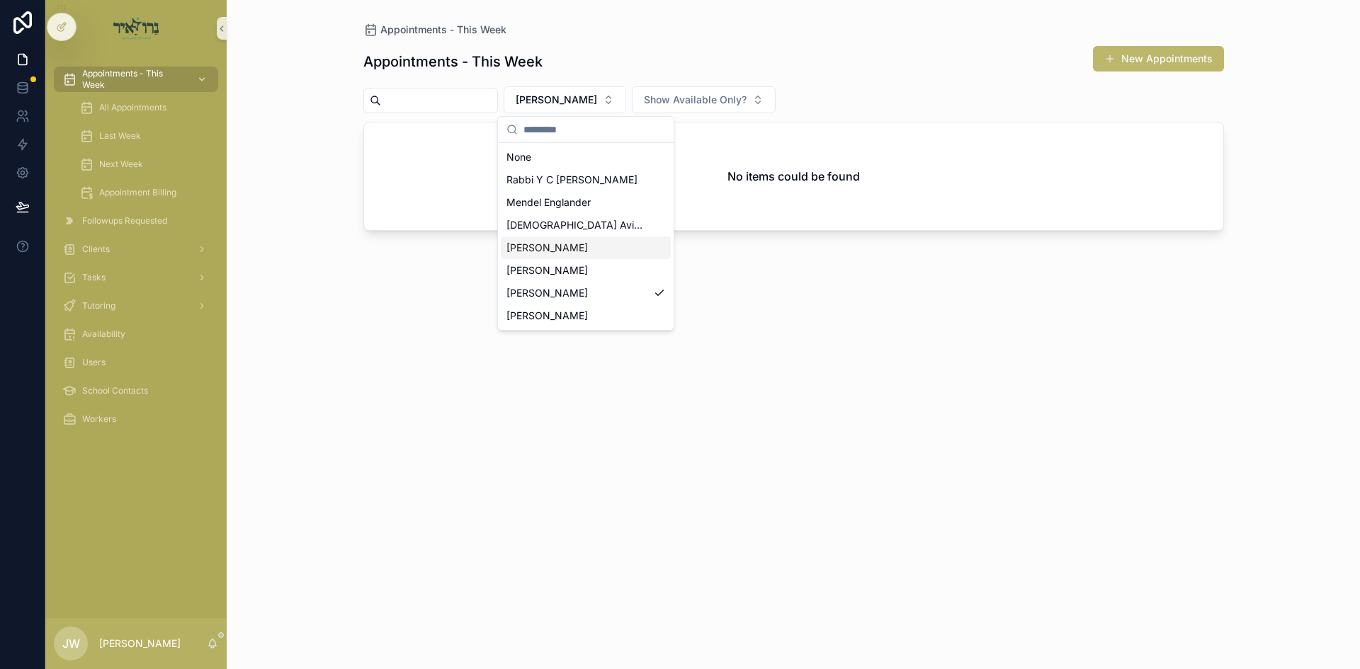
click at [546, 236] on div "[DEMOGRAPHIC_DATA] [PERSON_NAME]" at bounding box center [586, 225] width 170 height 23
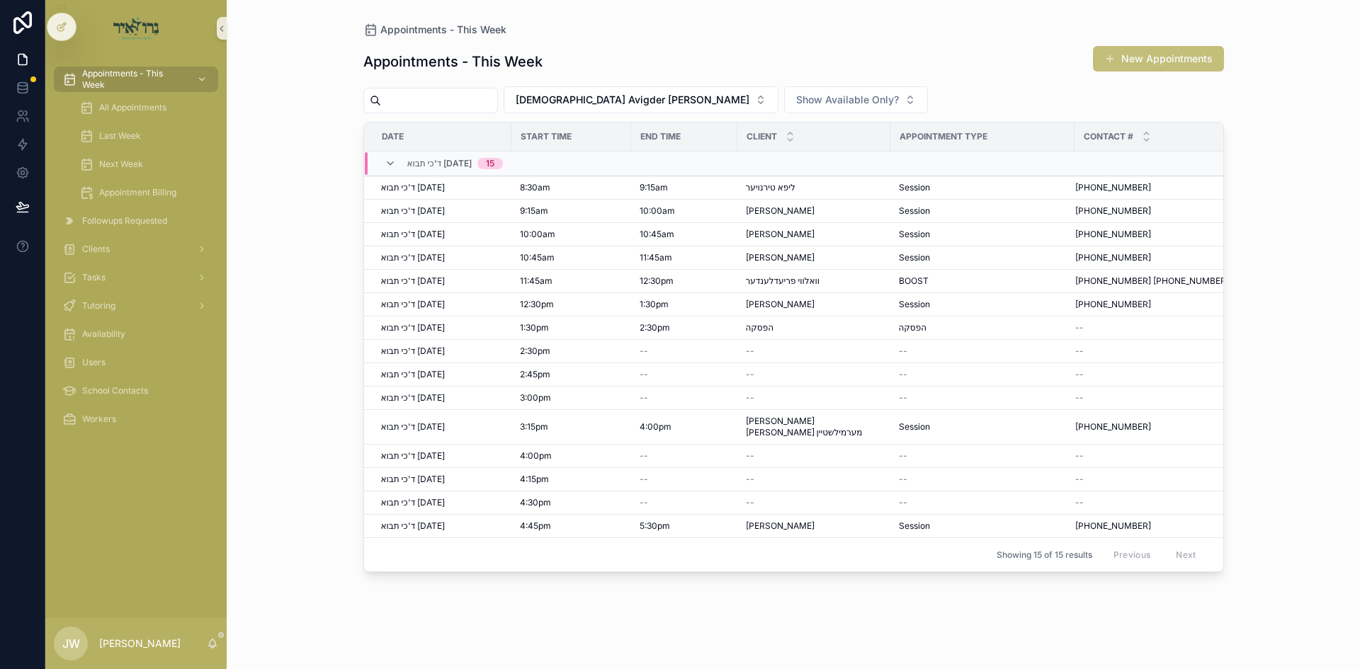
click at [1137, 55] on button "New Appointments" at bounding box center [1158, 58] width 131 height 25
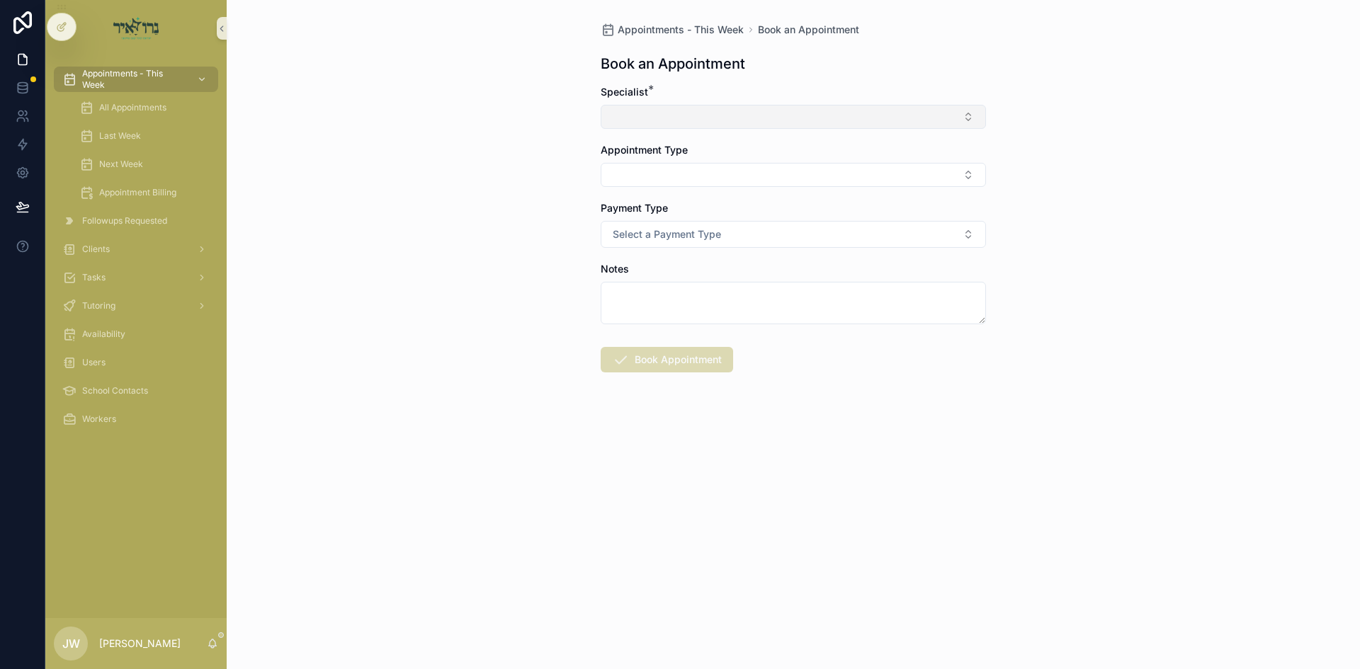
click at [748, 108] on button "Select Button" at bounding box center [793, 117] width 385 height 24
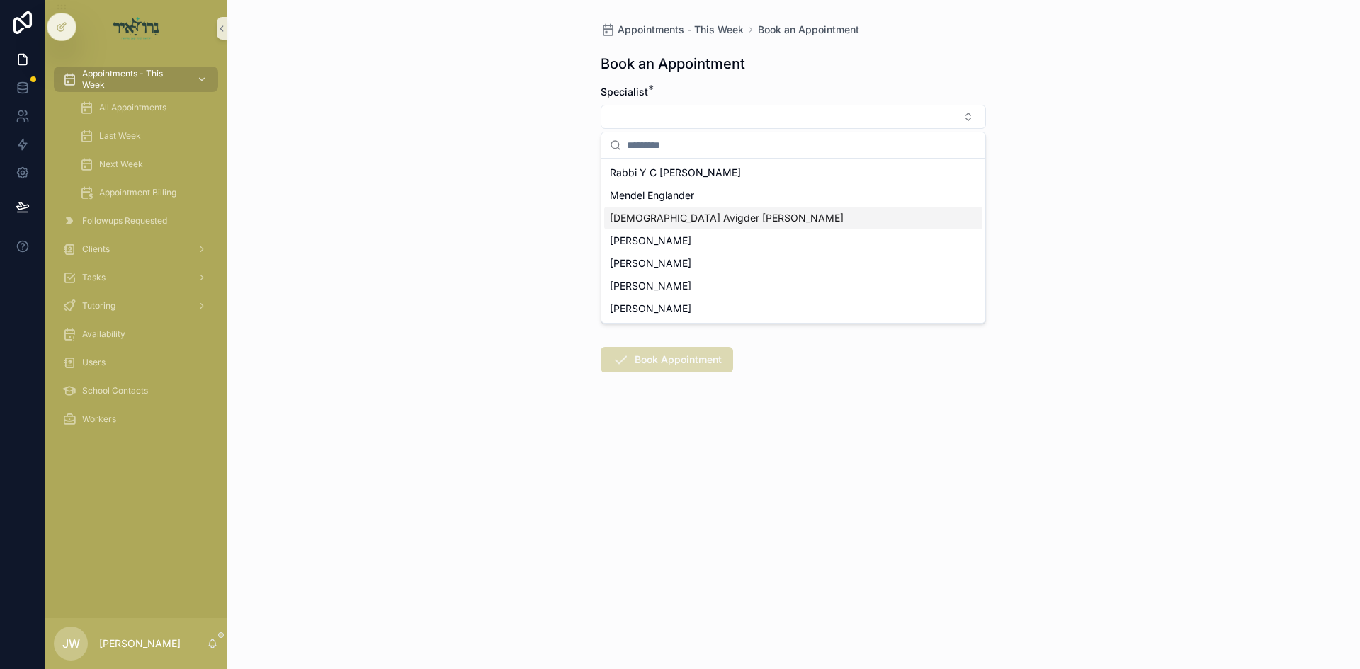
click at [673, 213] on span "[DEMOGRAPHIC_DATA] [PERSON_NAME]" at bounding box center [727, 218] width 234 height 14
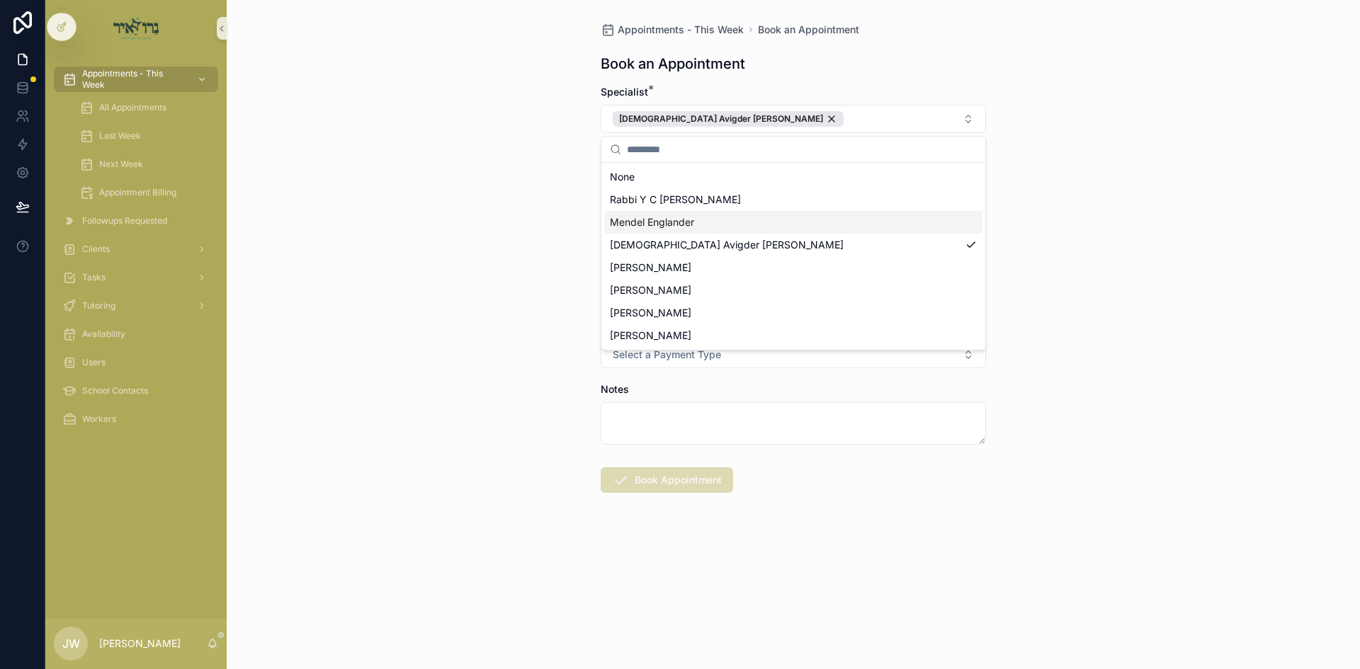
click at [502, 223] on div "Appointments - This Week Book an Appointment Book an Appointment Specialist * R…" at bounding box center [793, 334] width 1133 height 669
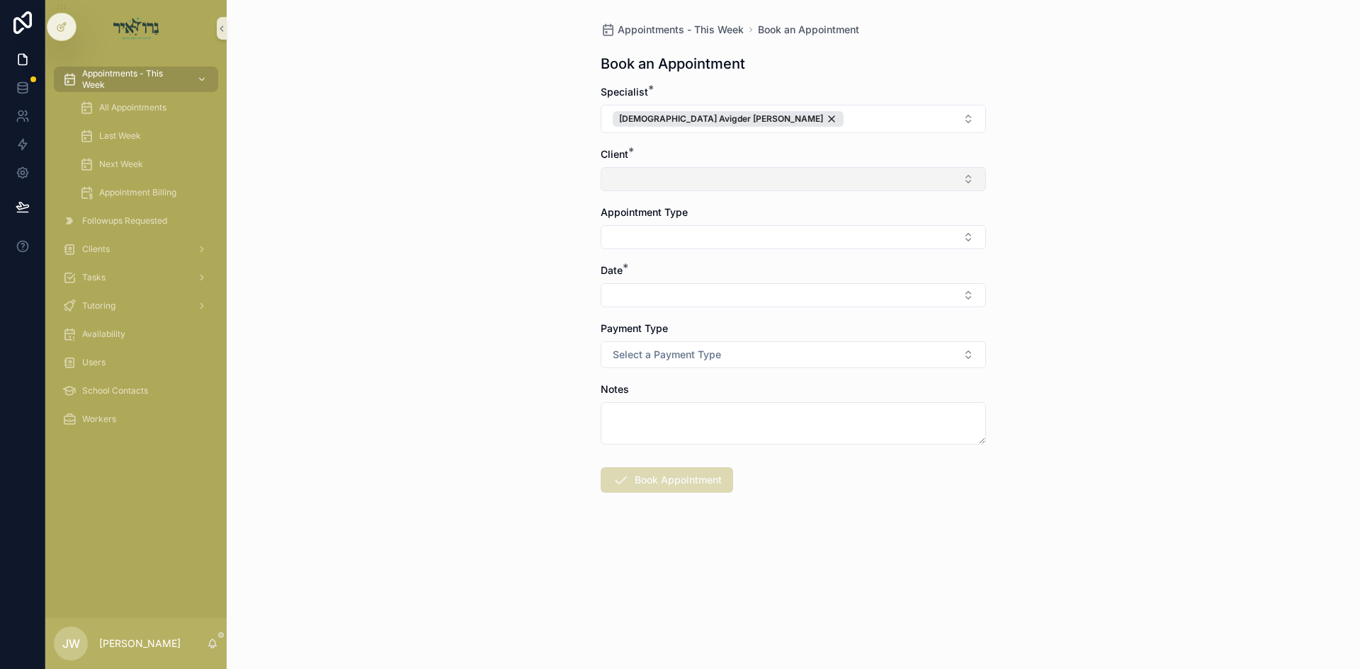
click at [628, 179] on button "Select Button" at bounding box center [793, 179] width 385 height 24
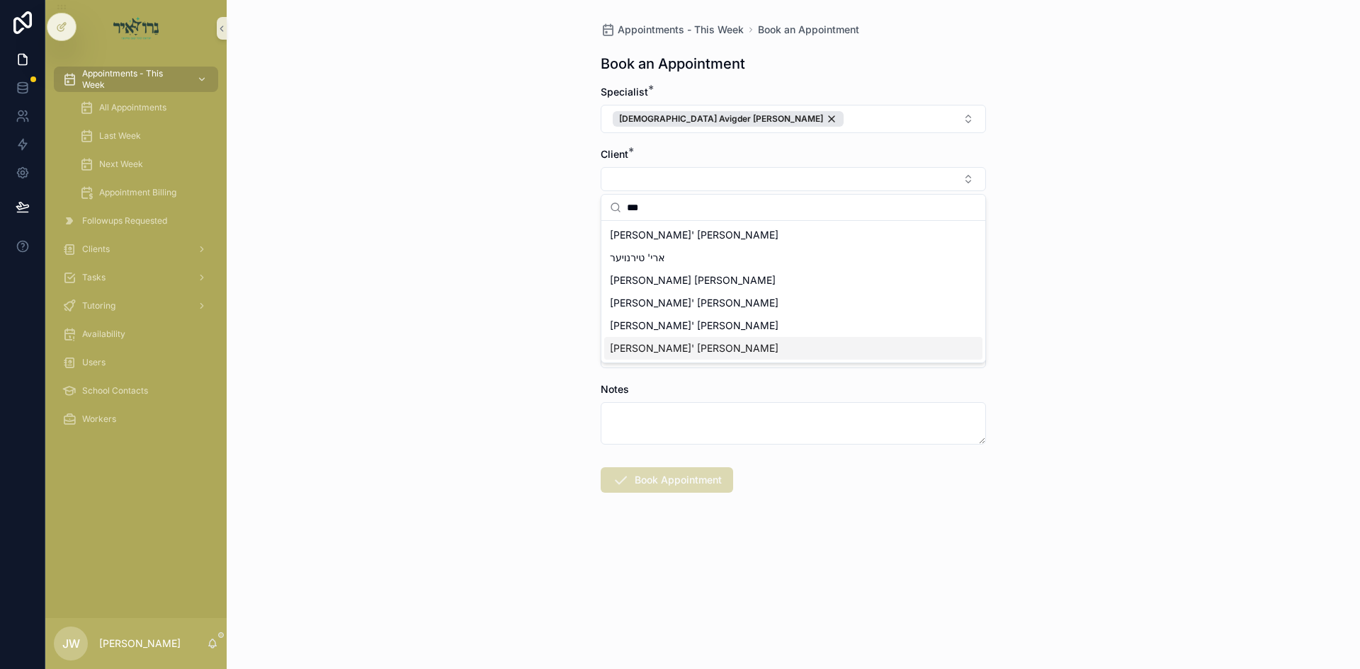
type input "***"
click at [669, 348] on div "ארי' שווארץ" at bounding box center [793, 348] width 378 height 23
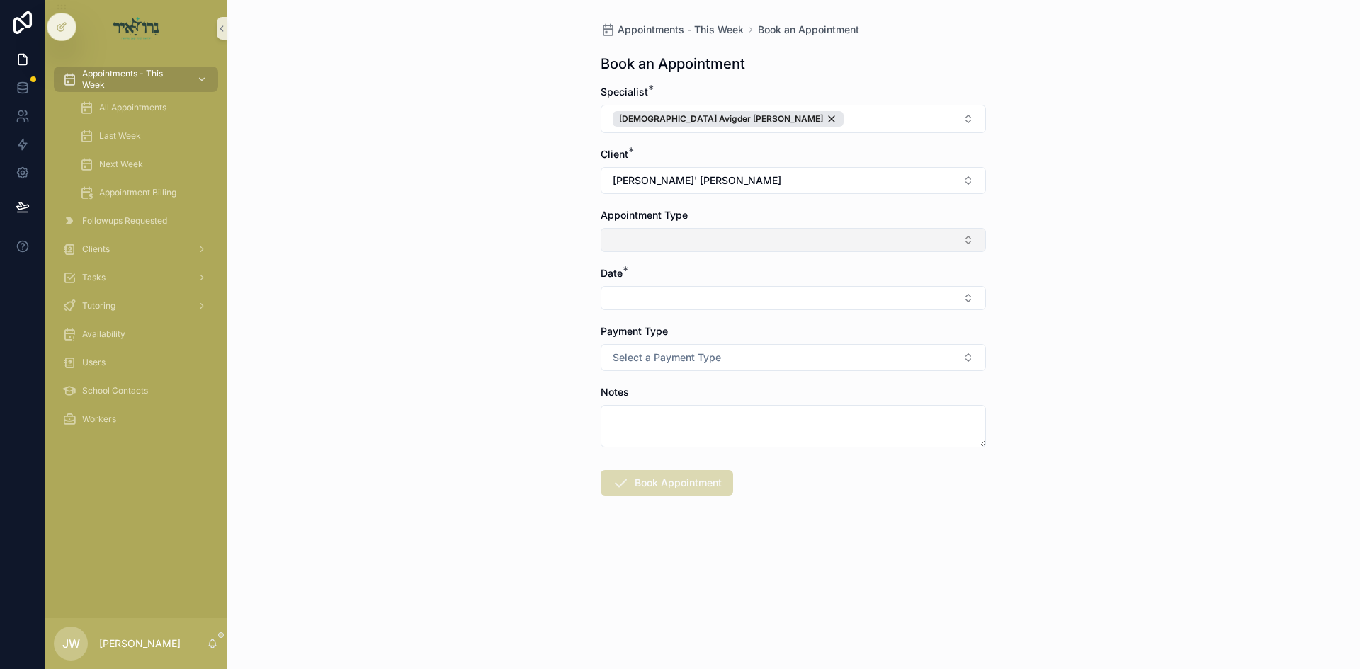
click at [652, 251] on button "Select Button" at bounding box center [793, 240] width 385 height 24
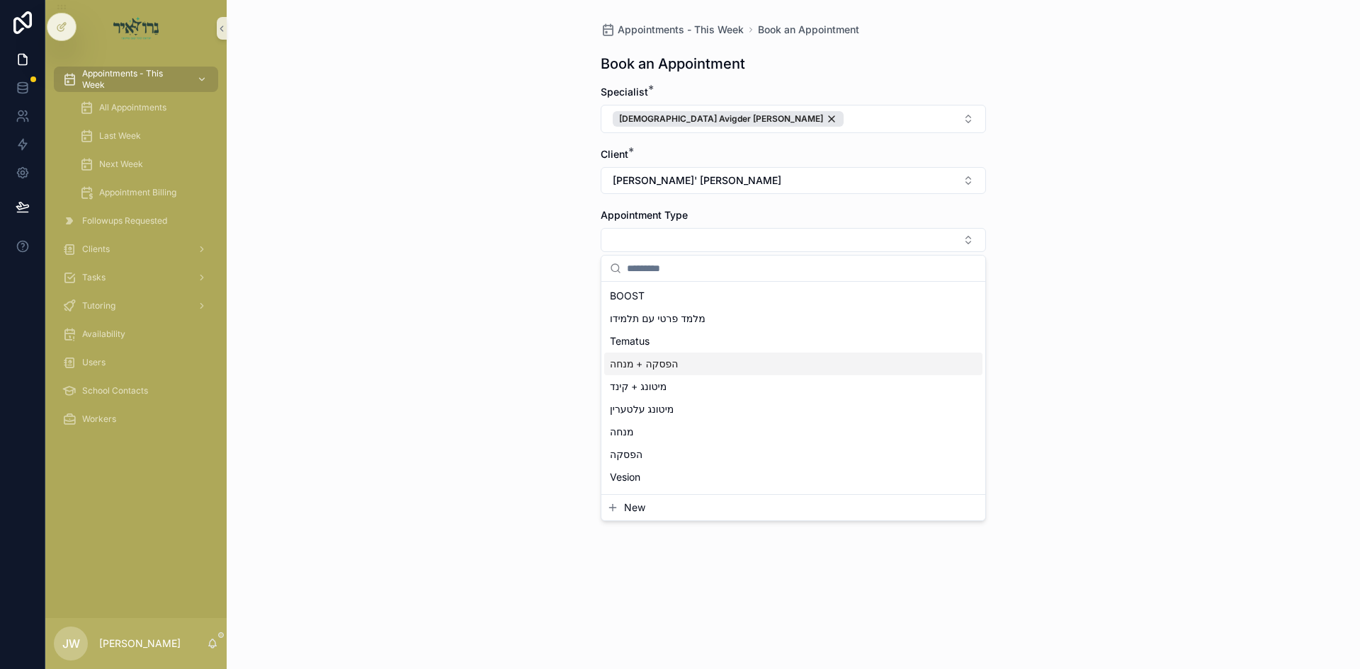
scroll to position [212, 0]
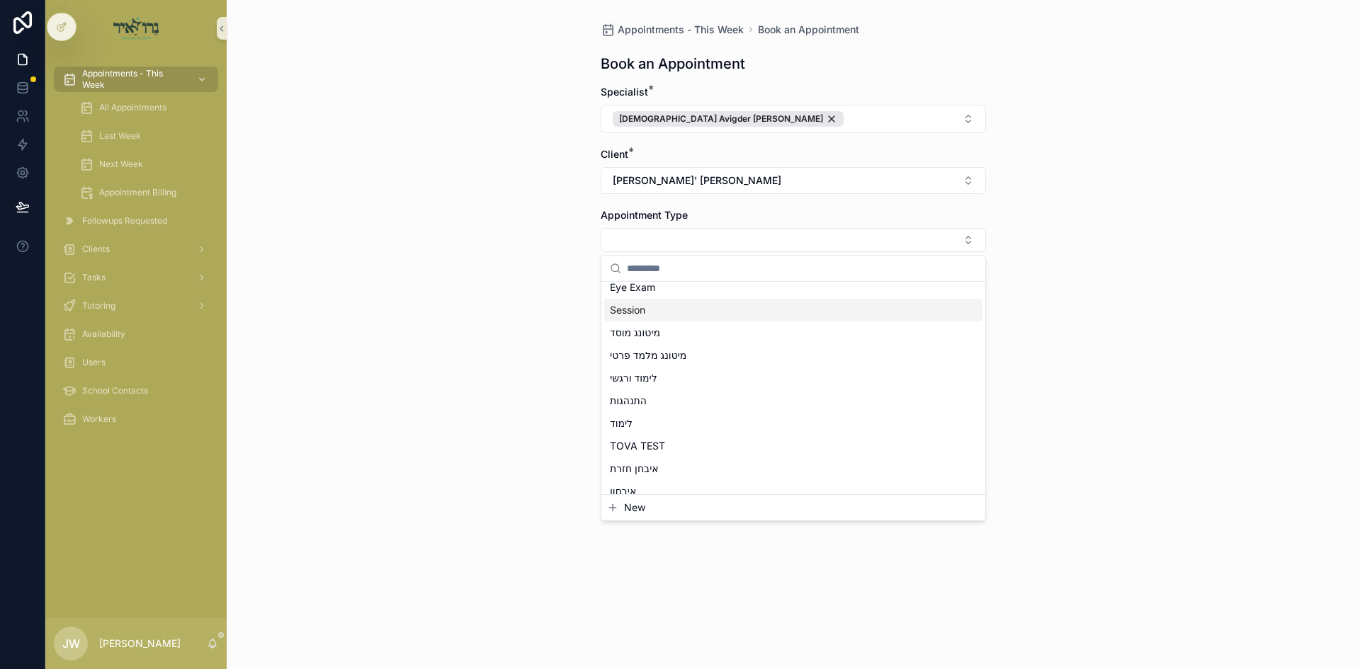
click at [662, 314] on div "Session" at bounding box center [793, 310] width 378 height 23
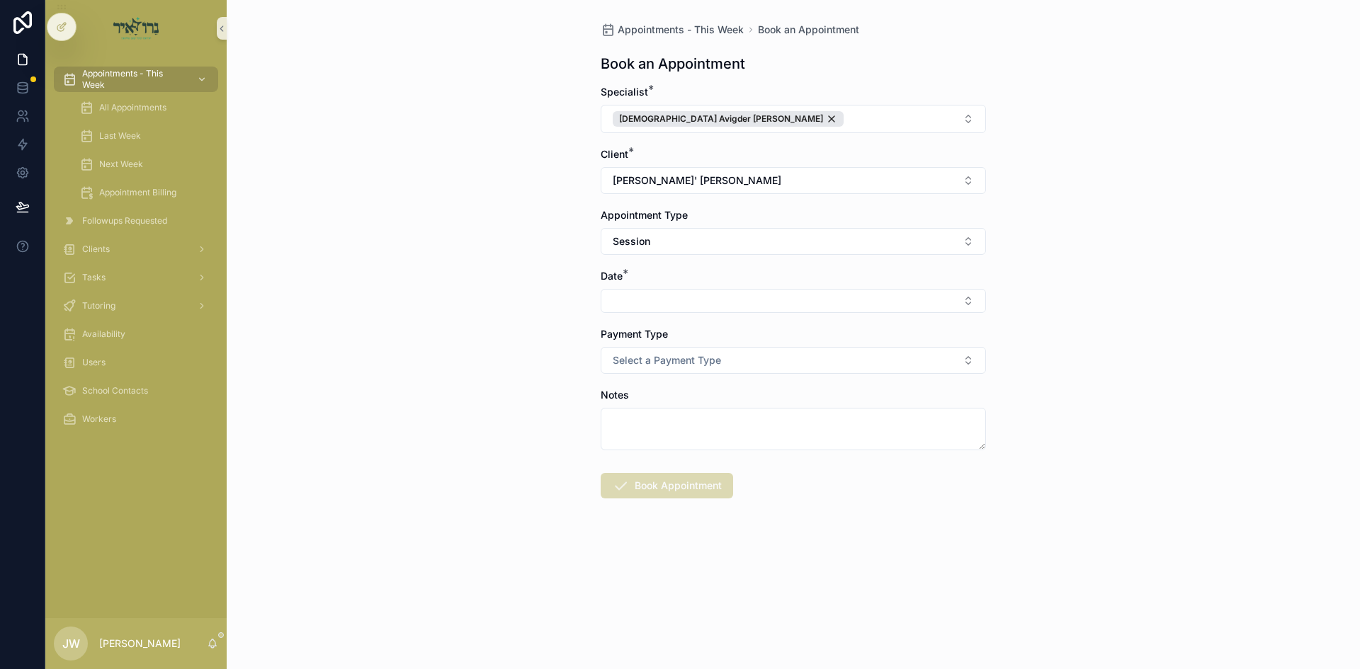
click at [565, 304] on div "Appointments - This Week Book an Appointment Book an Appointment Specialist * R…" at bounding box center [793, 334] width 1133 height 669
click at [615, 302] on button "Select Button" at bounding box center [793, 301] width 385 height 24
click at [664, 358] on span "ד'כי תבוא 09/10/25" at bounding box center [648, 357] width 76 height 14
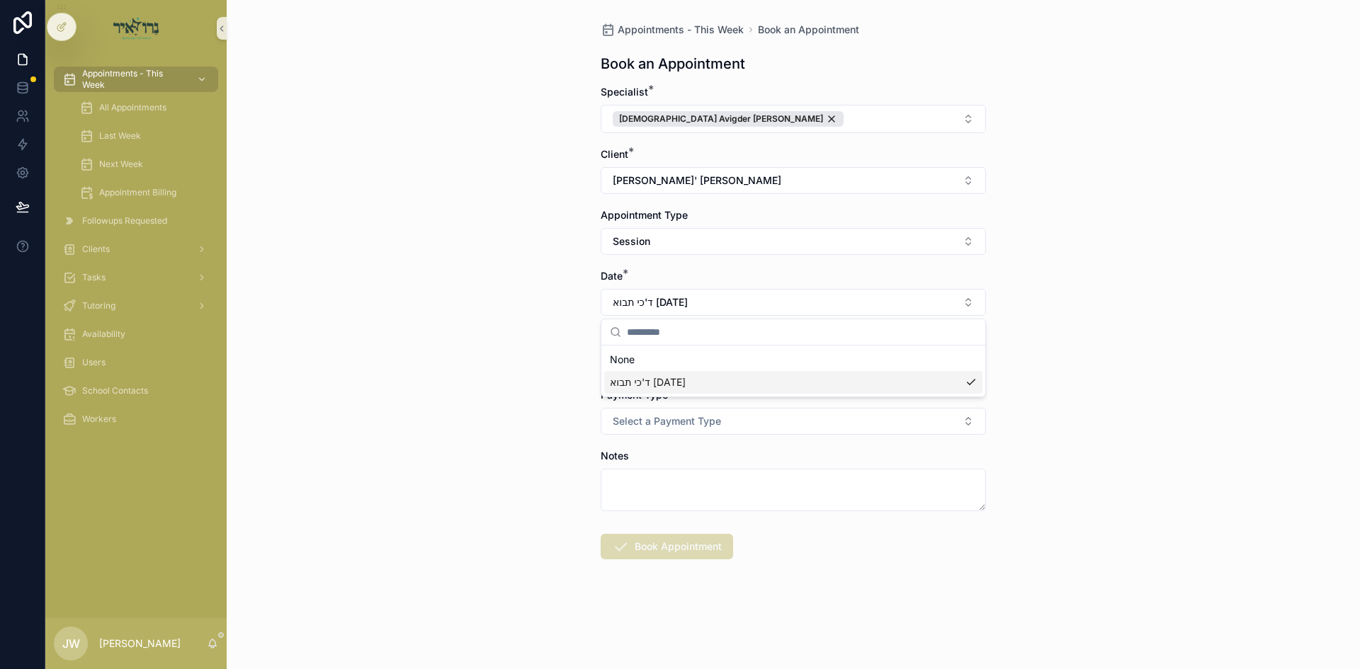
click at [664, 358] on button "Select Button" at bounding box center [793, 362] width 385 height 24
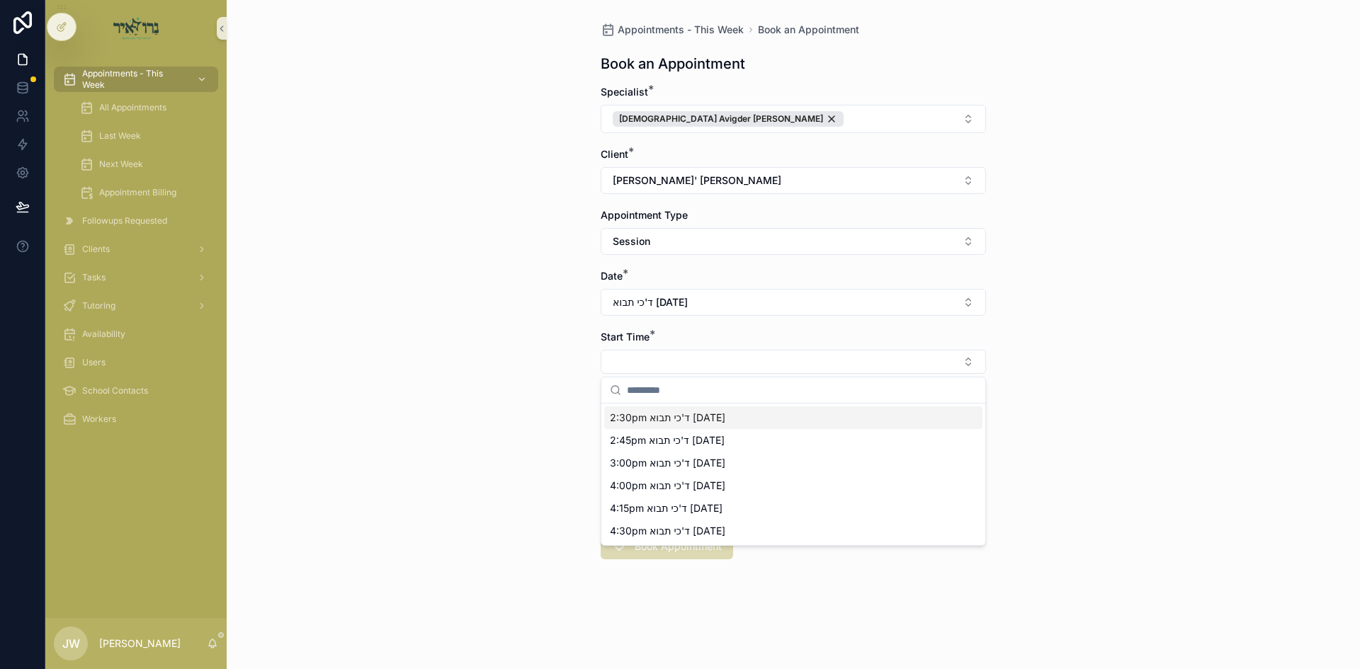
click at [659, 424] on span "2:30pm ד'כי תבוא 09/10/25" at bounding box center [667, 418] width 115 height 14
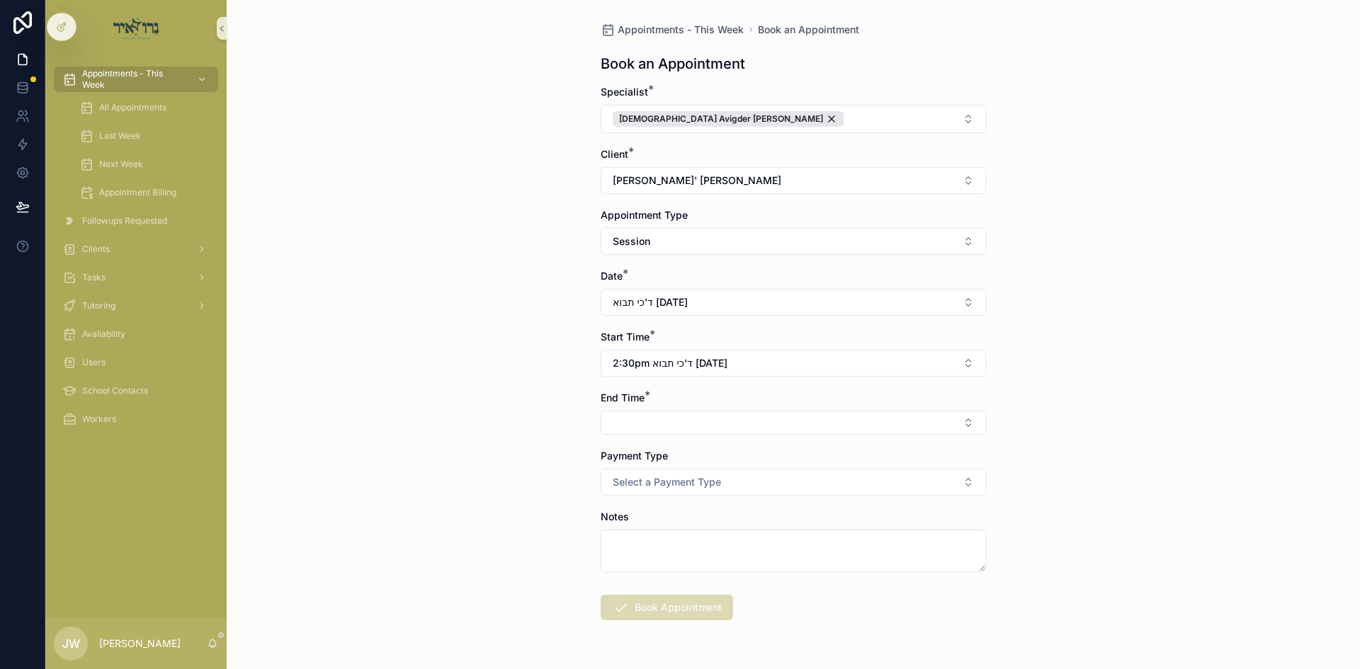
click at [659, 424] on button "Select Button" at bounding box center [793, 423] width 385 height 24
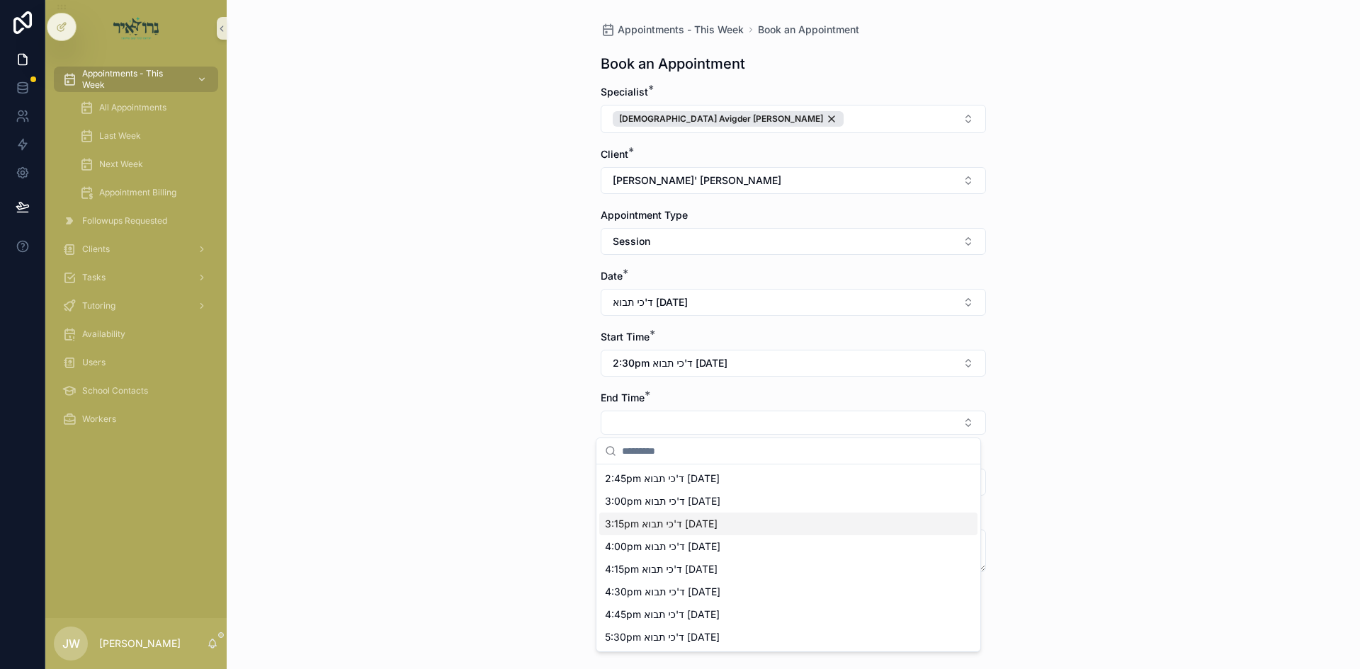
click at [662, 526] on span "3:15pm ד'כי תבוא 09/10/25" at bounding box center [661, 524] width 113 height 14
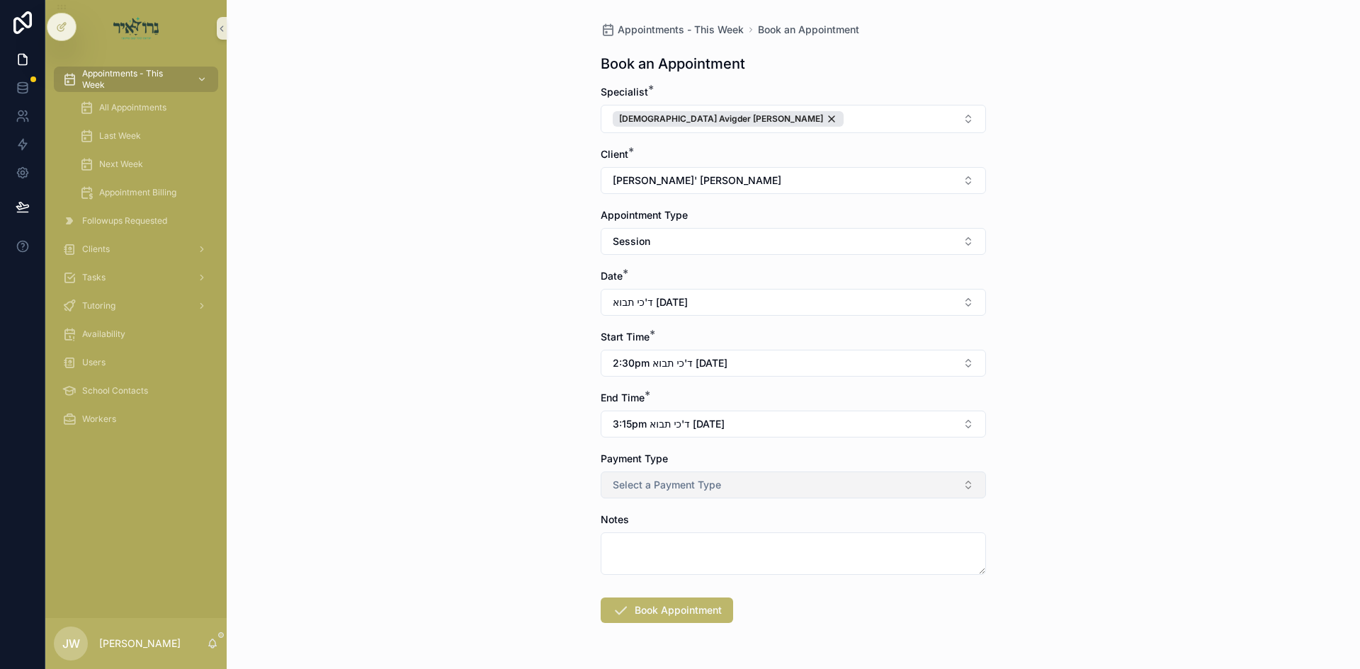
click at [661, 490] on span "Select a Payment Type" at bounding box center [667, 485] width 108 height 14
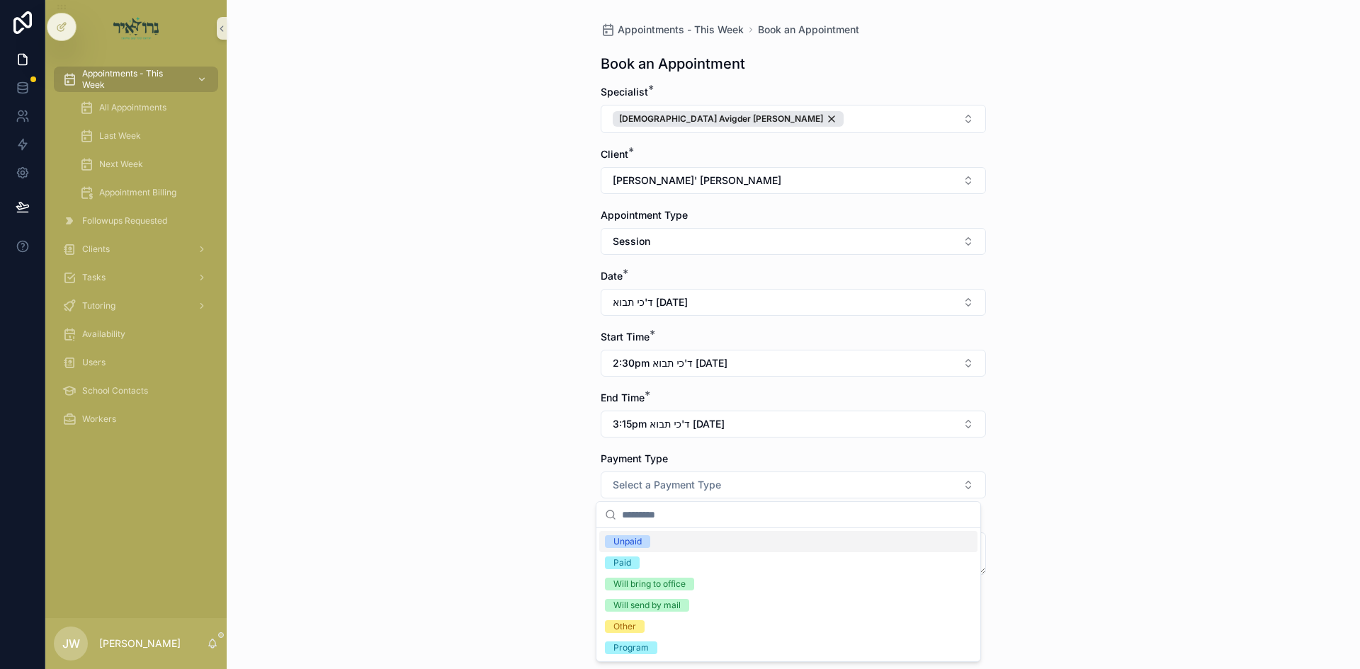
click at [660, 543] on div "Unpaid" at bounding box center [788, 541] width 378 height 21
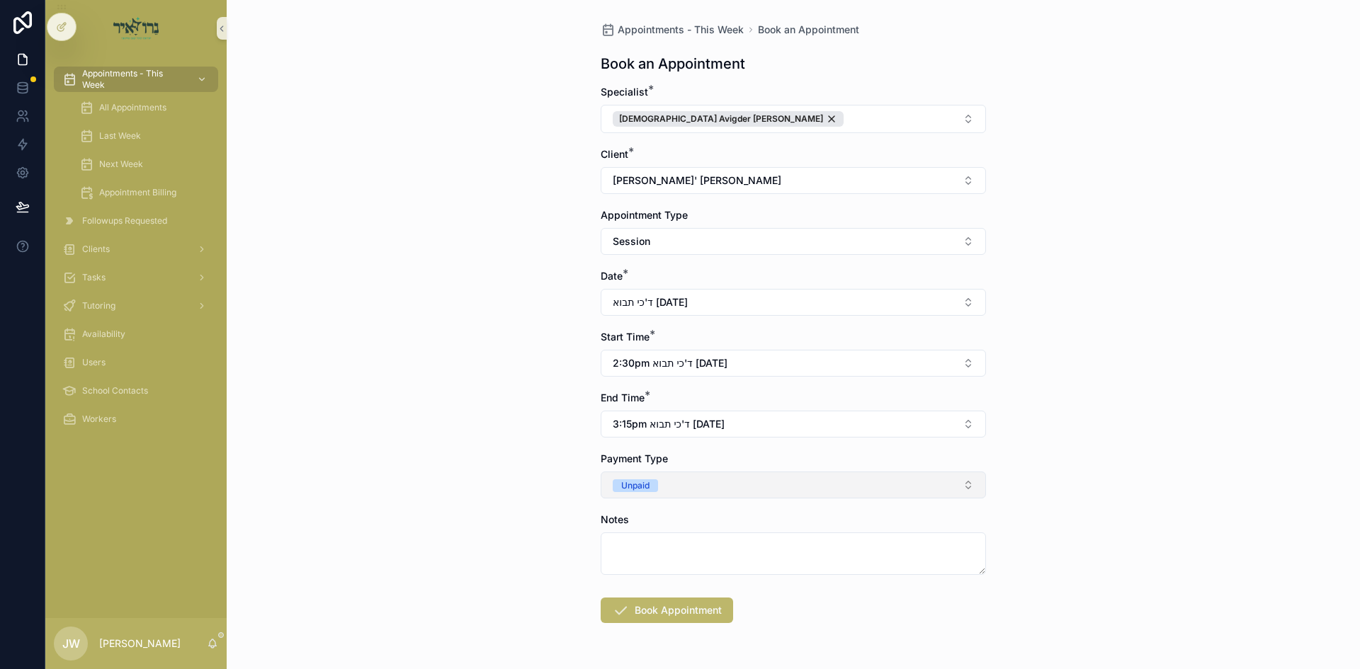
click at [666, 486] on button "Unpaid" at bounding box center [793, 485] width 385 height 27
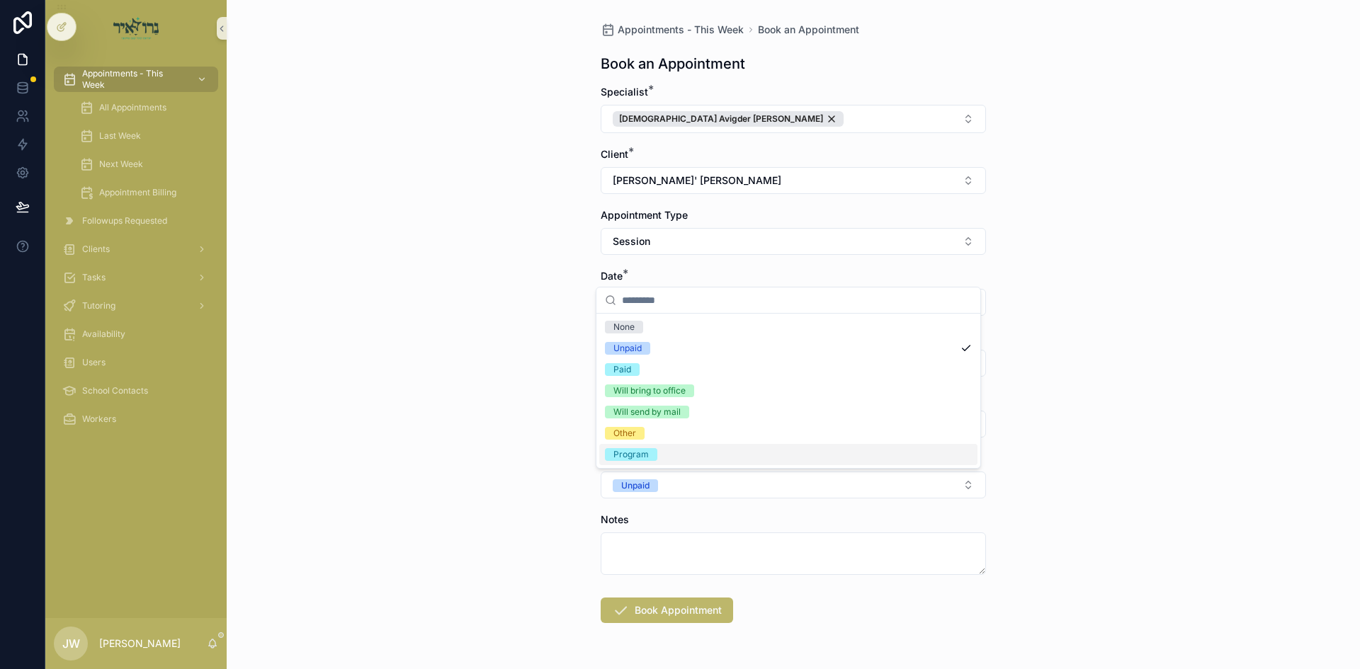
click at [647, 456] on div "Program" at bounding box center [630, 454] width 35 height 13
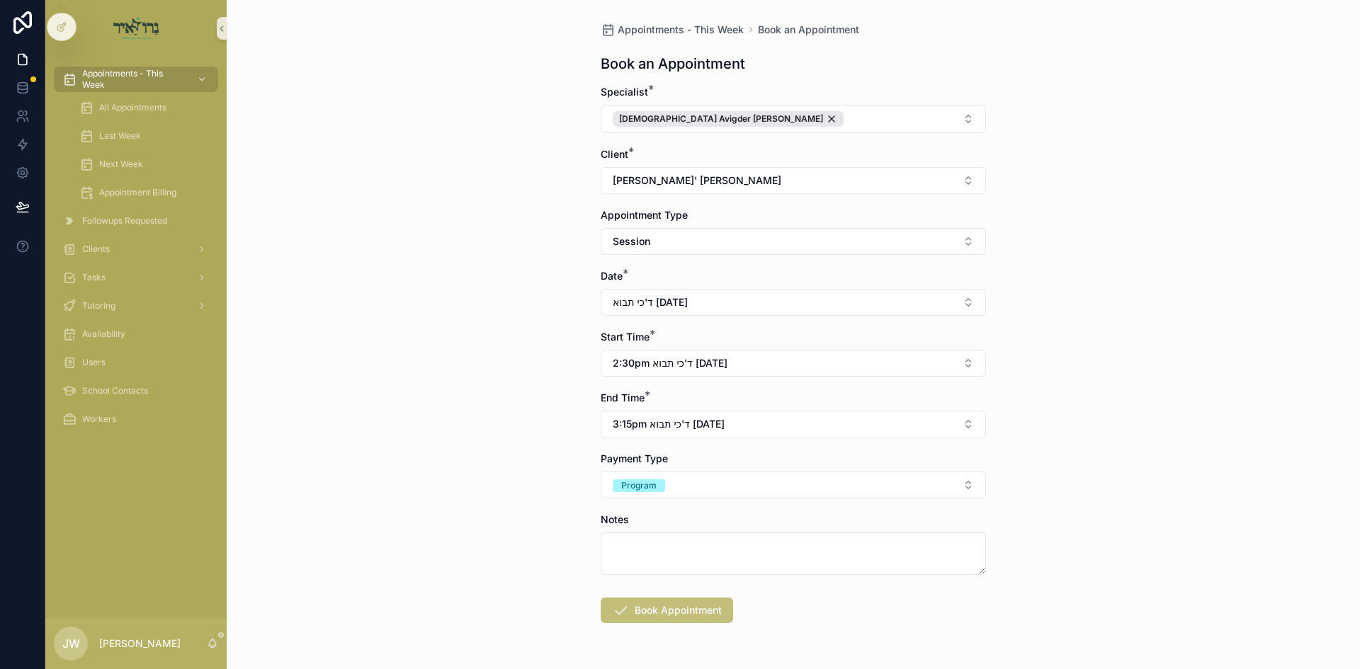
click at [673, 604] on button "Book Appointment" at bounding box center [667, 610] width 132 height 25
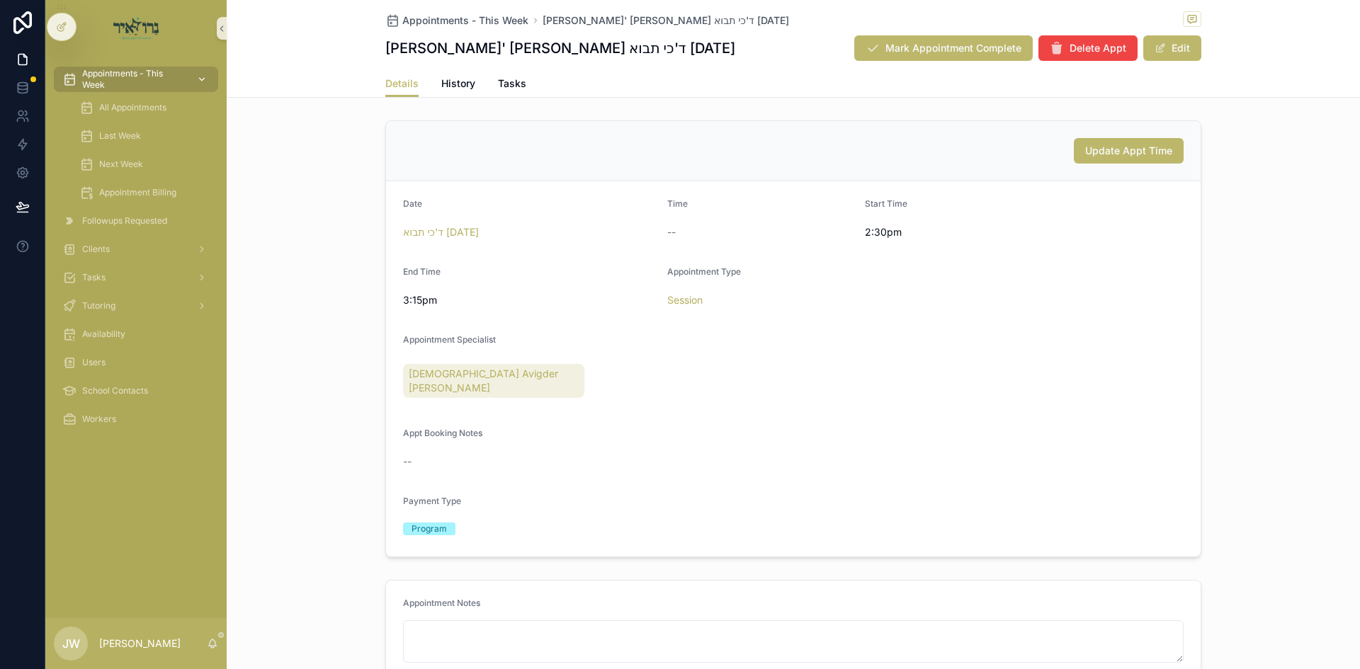
click at [140, 69] on span "Appointments - This Week" at bounding box center [133, 79] width 103 height 23
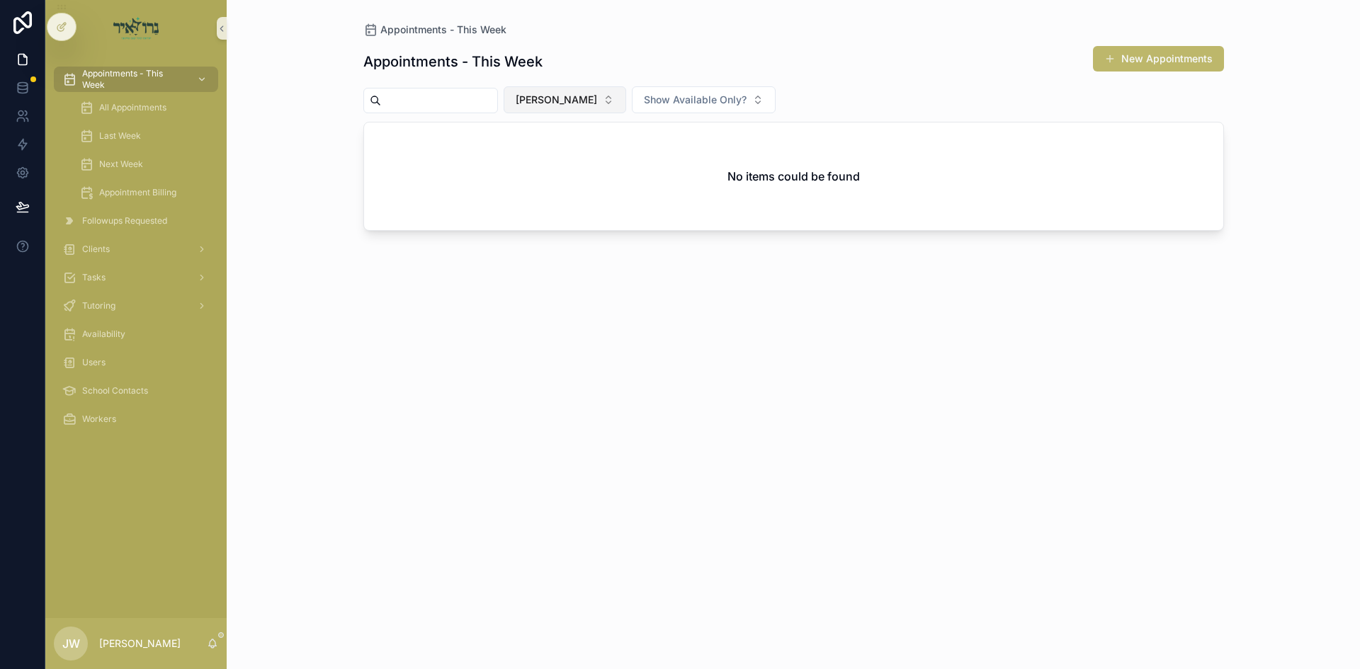
click at [548, 106] on button "[PERSON_NAME]" at bounding box center [565, 99] width 123 height 27
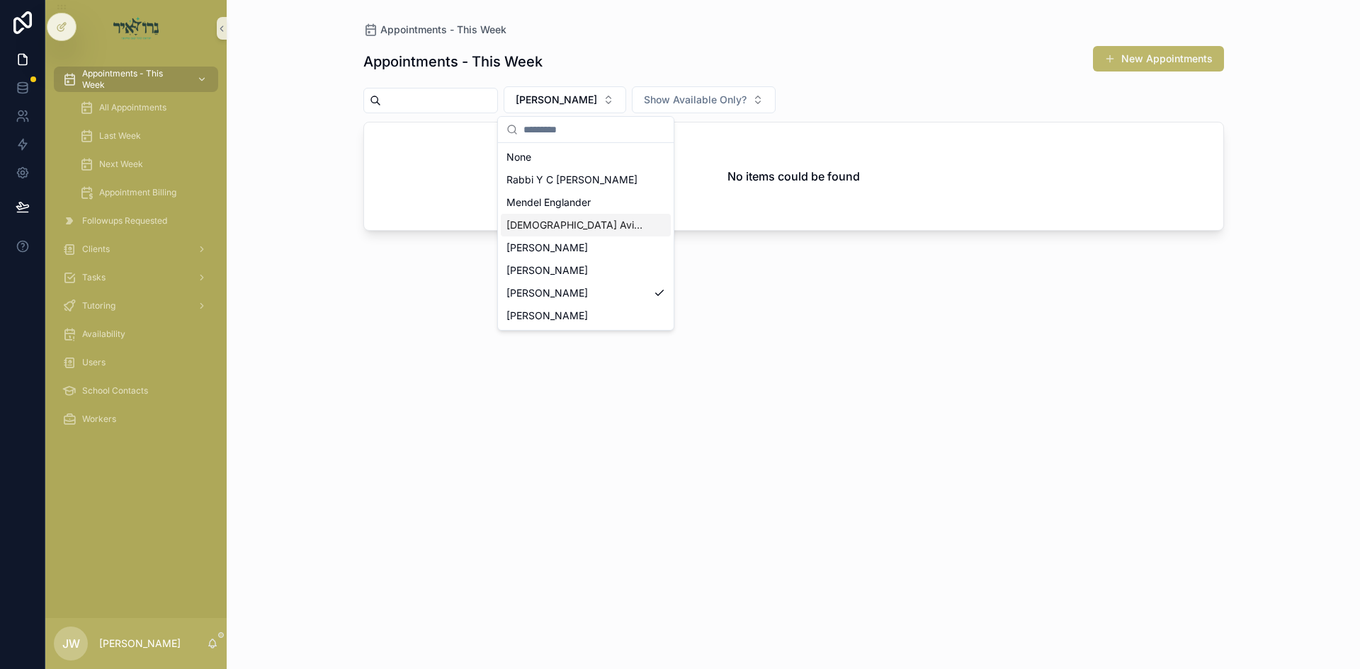
click at [572, 225] on span "[DEMOGRAPHIC_DATA] [PERSON_NAME]" at bounding box center [577, 225] width 142 height 14
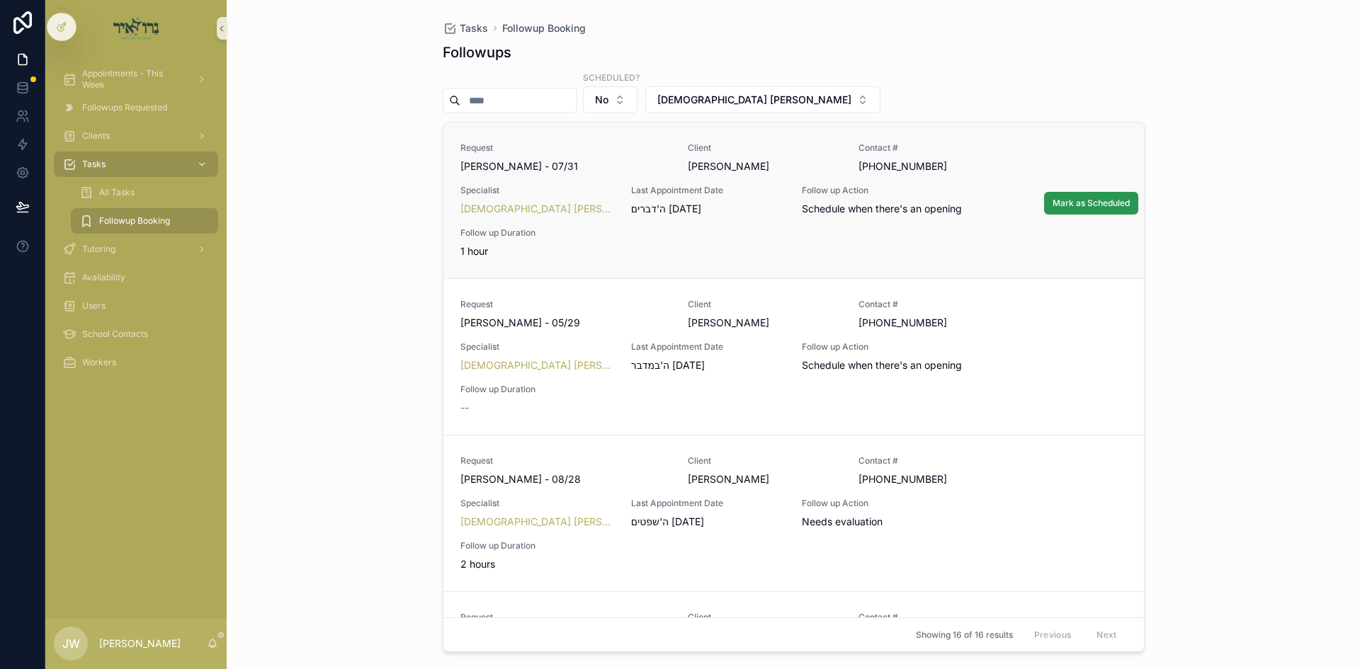
click at [1096, 198] on span "Mark as Scheduled" at bounding box center [1090, 203] width 77 height 11
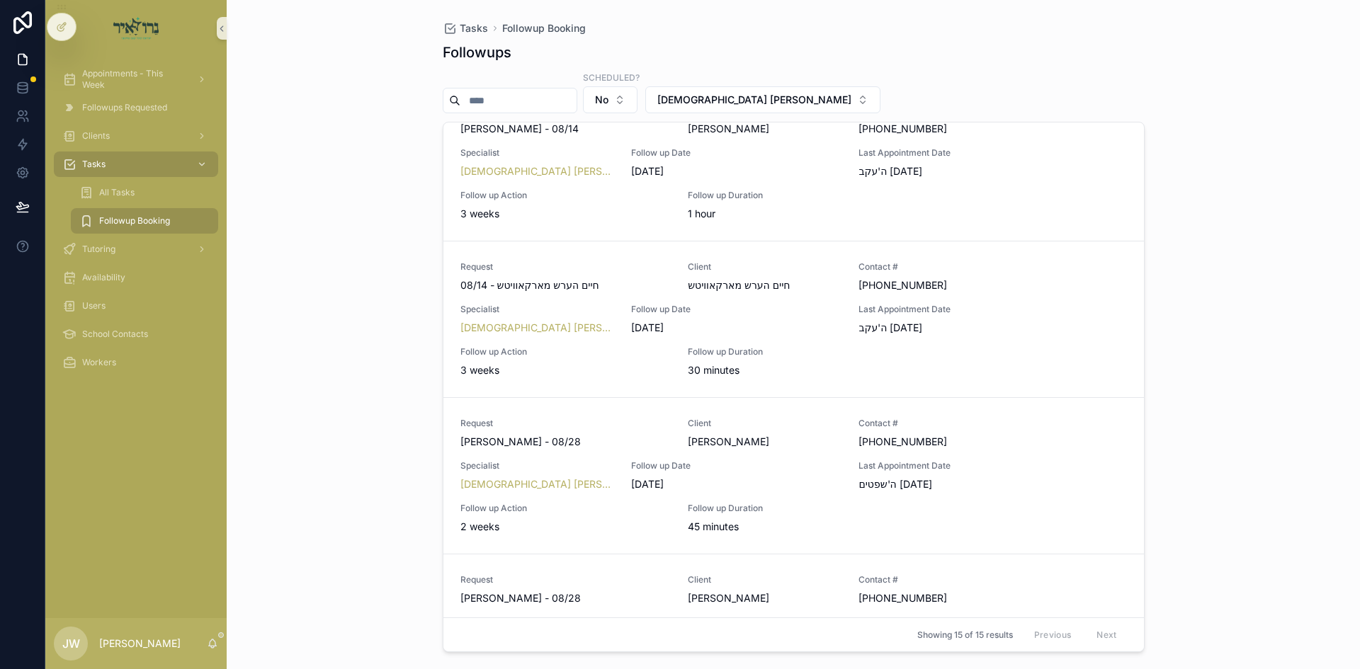
scroll to position [1275, 0]
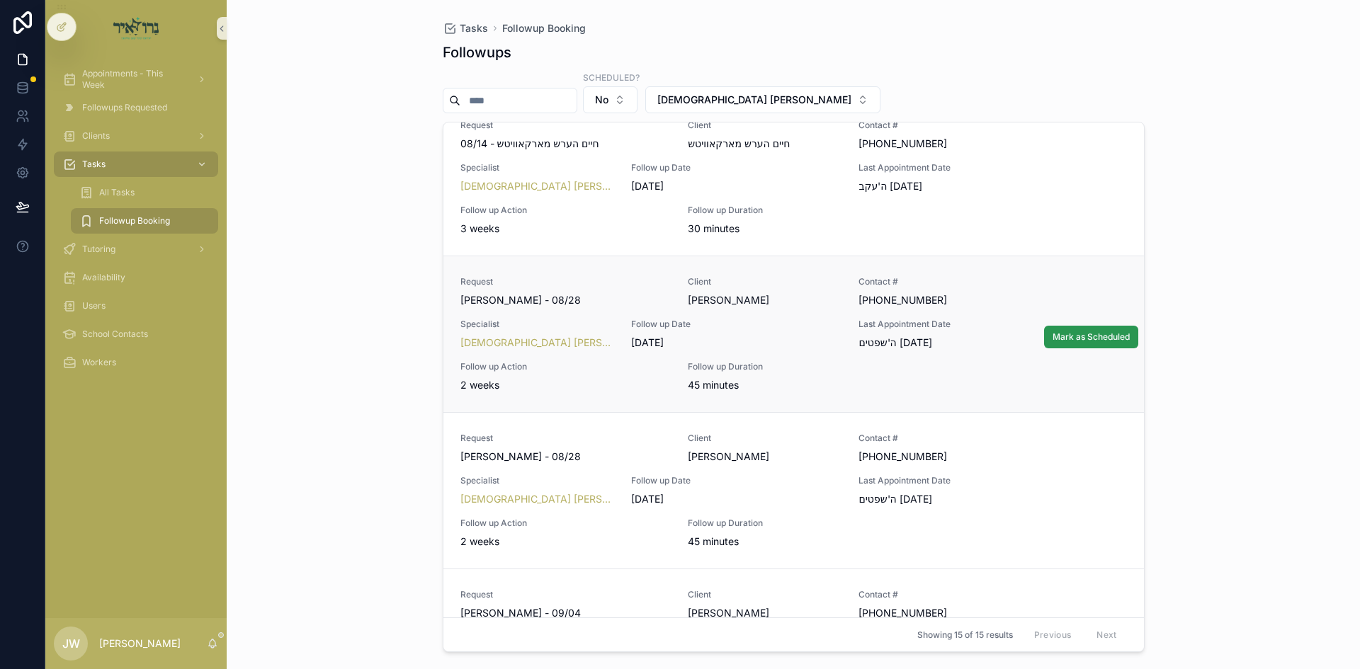
click at [1052, 337] on span "Mark as Scheduled" at bounding box center [1090, 336] width 77 height 11
click at [1070, 338] on span "Mark as Scheduled" at bounding box center [1090, 336] width 77 height 11
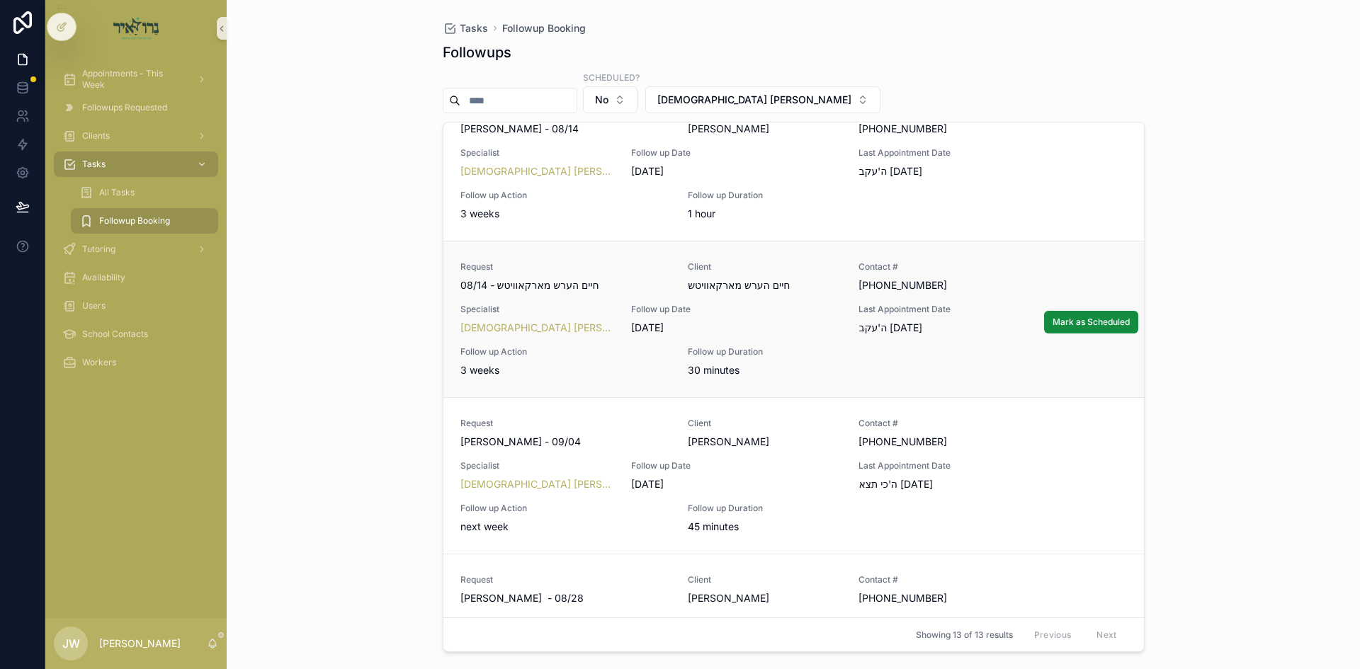
scroll to position [1204, 0]
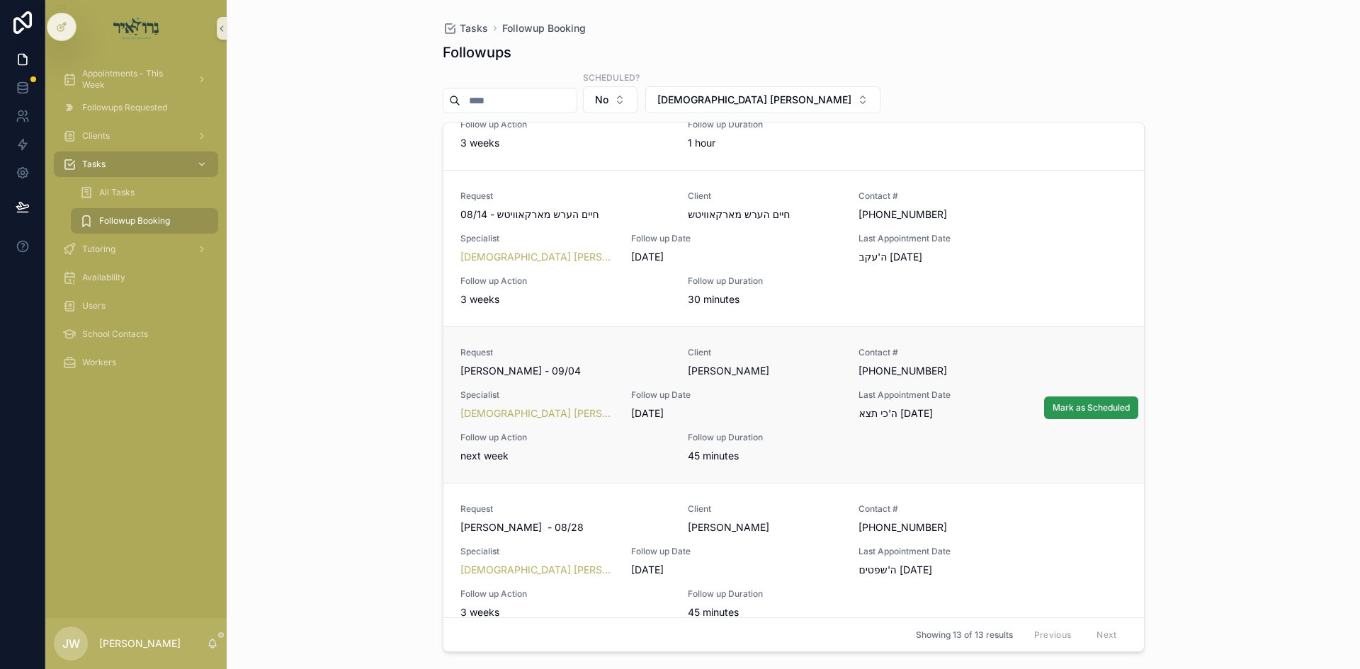
click at [1048, 419] on button "Mark as Scheduled" at bounding box center [1091, 408] width 94 height 23
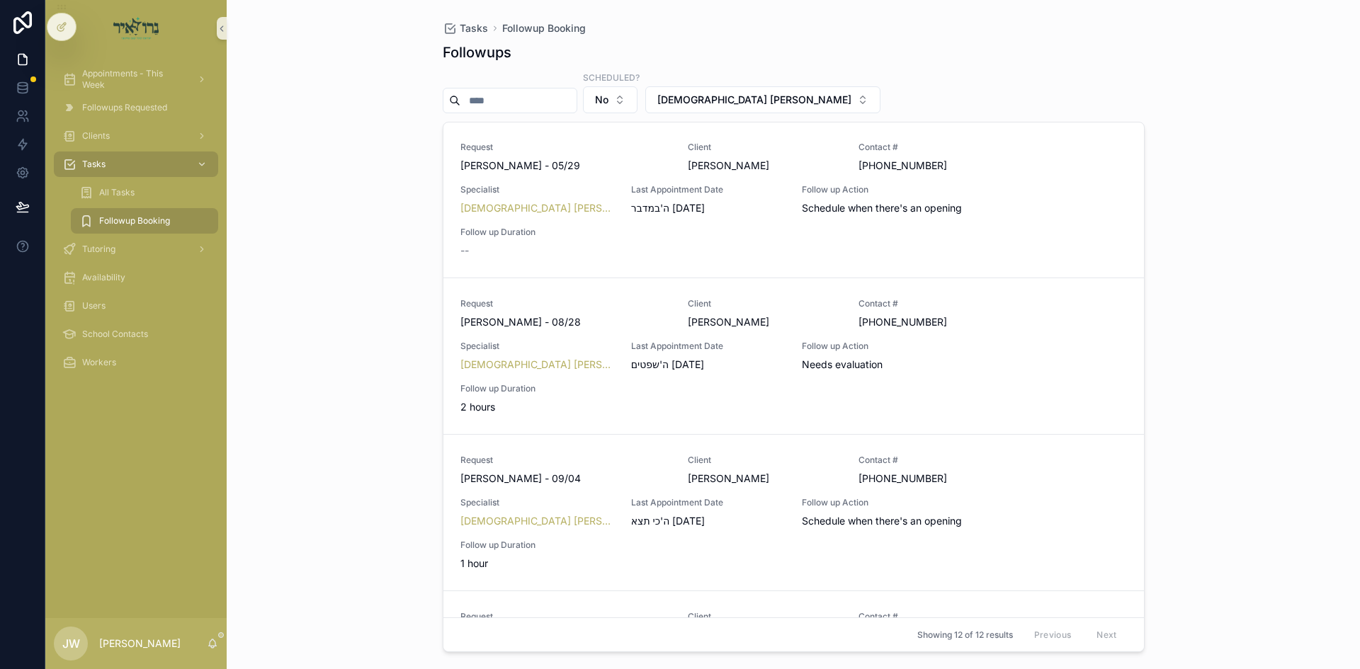
scroll to position [0, 0]
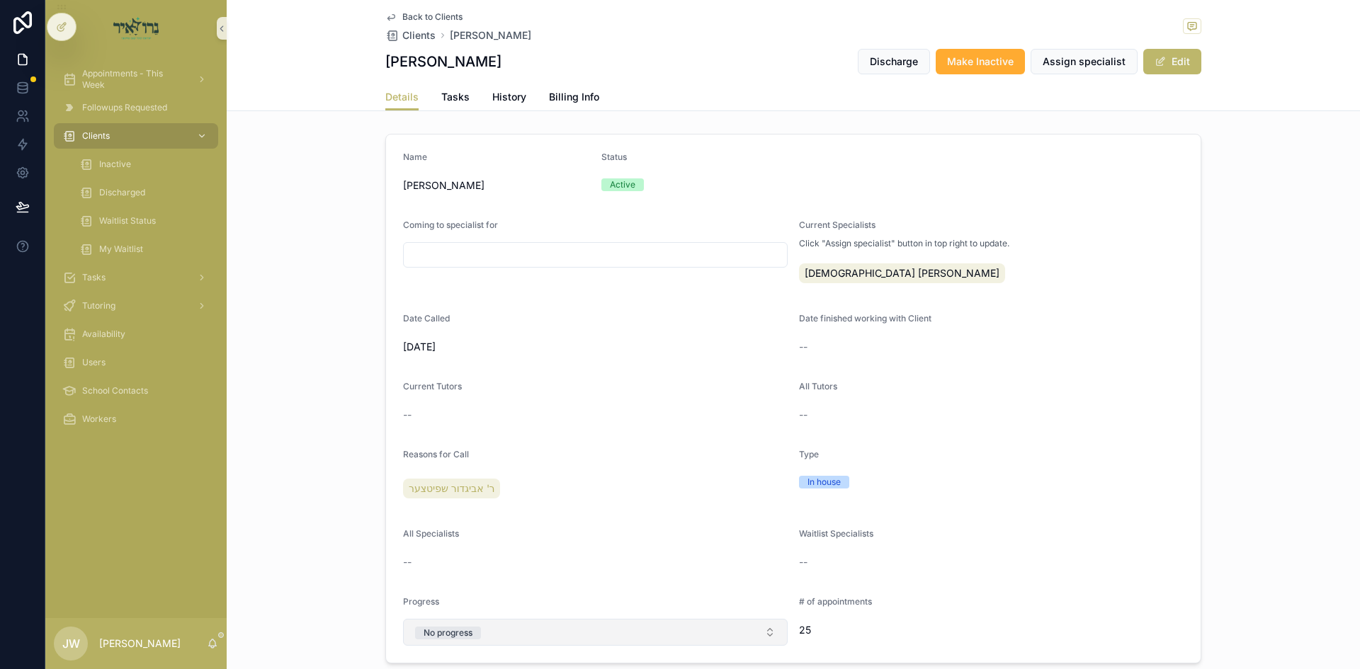
scroll to position [425, 0]
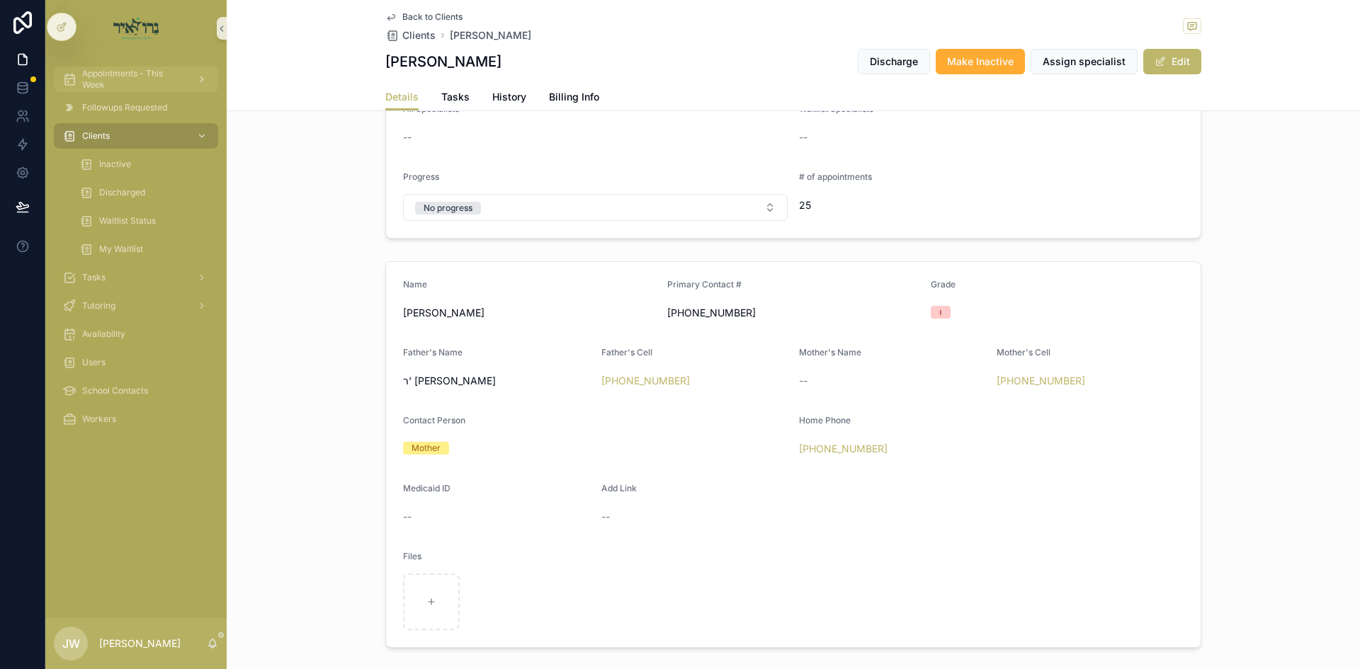
click at [127, 84] on span "Appointments - This Week" at bounding box center [133, 79] width 103 height 23
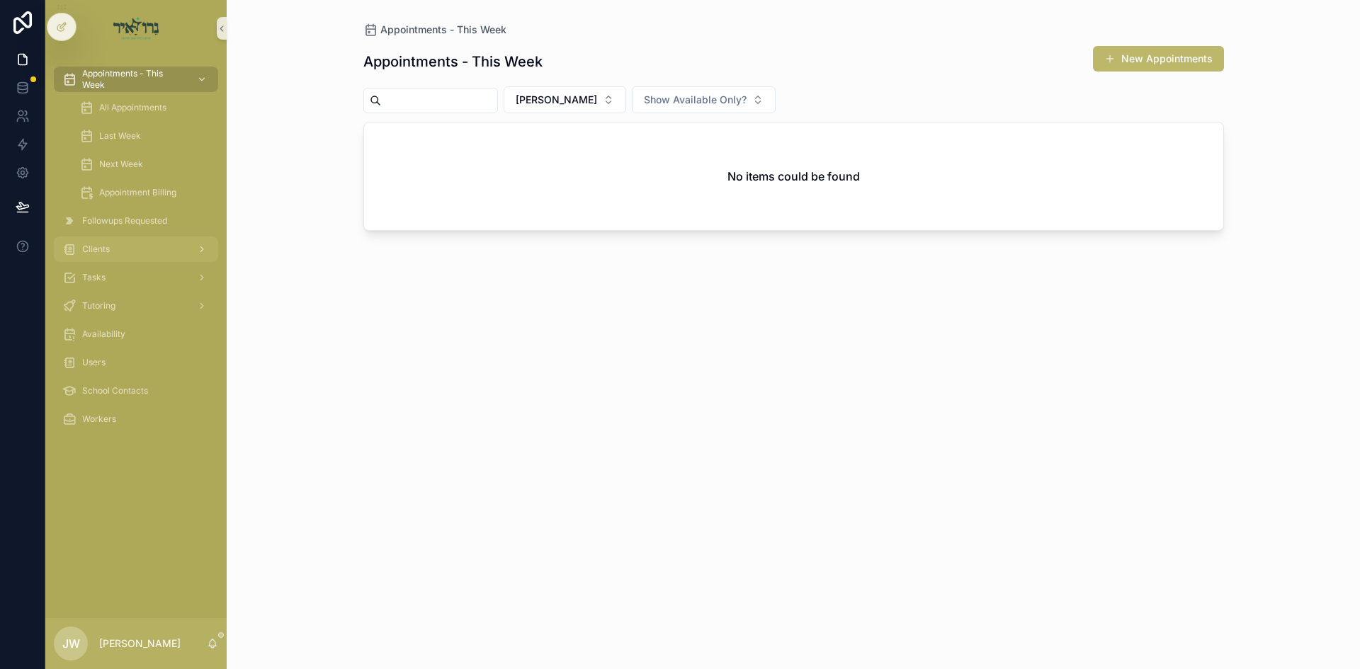
click at [127, 259] on div "Clients" at bounding box center [135, 249] width 147 height 23
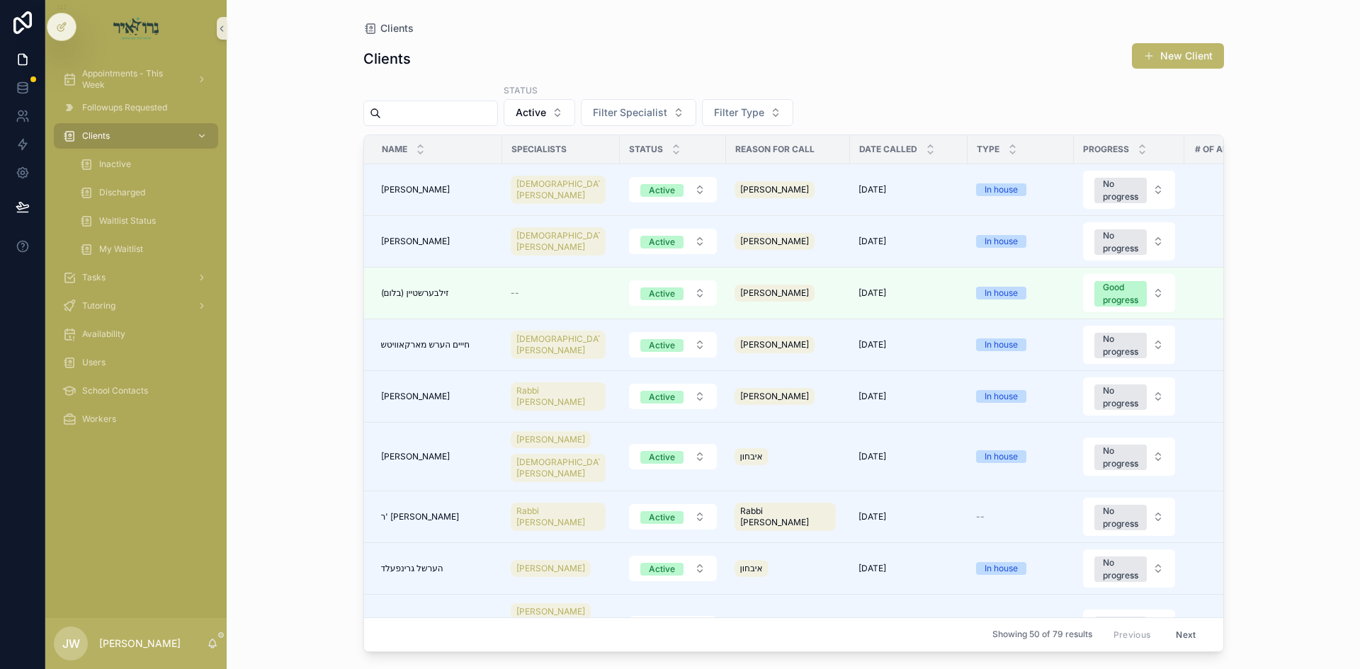
click at [423, 115] on input "scrollable content" at bounding box center [439, 113] width 116 height 20
click at [563, 102] on button "Active" at bounding box center [540, 112] width 72 height 27
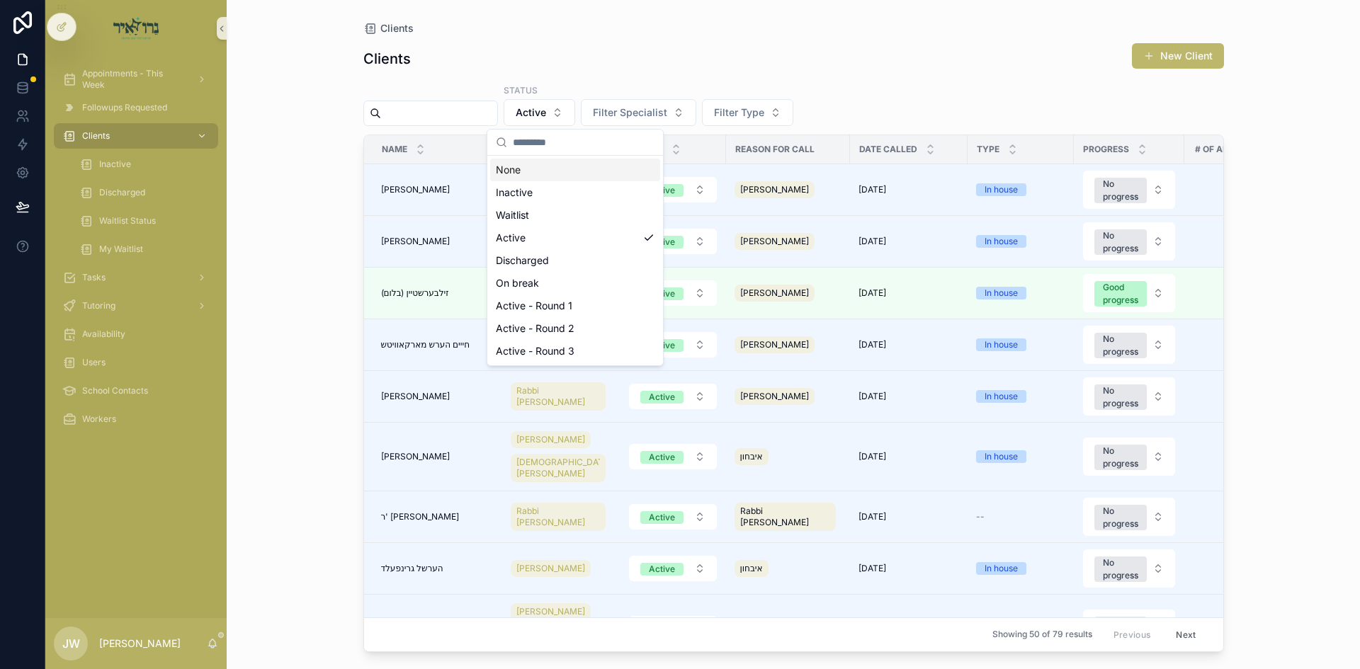
click at [557, 171] on div "None" at bounding box center [575, 170] width 170 height 23
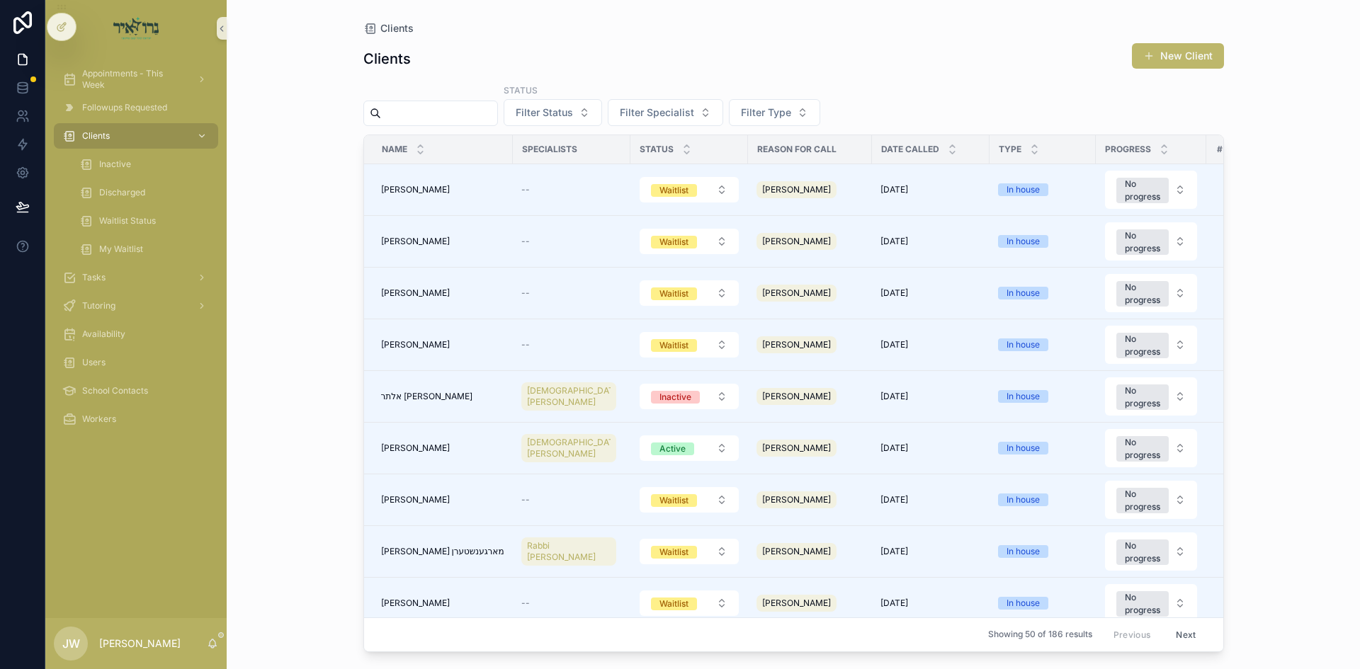
click at [429, 119] on input "scrollable content" at bounding box center [439, 113] width 116 height 20
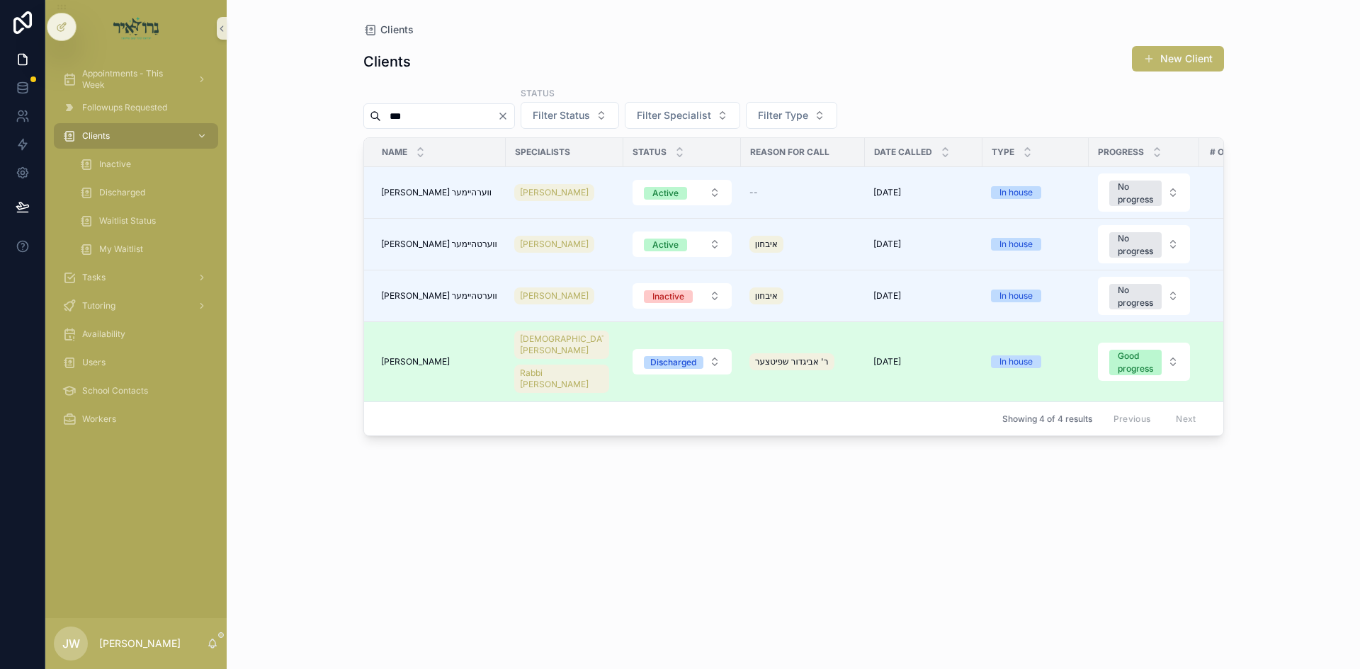
type input "***"
click at [450, 364] on span "[PERSON_NAME]" at bounding box center [415, 361] width 69 height 11
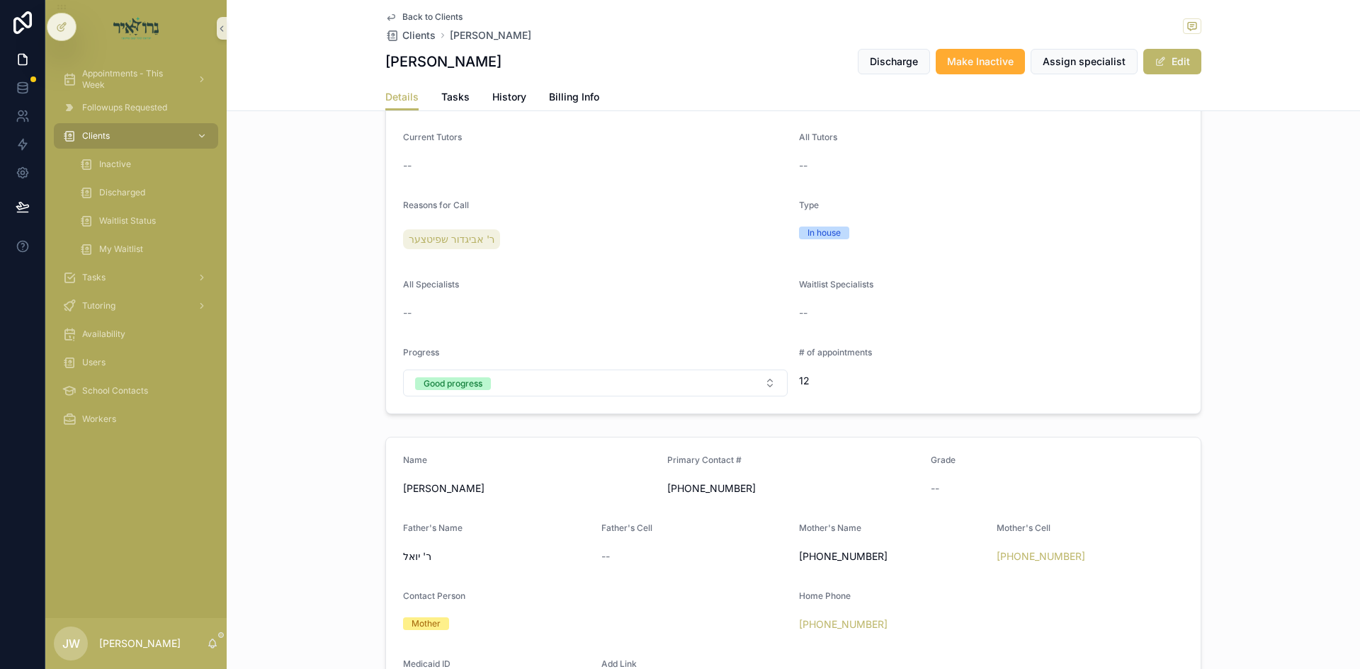
scroll to position [425, 0]
